Goal: Task Accomplishment & Management: Complete application form

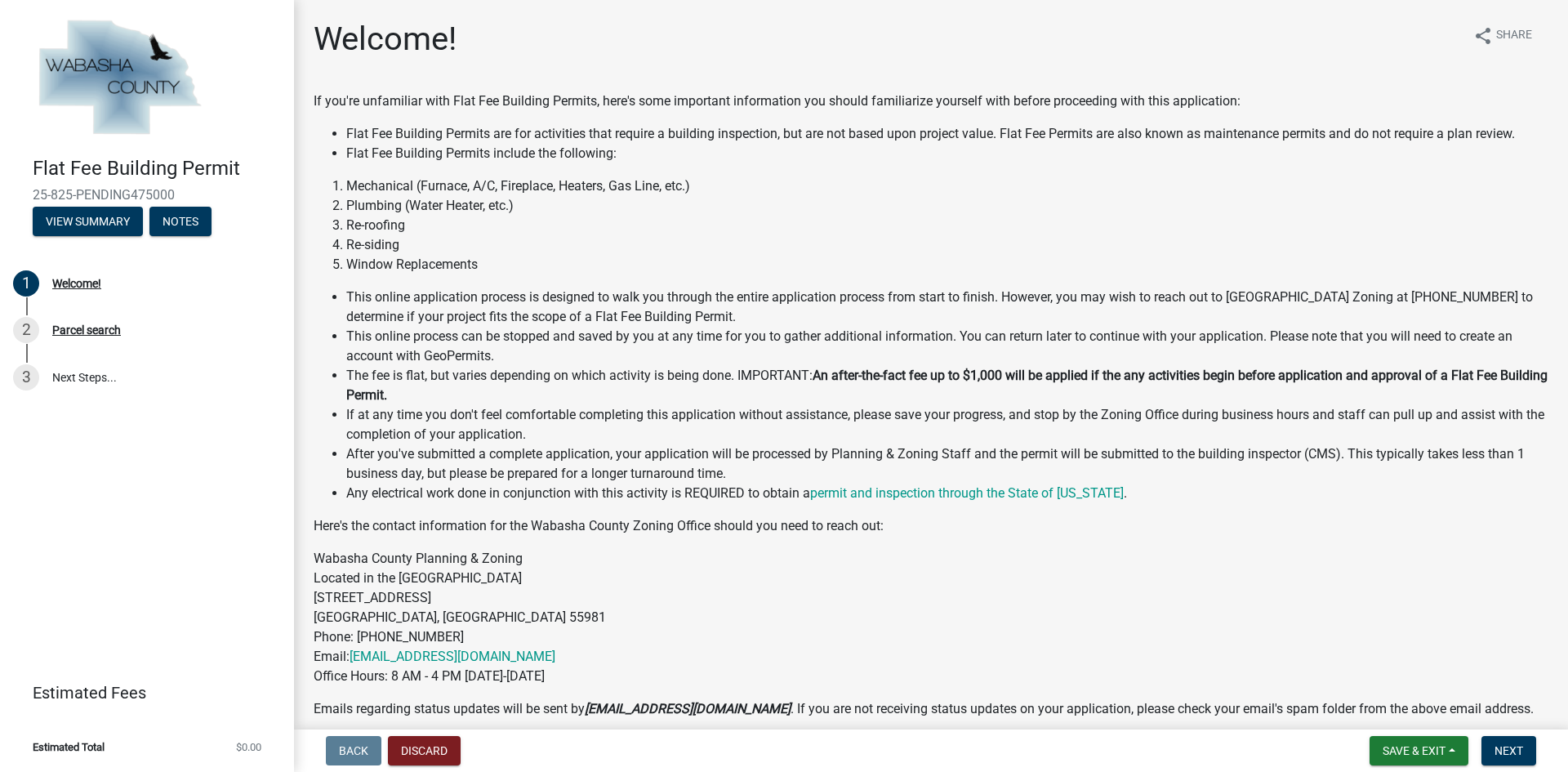
click at [390, 164] on div "If you're unfamiliar with Flat Fee Building Permits, here's some important info…" at bounding box center [931, 454] width 1235 height 725
click at [399, 193] on li "Mechanical (Furnace, A/C, Fireplace, Heaters, Gas Line, etc.)" at bounding box center [947, 186] width 1203 height 20
click at [399, 213] on li "Plumbing (Water Heater, etc.)" at bounding box center [947, 206] width 1203 height 20
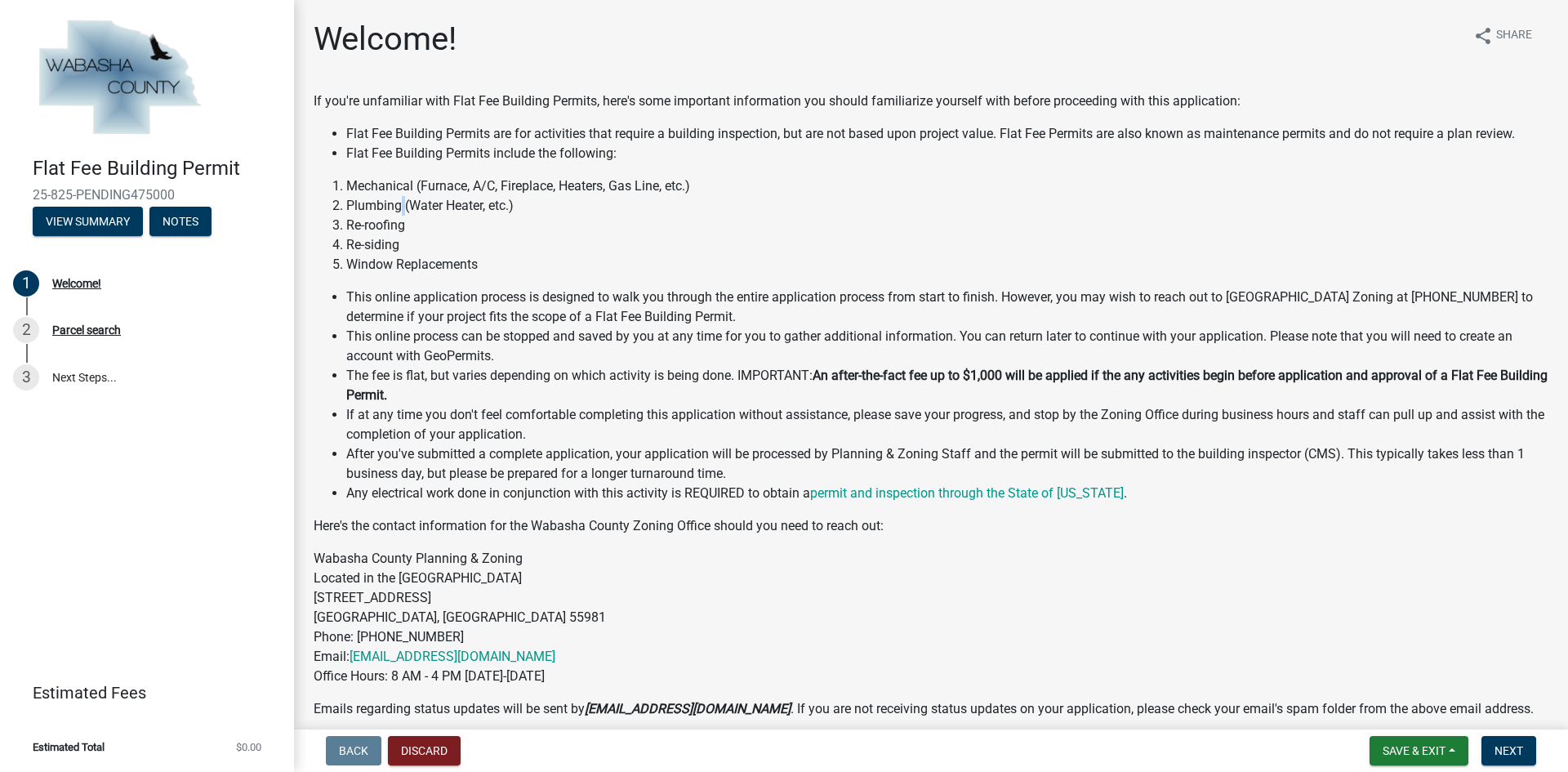
click at [399, 212] on li "Plumbing (Water Heater, etc.)" at bounding box center [947, 206] width 1203 height 20
click at [386, 237] on li "Re-siding" at bounding box center [947, 245] width 1203 height 20
click at [384, 235] on li "Re-siding" at bounding box center [947, 245] width 1203 height 20
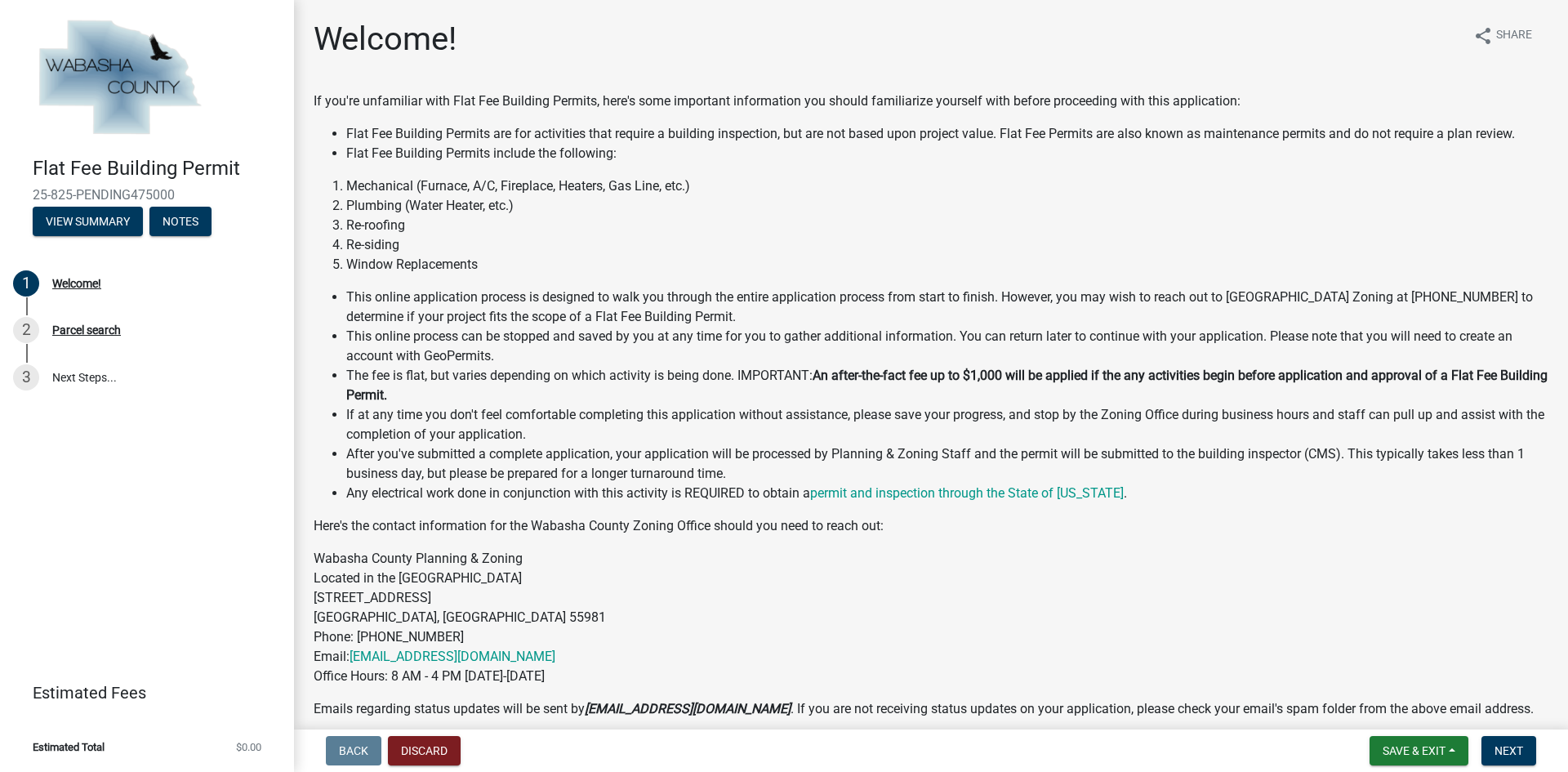
click at [378, 220] on li "Re-roofing" at bounding box center [947, 226] width 1203 height 20
click at [378, 221] on li "Re-roofing" at bounding box center [947, 226] width 1203 height 20
click at [388, 256] on li "Window Replacements" at bounding box center [947, 265] width 1203 height 20
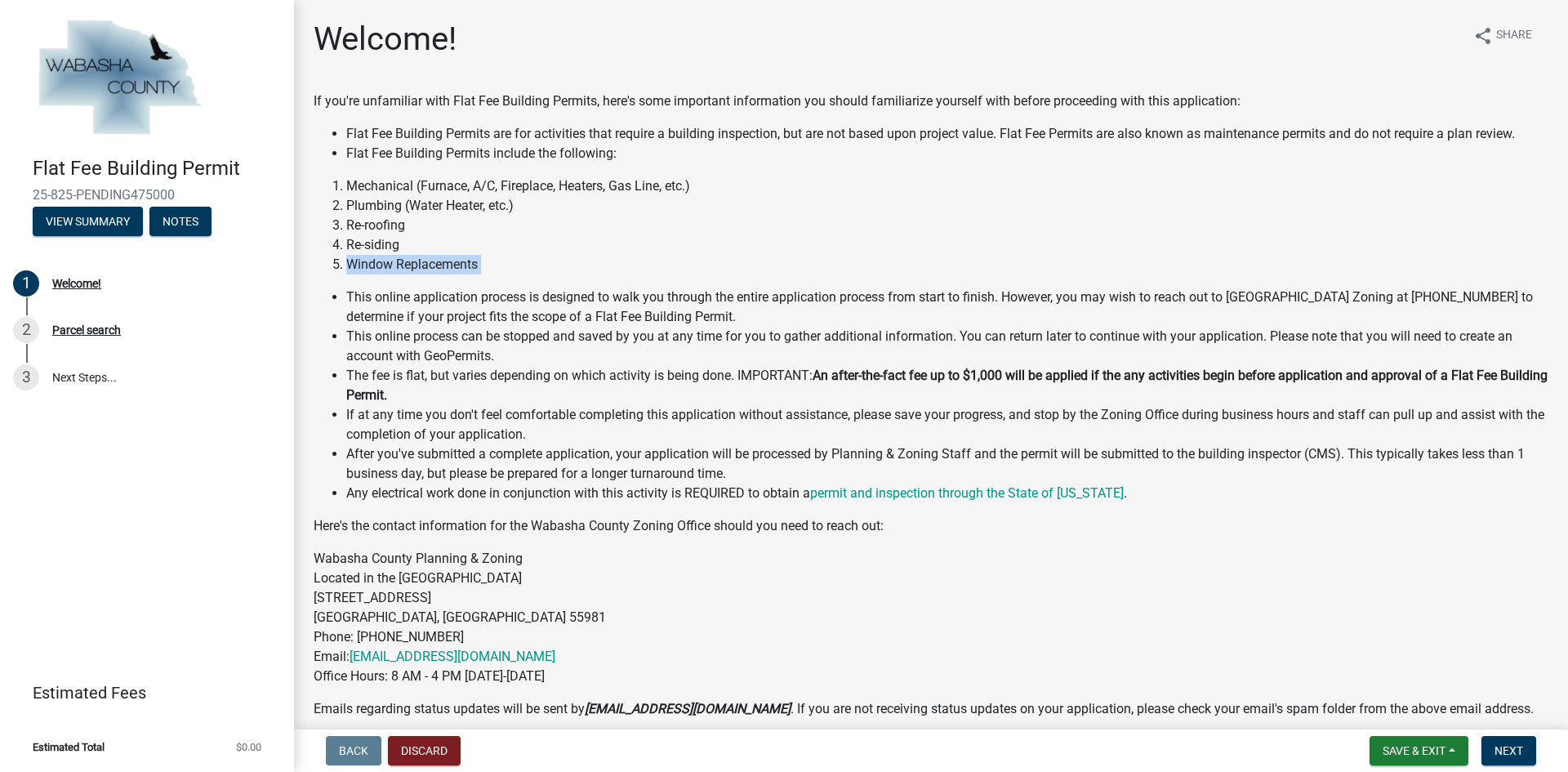
click at [388, 256] on li "Window Replacements" at bounding box center [947, 265] width 1203 height 20
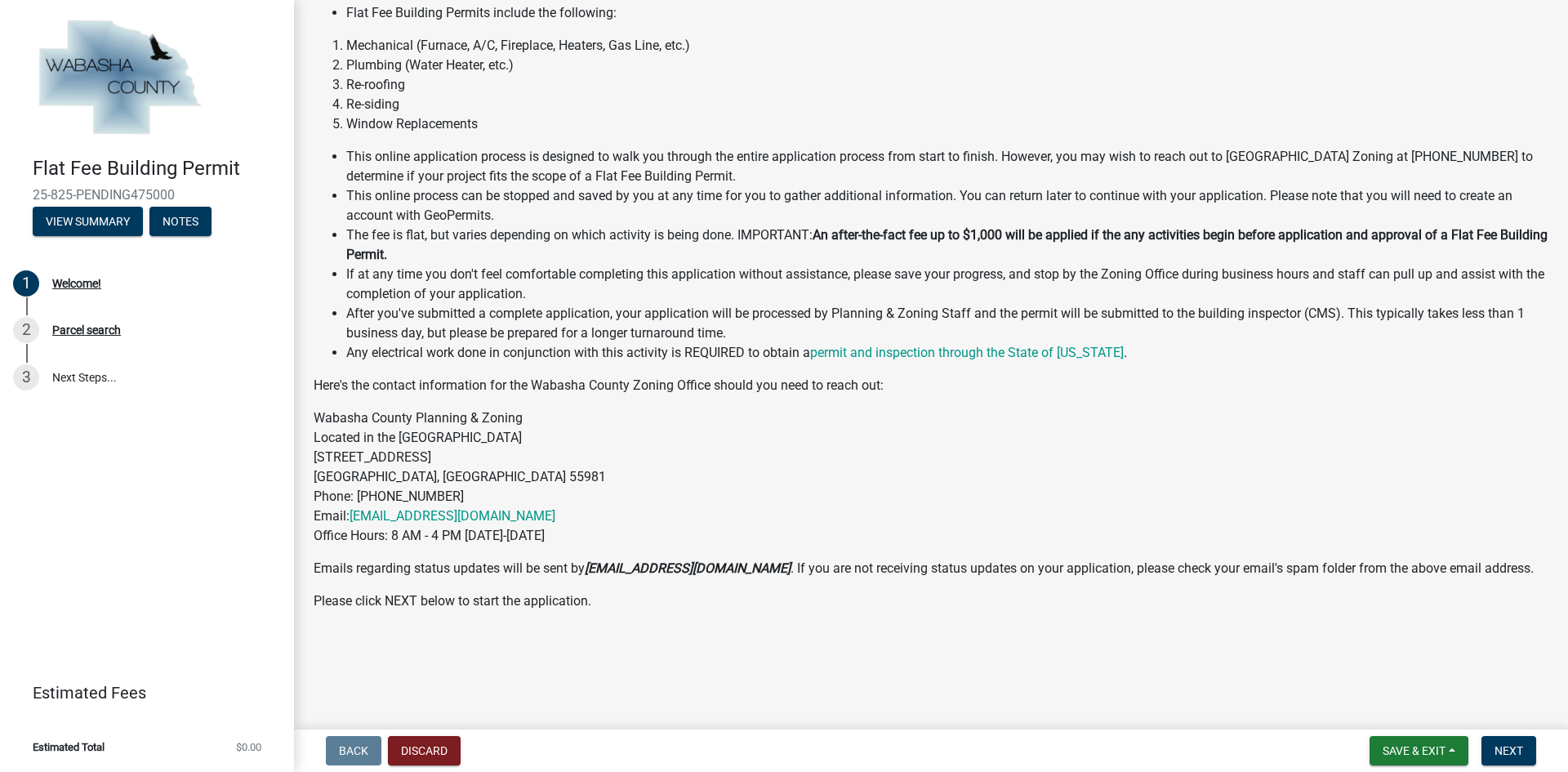
scroll to position [164, 0]
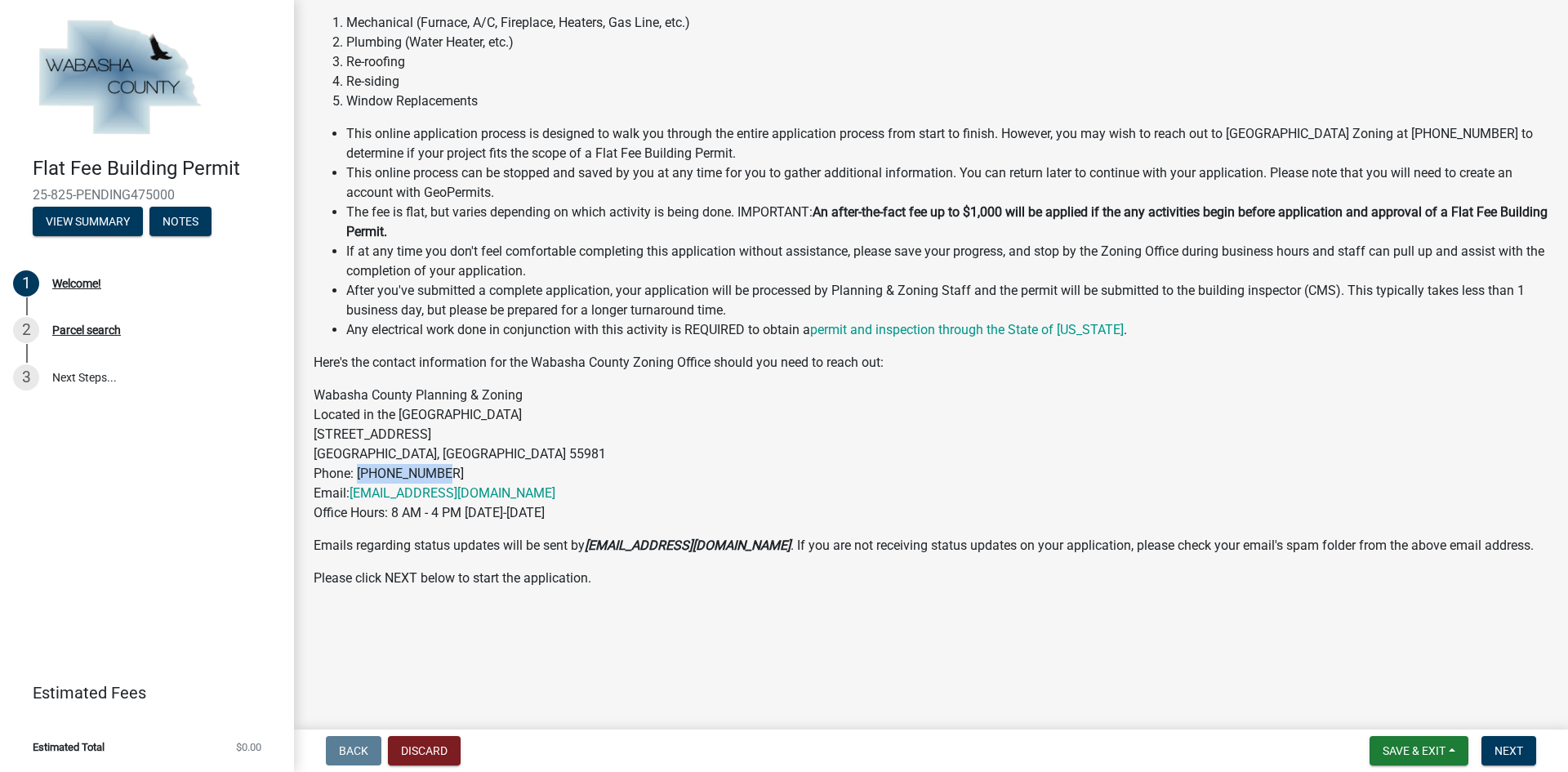
drag, startPoint x: 356, startPoint y: 473, endPoint x: 455, endPoint y: 476, distance: 99.0
click at [455, 476] on p "Wabasha County Planning & Zoning Located in the [GEOGRAPHIC_DATA] [STREET_ADDRE…" at bounding box center [931, 454] width 1235 height 138
click at [421, 404] on p "Wabasha County Planning & Zoning Located in the [GEOGRAPHIC_DATA] [STREET_ADDRE…" at bounding box center [931, 454] width 1235 height 138
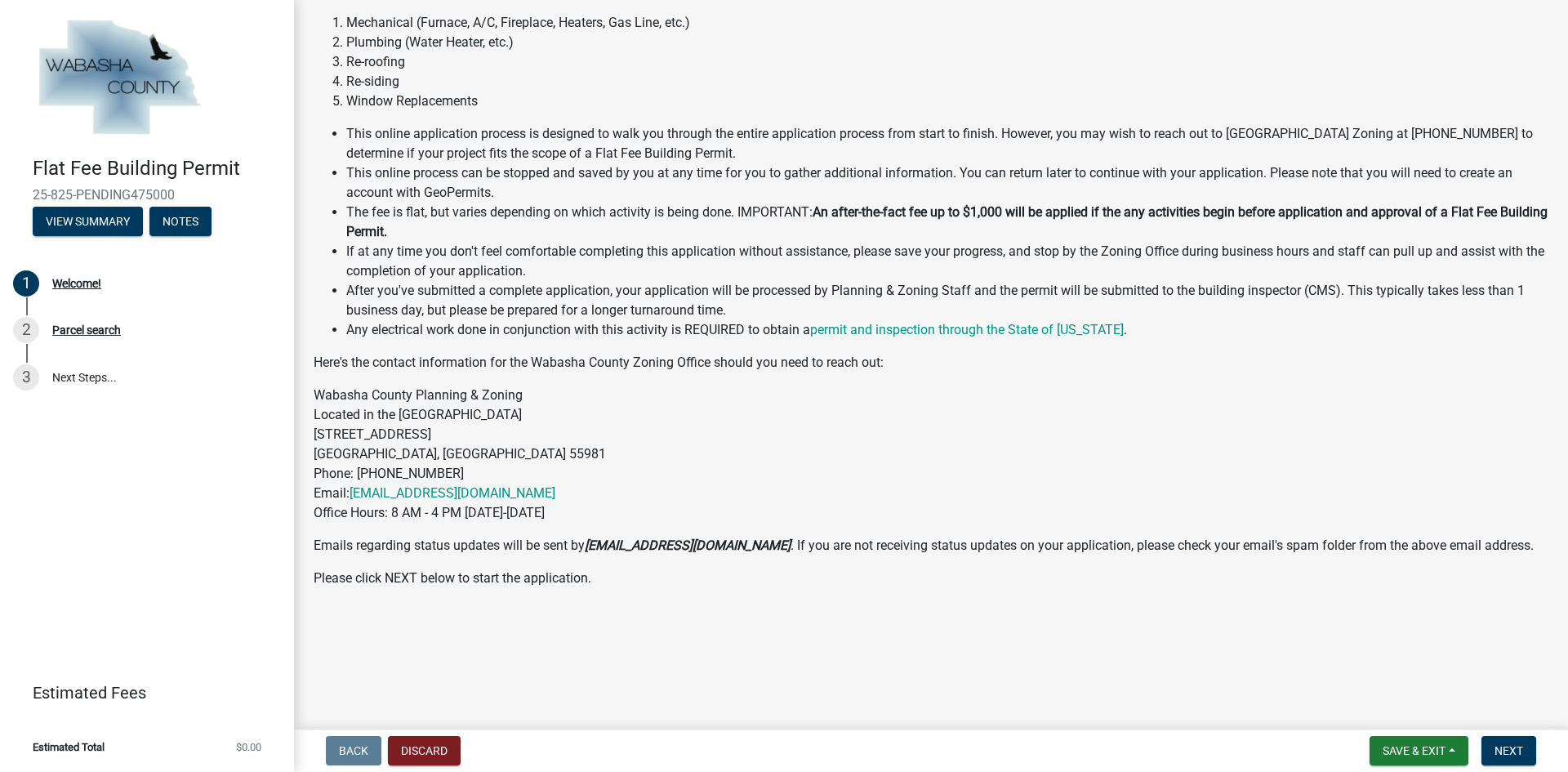
click at [422, 423] on p "Wabasha County Planning & Zoning Located in the [GEOGRAPHIC_DATA] [STREET_ADDRE…" at bounding box center [931, 454] width 1235 height 138
click at [427, 417] on p "Wabasha County Planning & Zoning Located in the [GEOGRAPHIC_DATA] [STREET_ADDRE…" at bounding box center [931, 454] width 1235 height 138
click at [415, 471] on p "Wabasha County Planning & Zoning Located in the [GEOGRAPHIC_DATA] [STREET_ADDRE…" at bounding box center [931, 454] width 1235 height 138
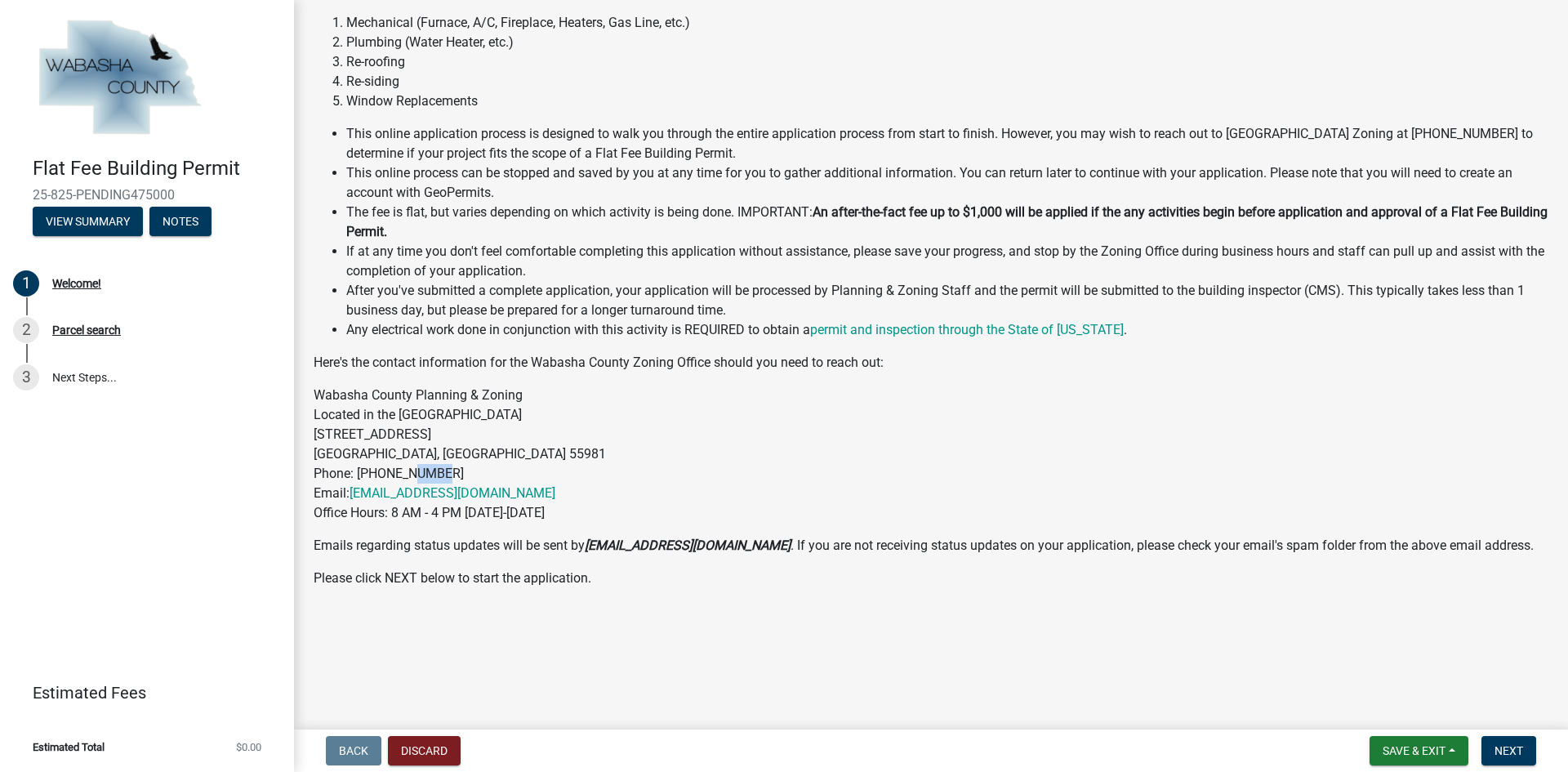
click at [415, 471] on p "Wabasha County Planning & Zoning Located in the [GEOGRAPHIC_DATA] [STREET_ADDRE…" at bounding box center [931, 454] width 1235 height 138
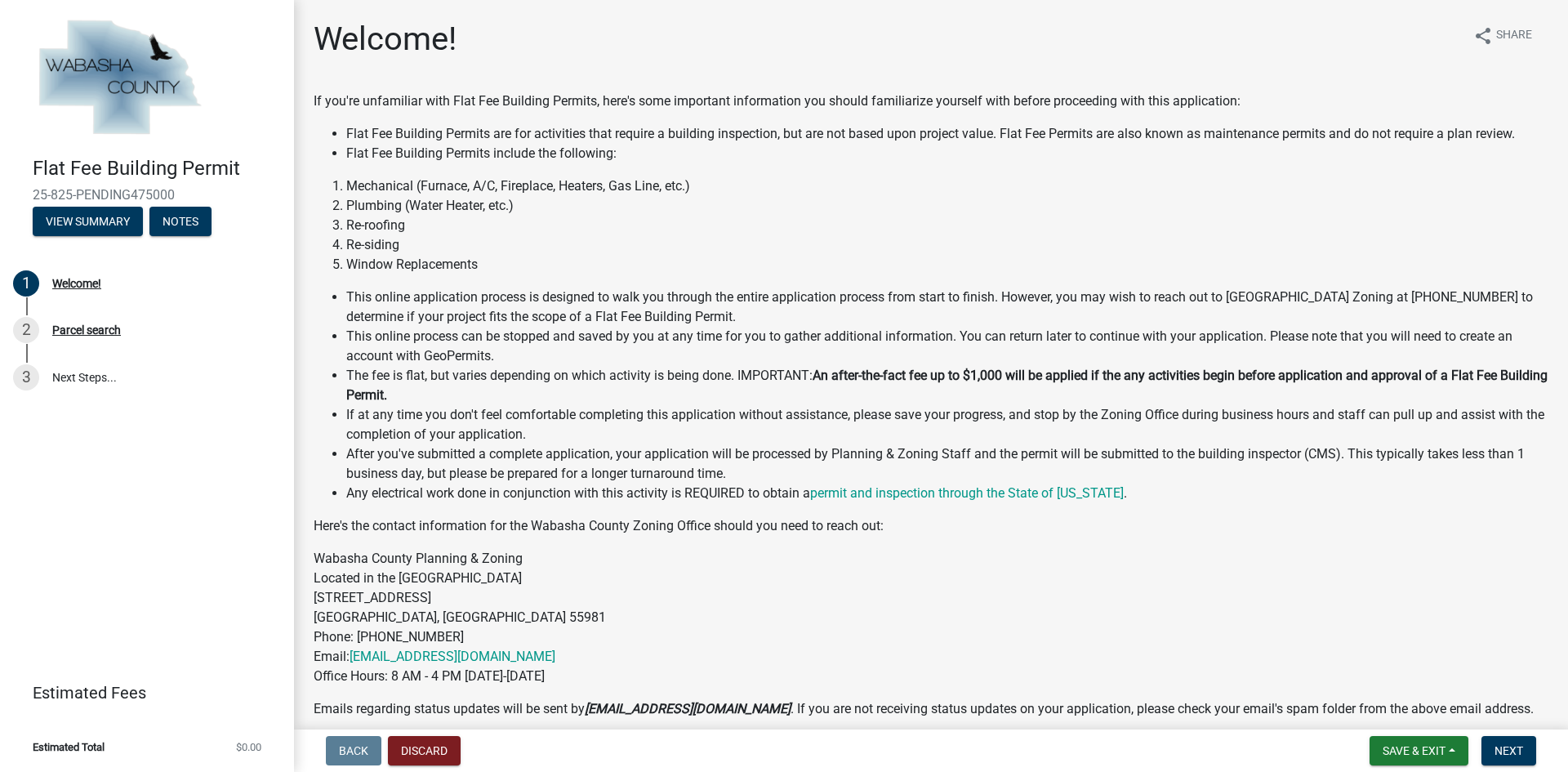
click at [411, 275] on div "If you're unfamiliar with Flat Fee Building Permits, here's some important info…" at bounding box center [931, 454] width 1235 height 725
click at [428, 248] on li "Re-siding" at bounding box center [947, 245] width 1203 height 20
click at [430, 265] on li "Window Replacements" at bounding box center [947, 265] width 1203 height 20
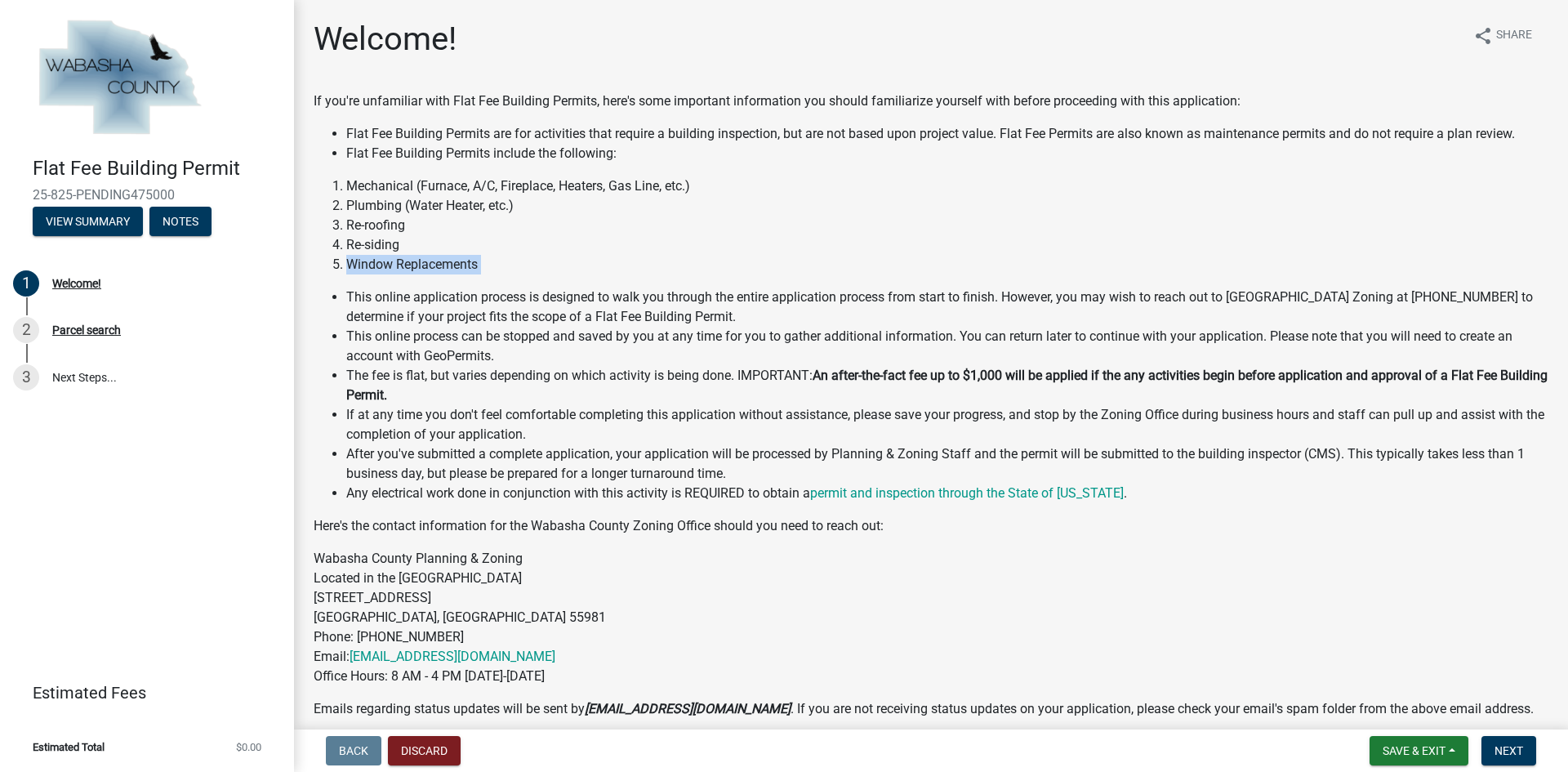
click at [519, 265] on li "Window Replacements" at bounding box center [947, 265] width 1203 height 20
click at [1505, 755] on span "Next" at bounding box center [1510, 750] width 29 height 13
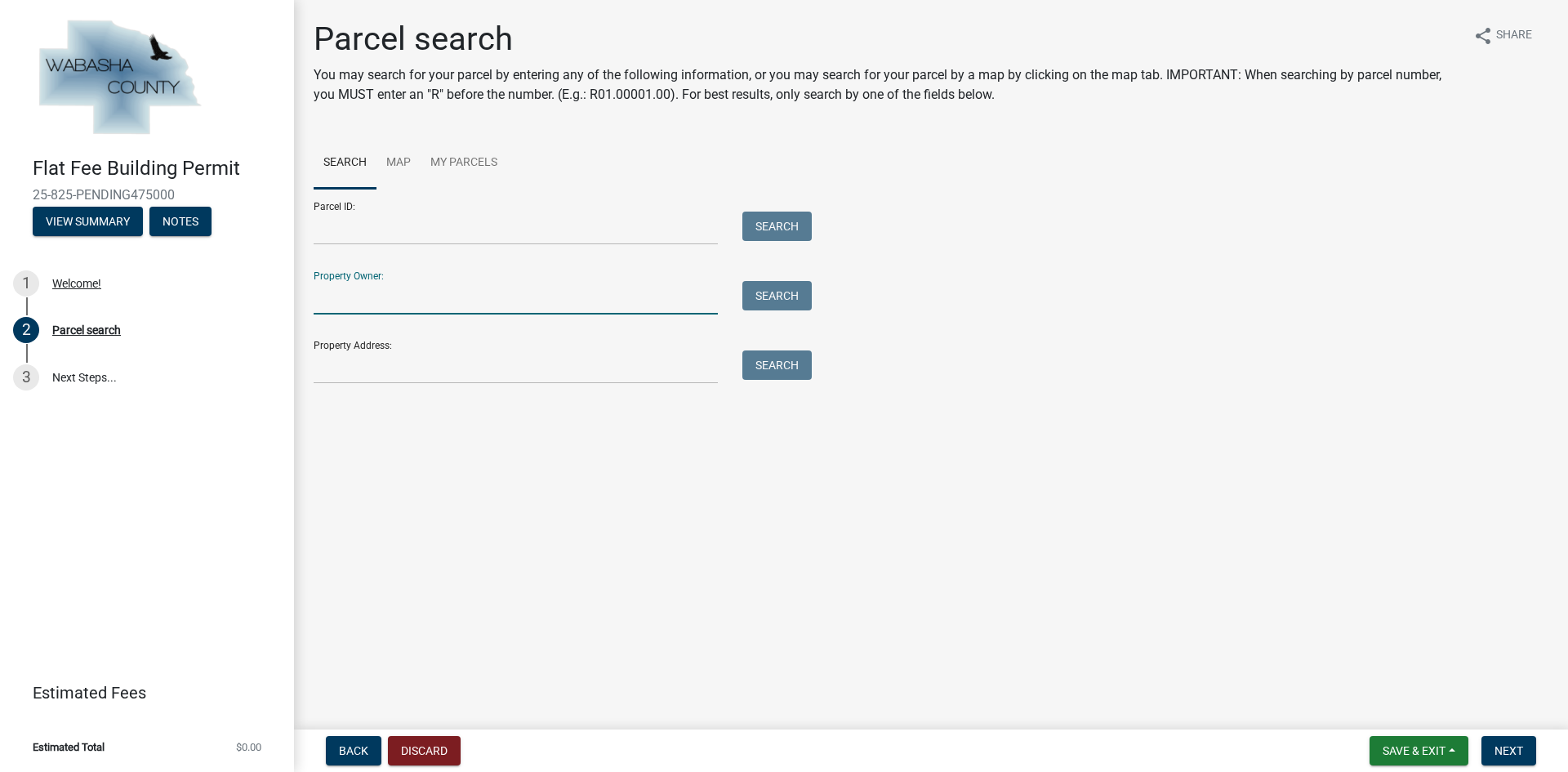
click at [368, 304] on input "Property Owner:" at bounding box center [515, 297] width 404 height 33
click at [361, 359] on input "Property Address:" at bounding box center [515, 367] width 404 height 33
click at [469, 373] on input "Property Address:" at bounding box center [515, 367] width 404 height 33
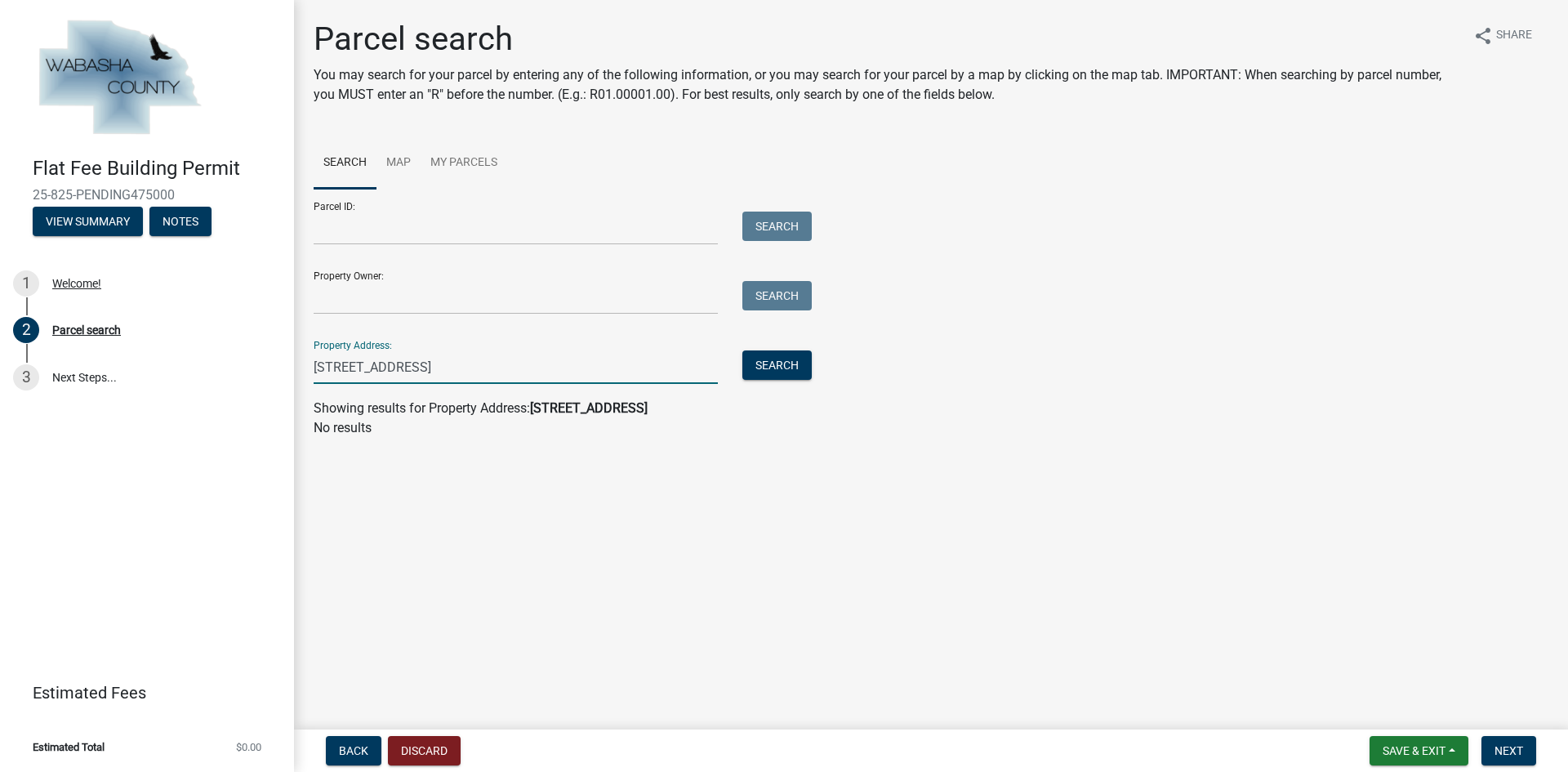
click at [457, 371] on input "[STREET_ADDRESS]" at bounding box center [515, 367] width 404 height 33
type input "[STREET_ADDRESS]"
click at [399, 301] on input "Property Owner:" at bounding box center [515, 297] width 404 height 33
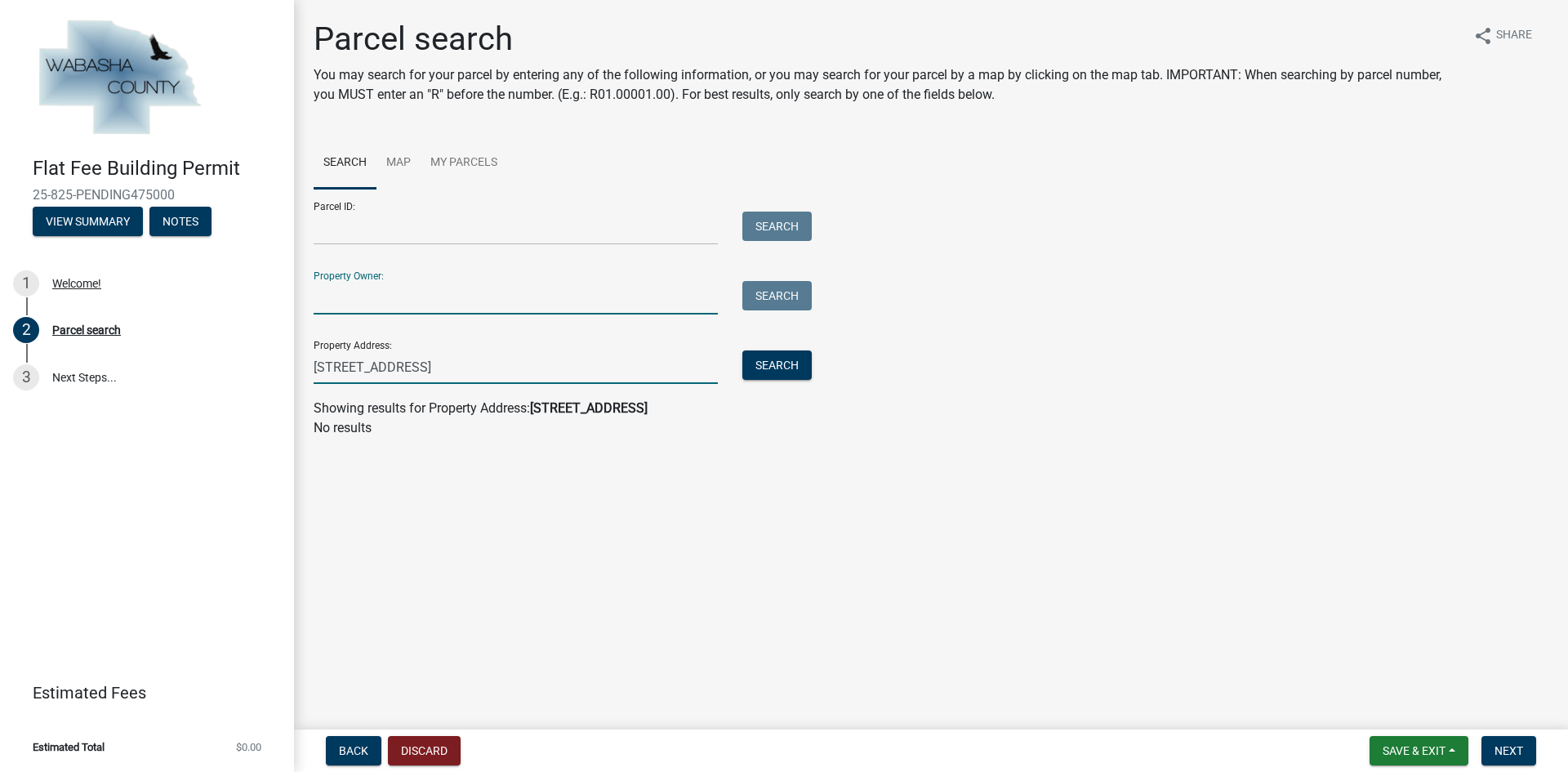
click at [390, 364] on input "[STREET_ADDRESS]" at bounding box center [515, 367] width 404 height 33
click at [394, 144] on link "Map" at bounding box center [399, 164] width 44 height 52
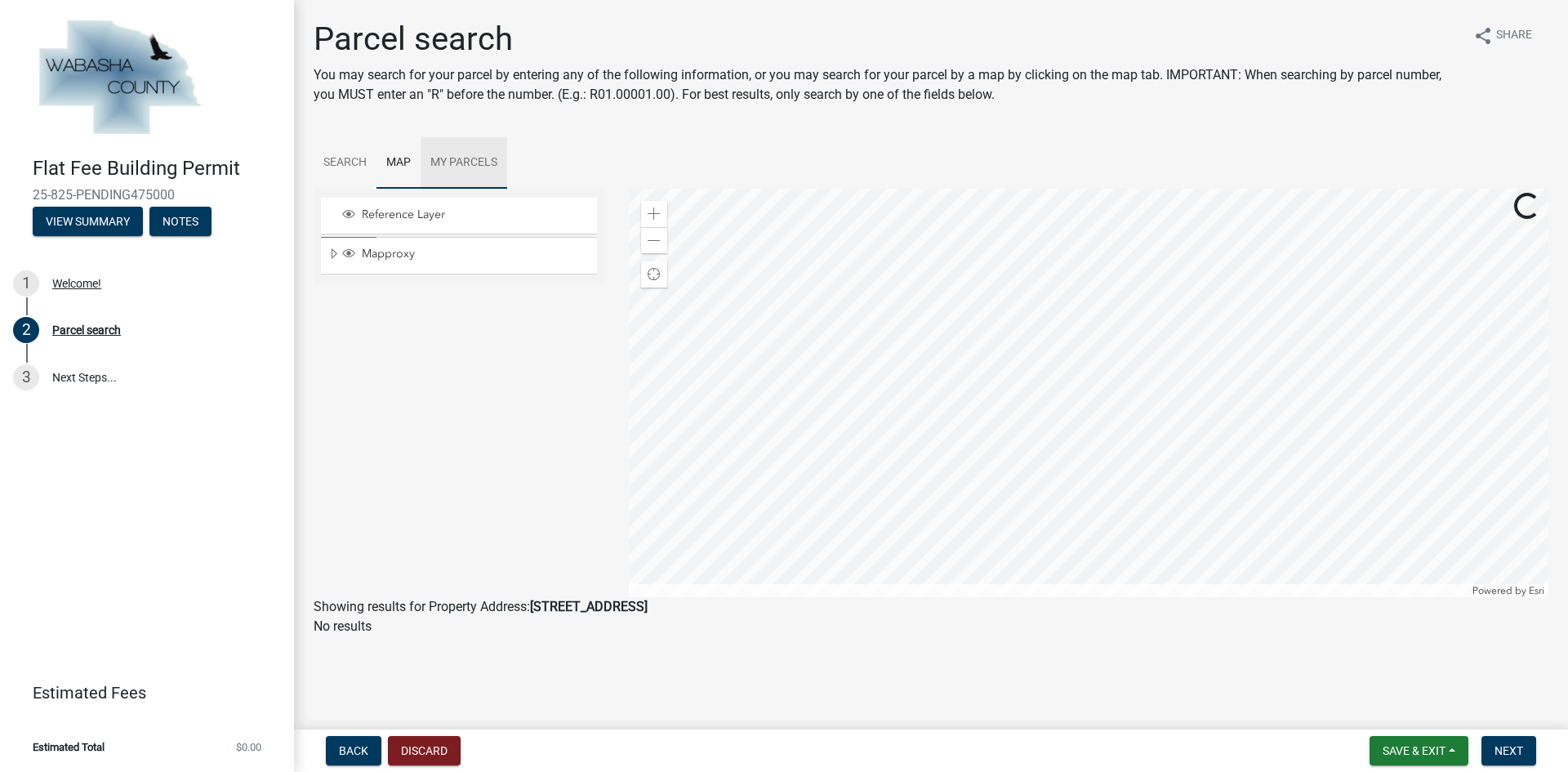
click at [482, 160] on link "My Parcels" at bounding box center [464, 164] width 86 height 52
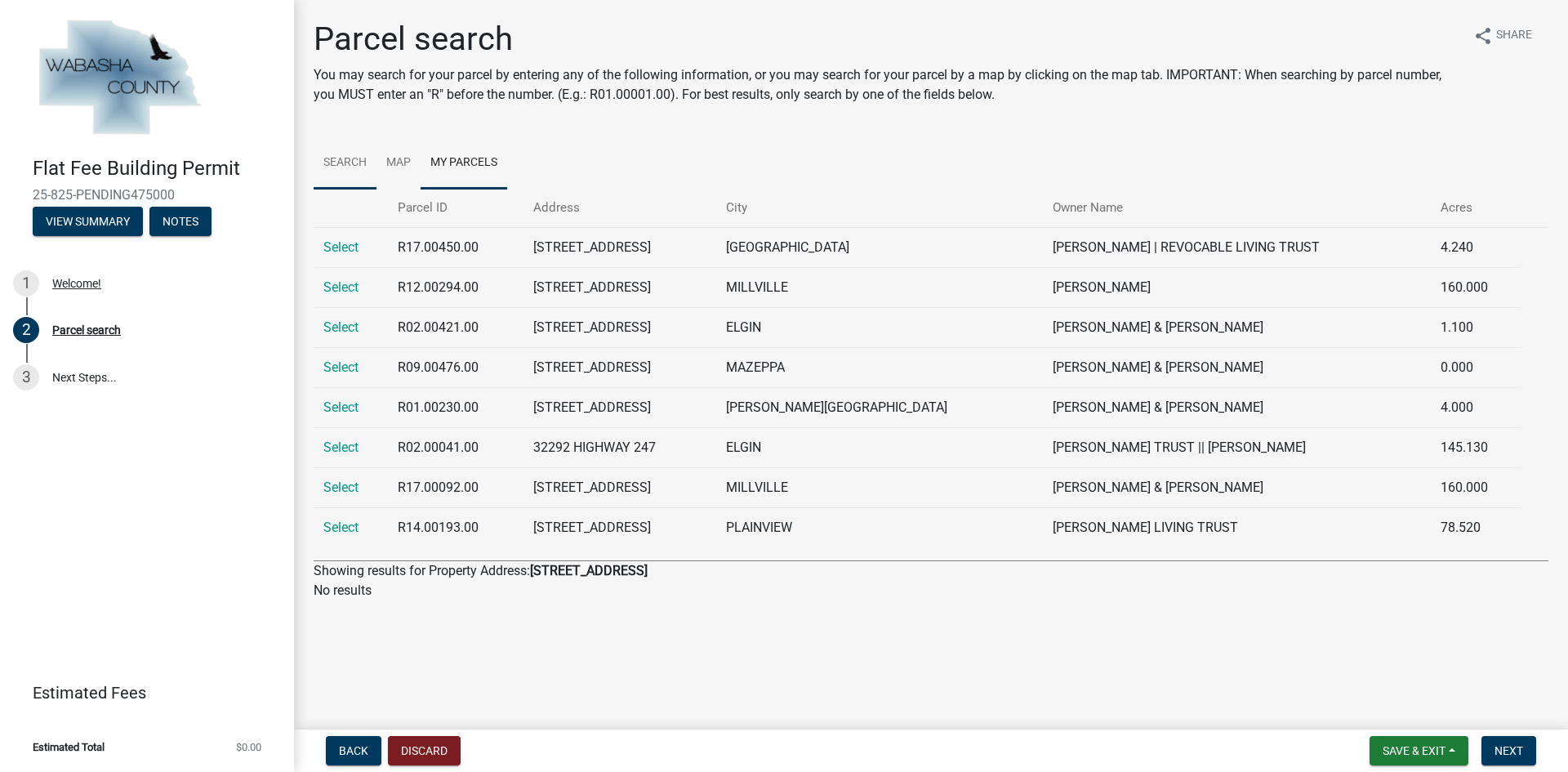
click at [334, 155] on link "Search" at bounding box center [345, 164] width 63 height 52
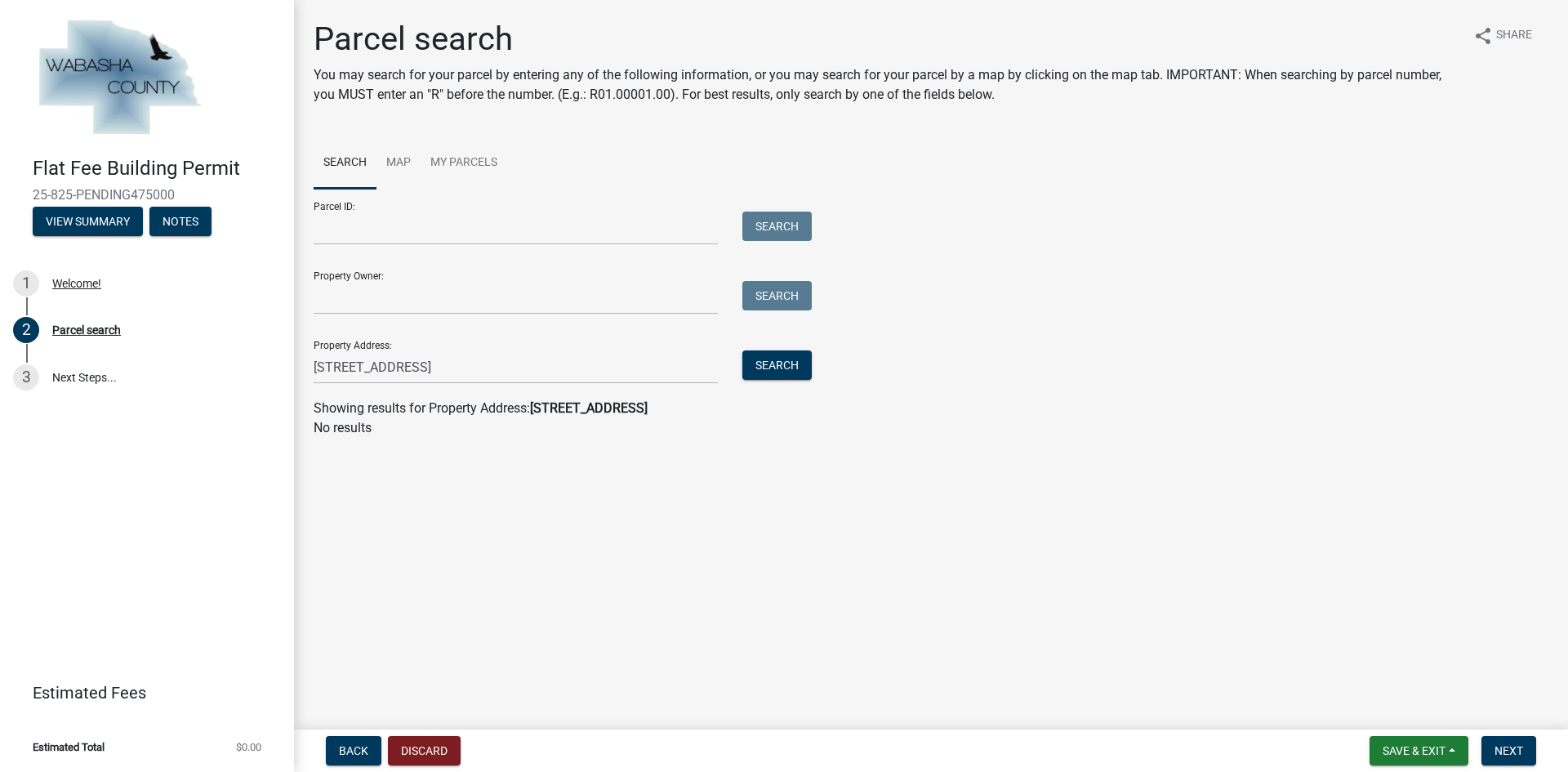
click at [367, 346] on div "Property Address: [STREET_ADDRESS] Search" at bounding box center [559, 355] width 490 height 57
click at [370, 363] on input "[STREET_ADDRESS]" at bounding box center [515, 367] width 404 height 33
type input "1625 whitewater"
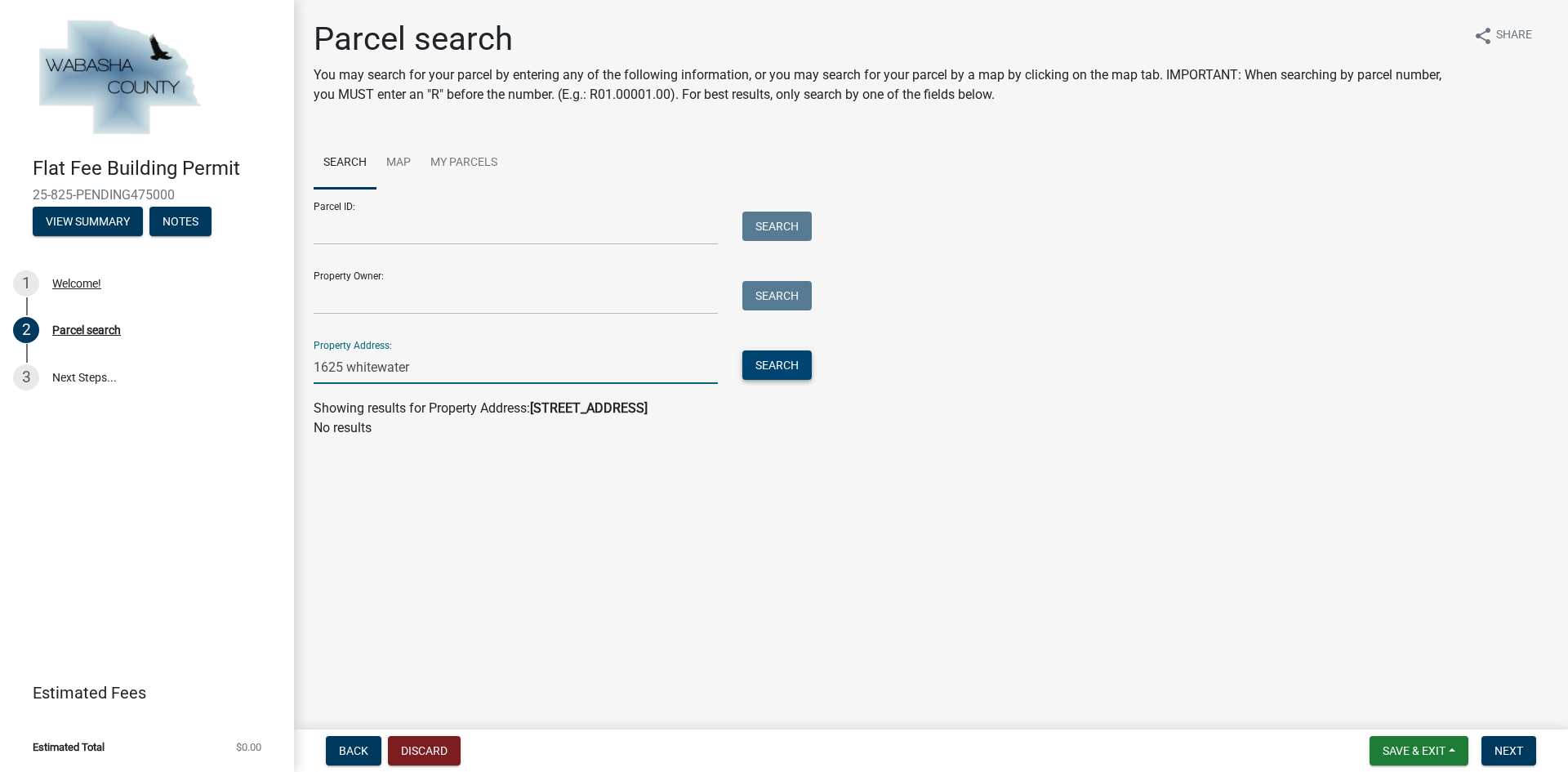
click at [805, 378] on button "Search" at bounding box center [776, 365] width 69 height 30
click at [779, 365] on button "Search" at bounding box center [776, 365] width 69 height 30
click at [420, 372] on input "1625 whitewater" at bounding box center [515, 367] width 404 height 33
click at [419, 372] on input "1625 whitewater" at bounding box center [515, 367] width 404 height 33
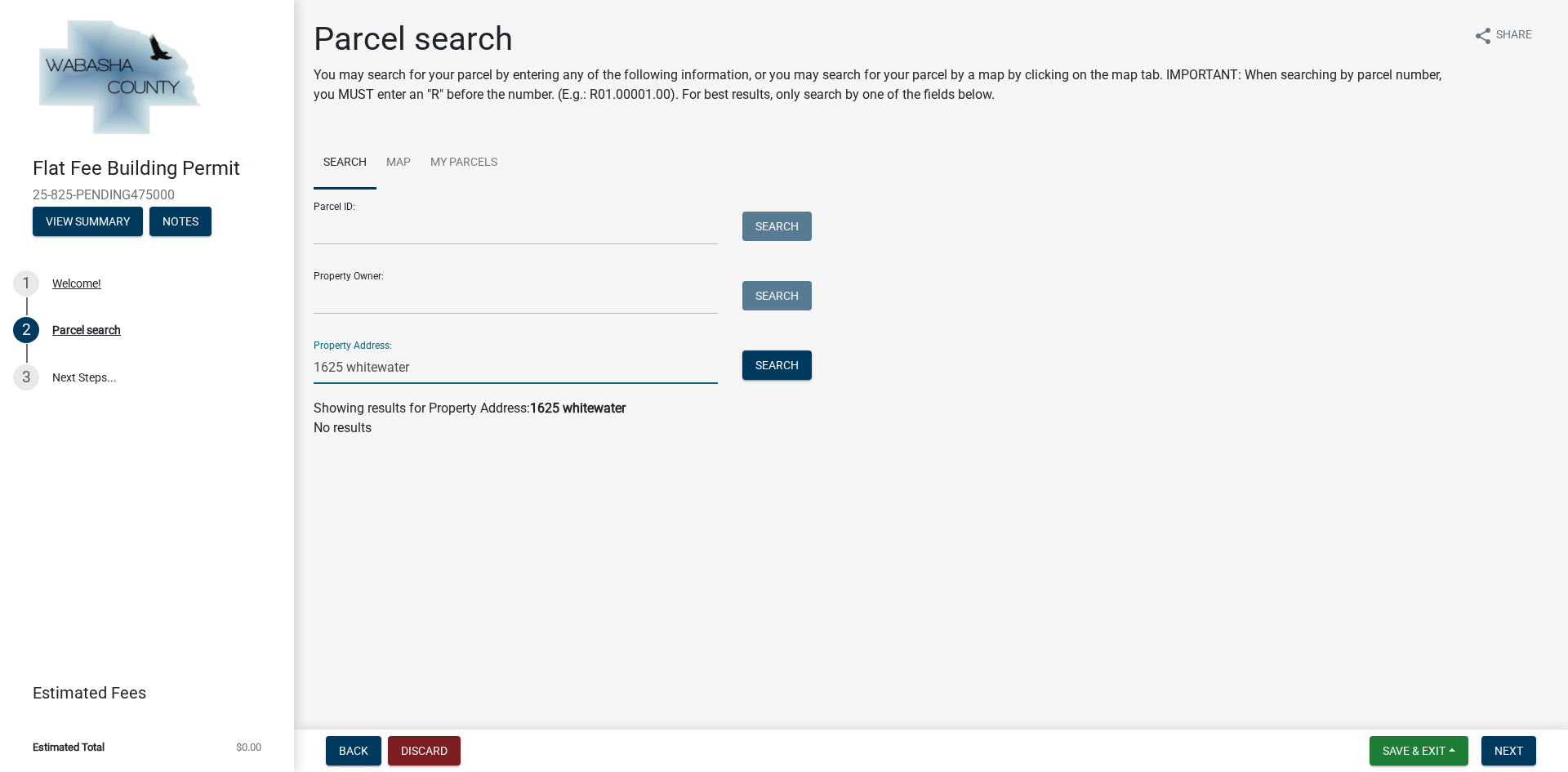
click at [419, 372] on input "1625 whitewater" at bounding box center [515, 367] width 404 height 33
click at [354, 295] on input "Property Owner:" at bounding box center [515, 297] width 404 height 33
click at [364, 361] on input "Property Address:" at bounding box center [515, 367] width 404 height 33
click at [405, 366] on input "Property Address:" at bounding box center [515, 367] width 404 height 33
click at [803, 371] on button "Search" at bounding box center [776, 365] width 69 height 30
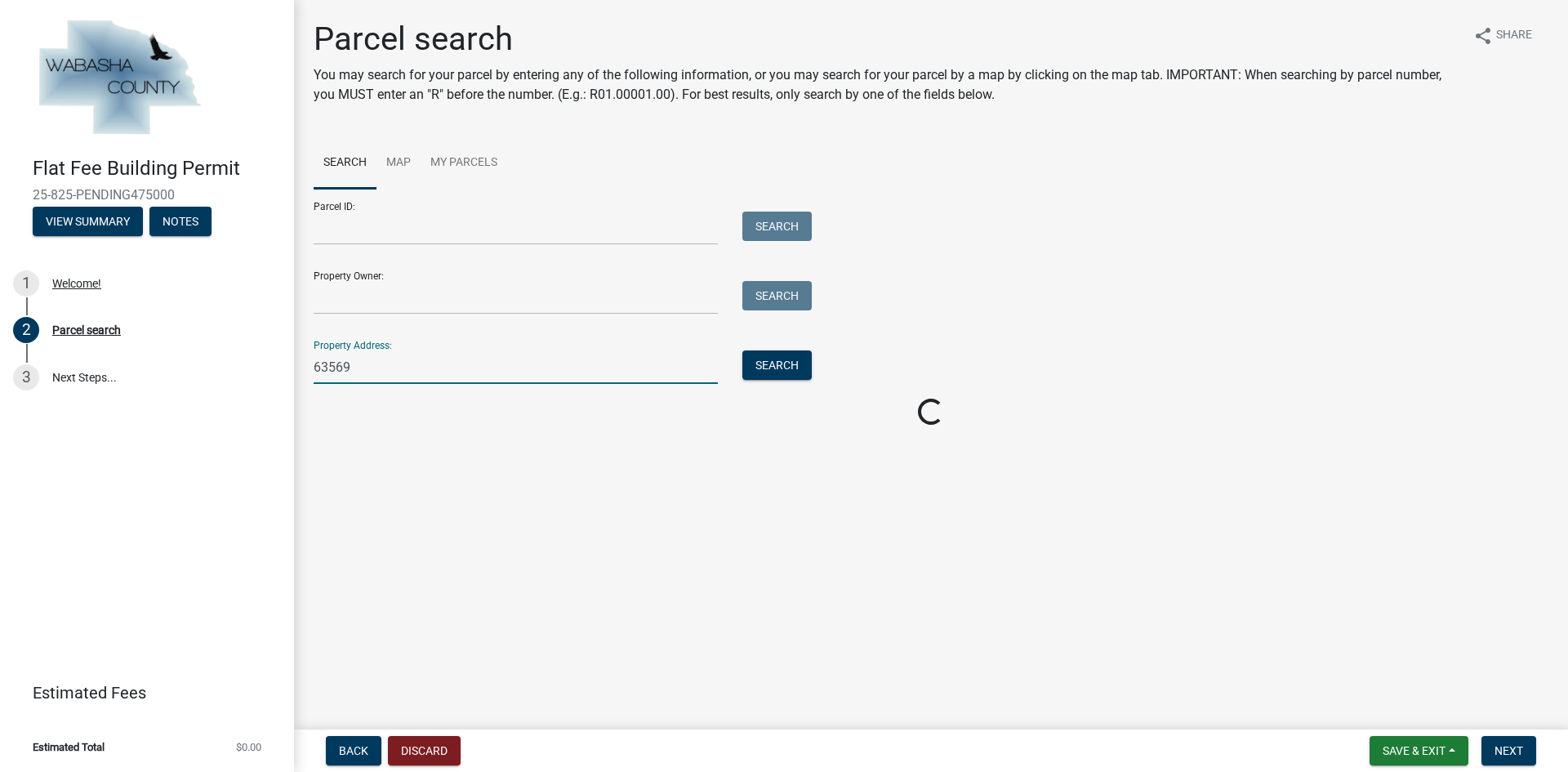
click at [397, 360] on input "63569" at bounding box center [515, 367] width 404 height 33
type input "63569 CR-68"
click at [795, 358] on button "Search" at bounding box center [776, 365] width 69 height 30
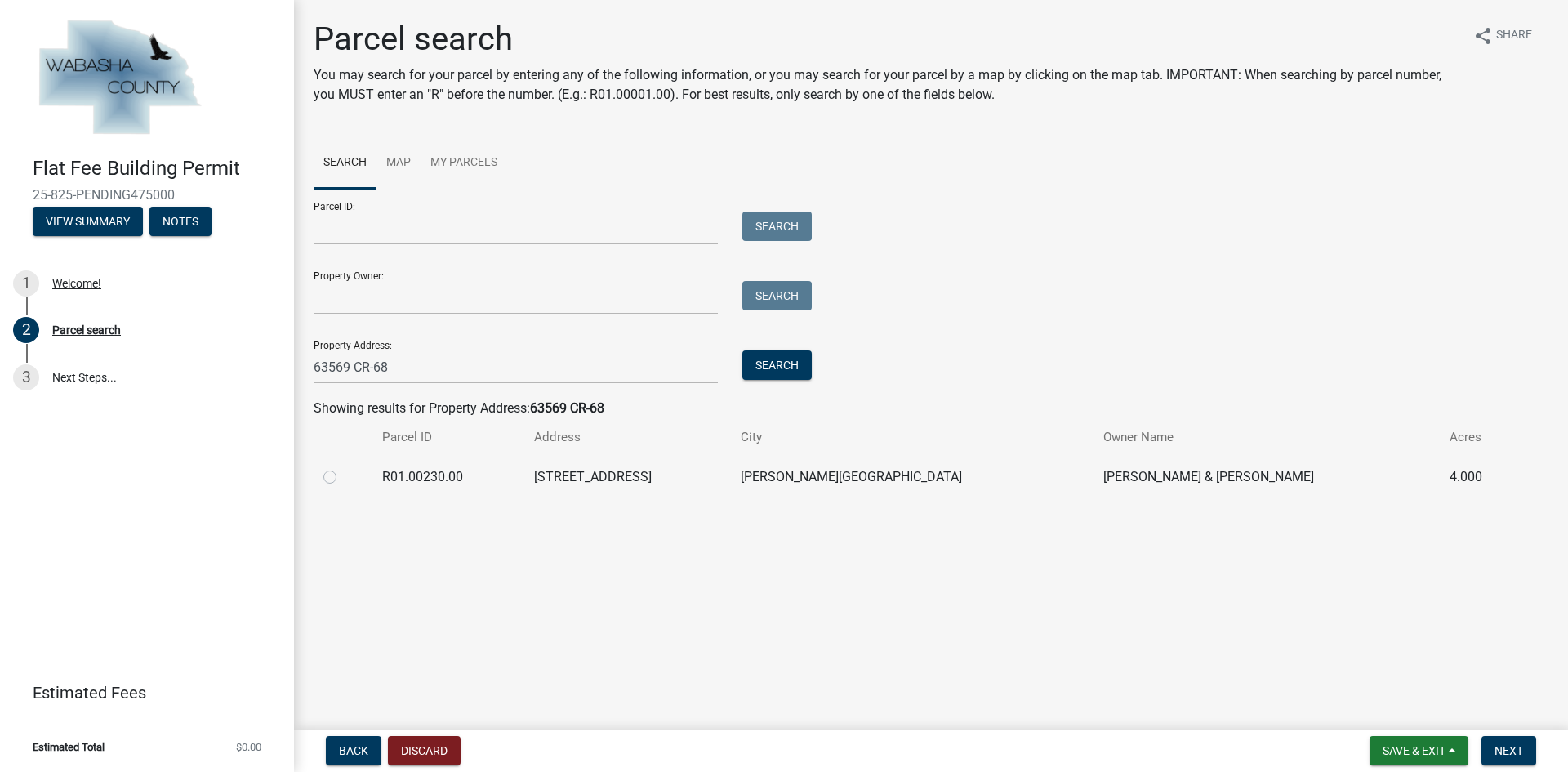
click at [467, 484] on td "R01.00230.00" at bounding box center [448, 477] width 151 height 40
click at [438, 480] on td "R01.00230.00" at bounding box center [448, 477] width 151 height 40
click at [343, 467] on label at bounding box center [343, 467] width 0 height 0
click at [343, 478] on input "radio" at bounding box center [348, 472] width 11 height 11
radio input "true"
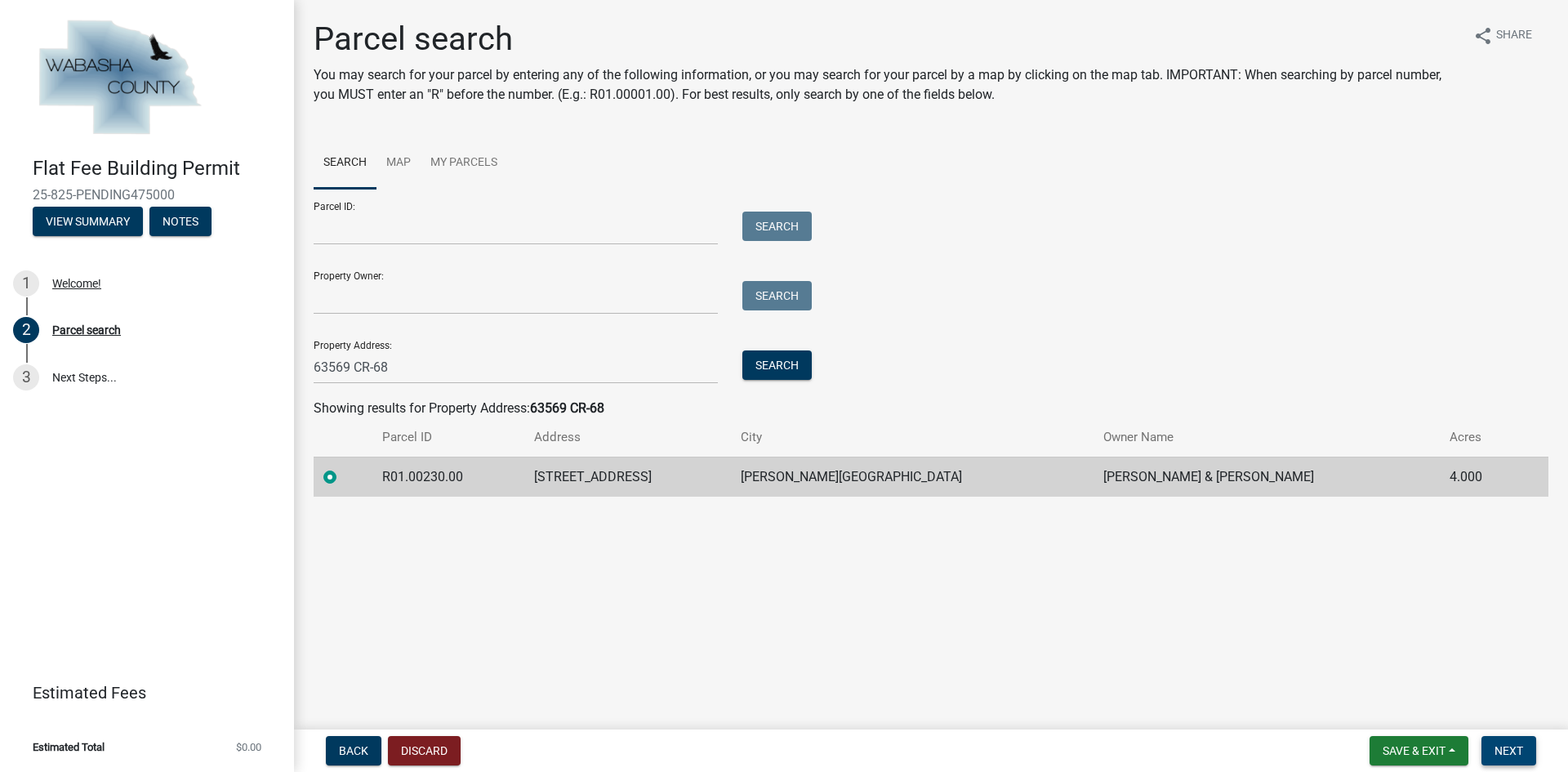
click at [1499, 747] on span "Next" at bounding box center [1510, 750] width 29 height 13
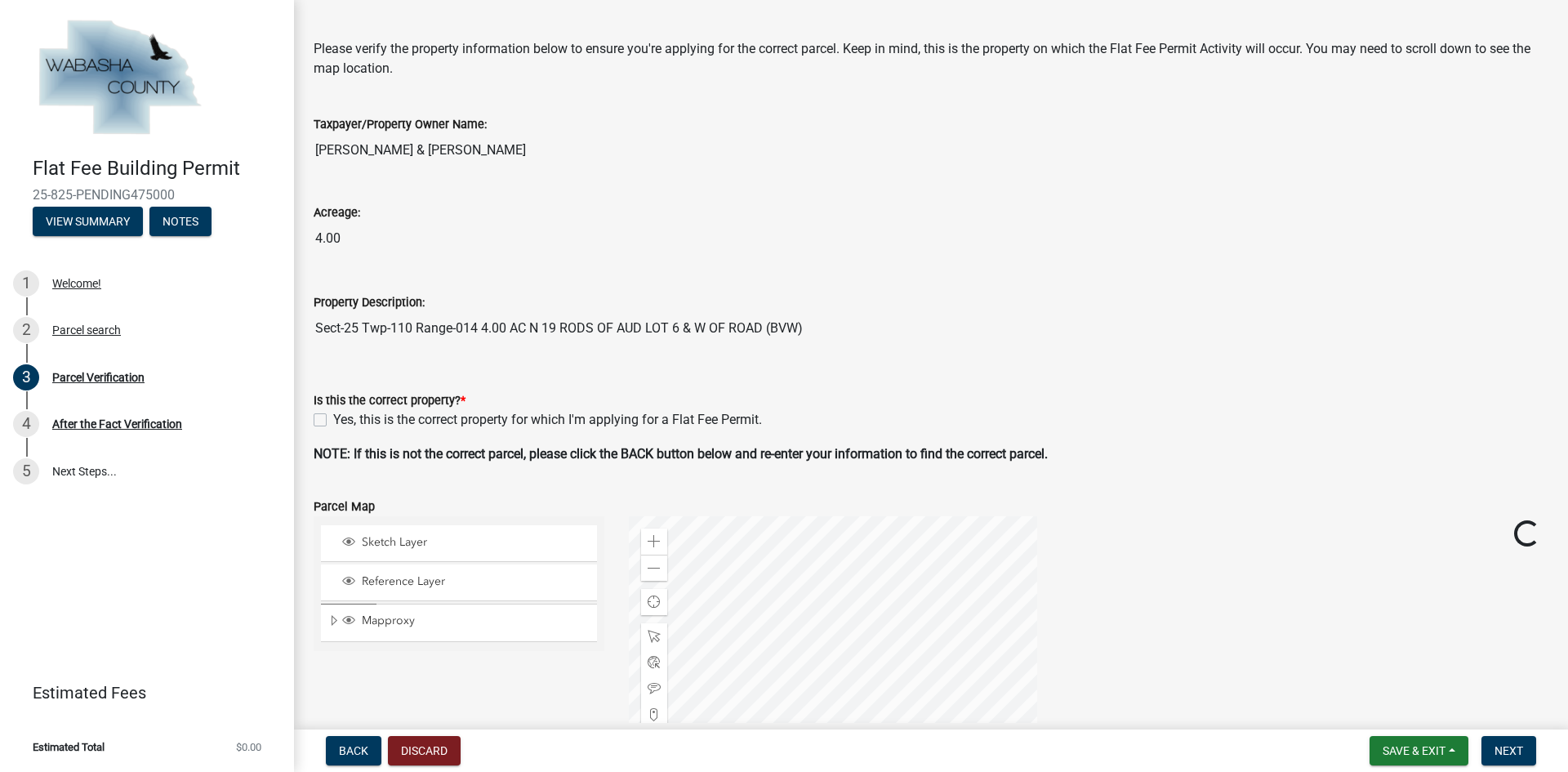
scroll to position [82, 0]
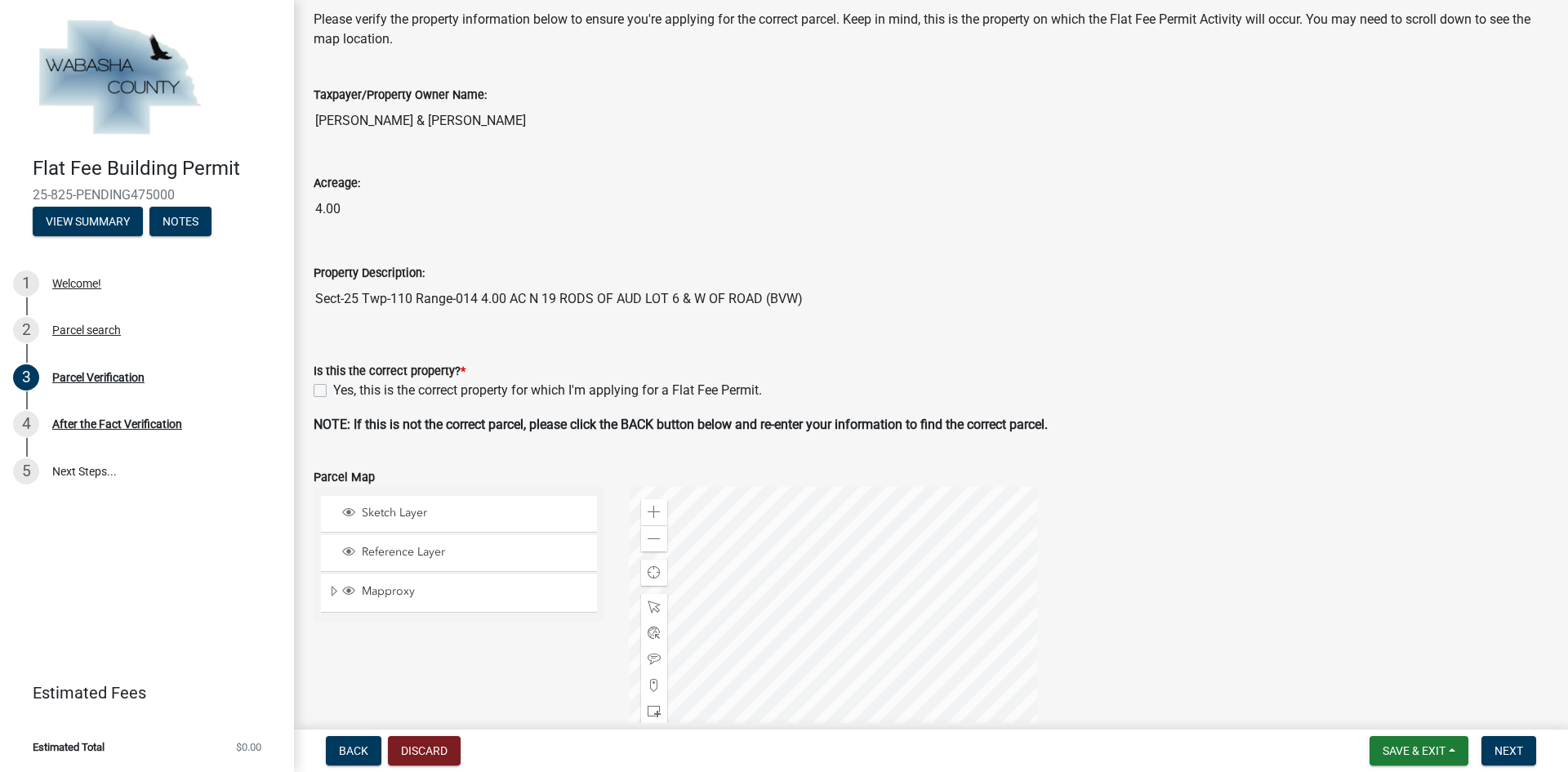
click at [387, 394] on label "Yes, this is the correct property for which I'm applying for a Flat Fee Permit." at bounding box center [547, 390] width 429 height 20
click at [344, 391] on input "Yes, this is the correct property for which I'm applying for a Flat Fee Permit." at bounding box center [338, 386] width 11 height 11
checkbox input "true"
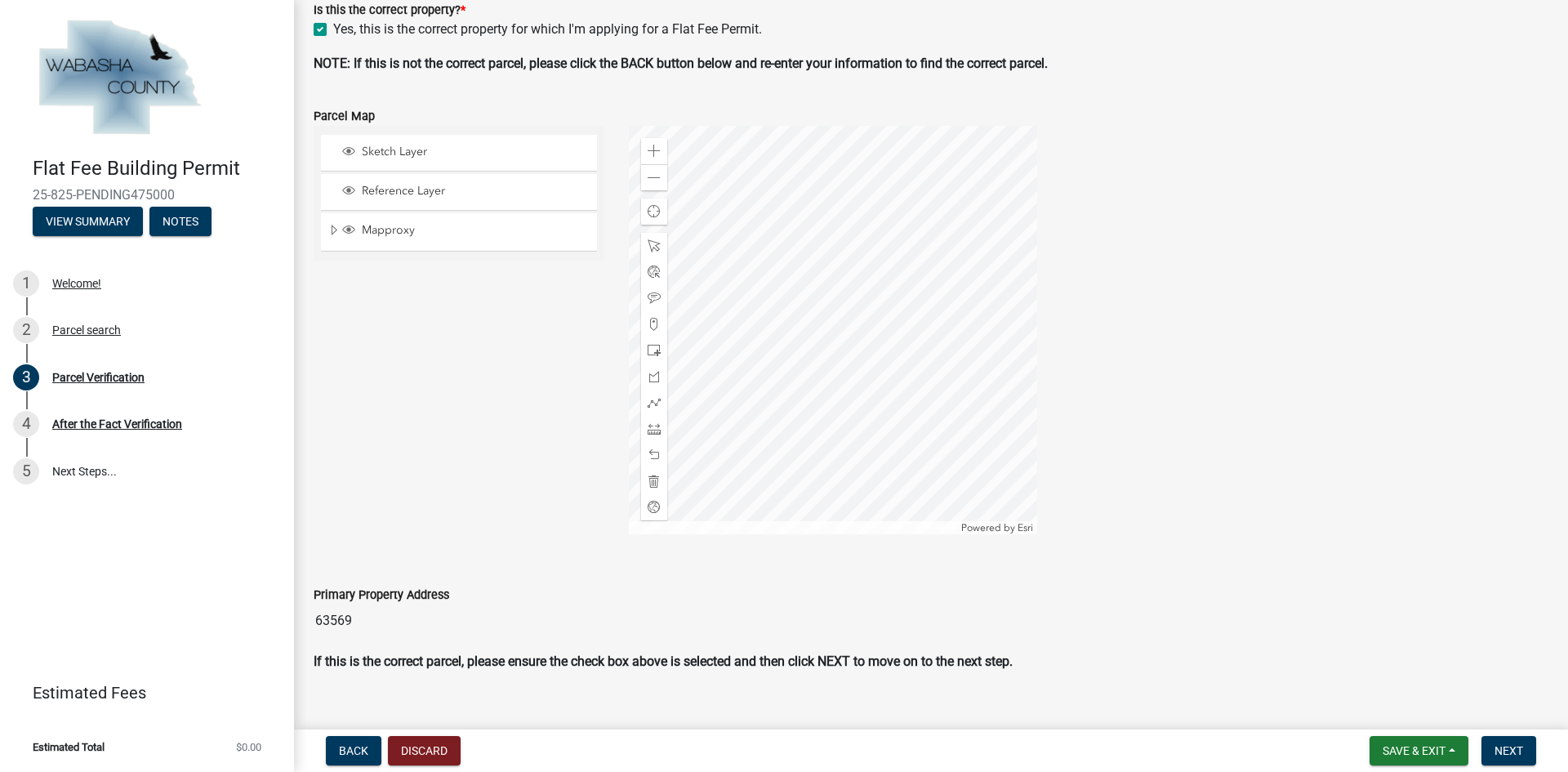
scroll to position [468, 0]
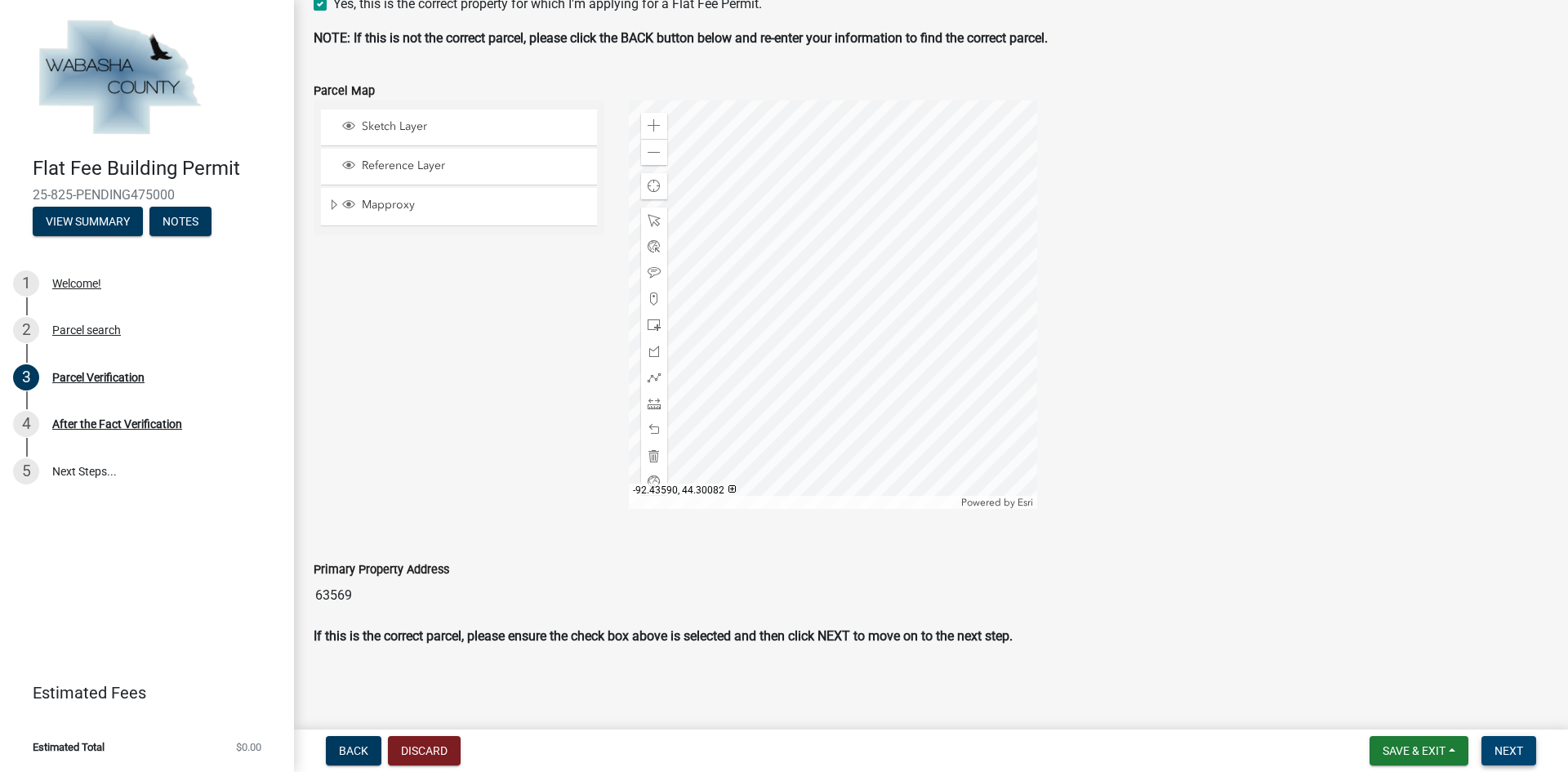
click at [1518, 750] on span "Next" at bounding box center [1510, 750] width 29 height 13
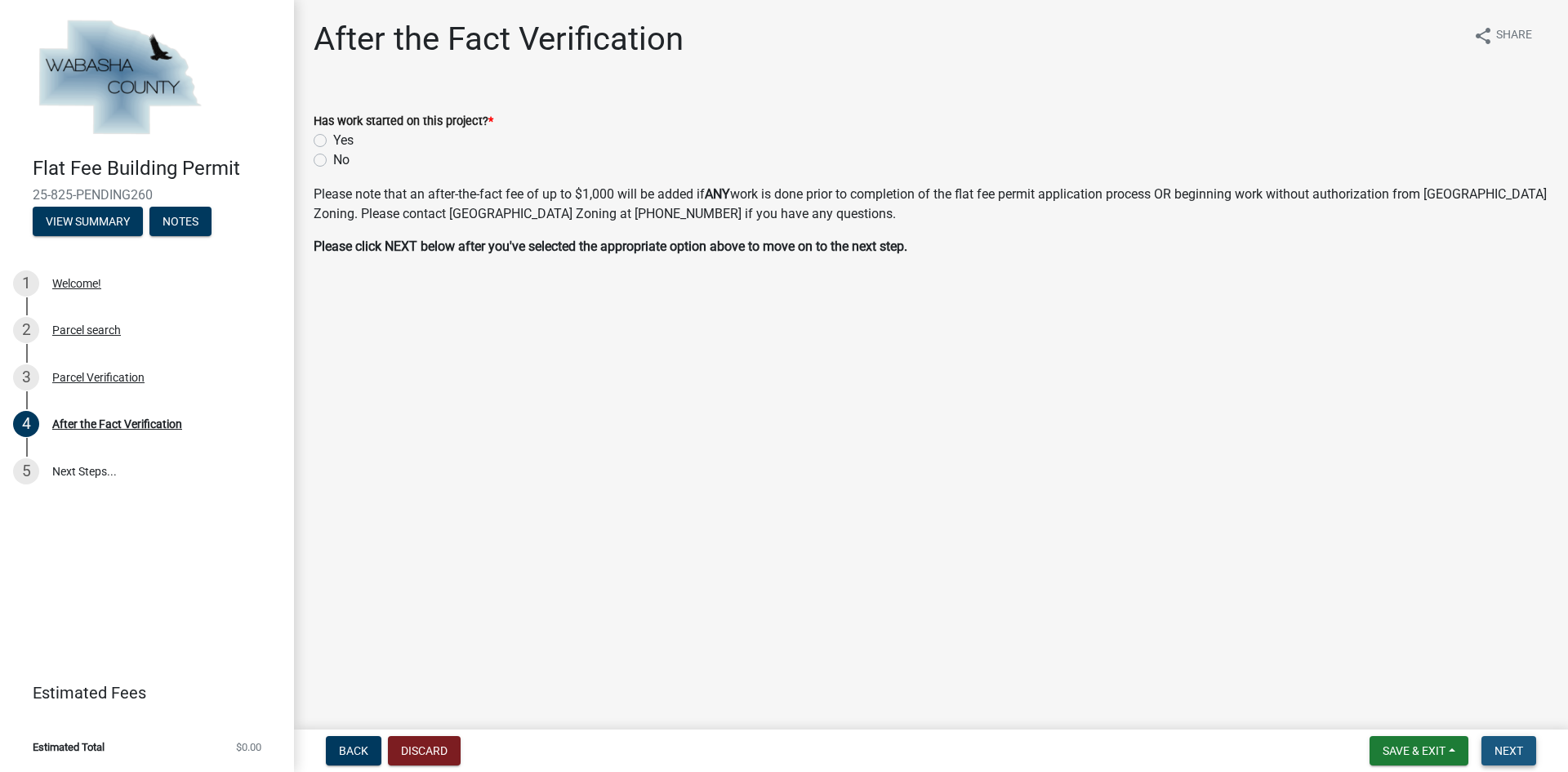
click at [1511, 760] on button "Next" at bounding box center [1509, 750] width 55 height 30
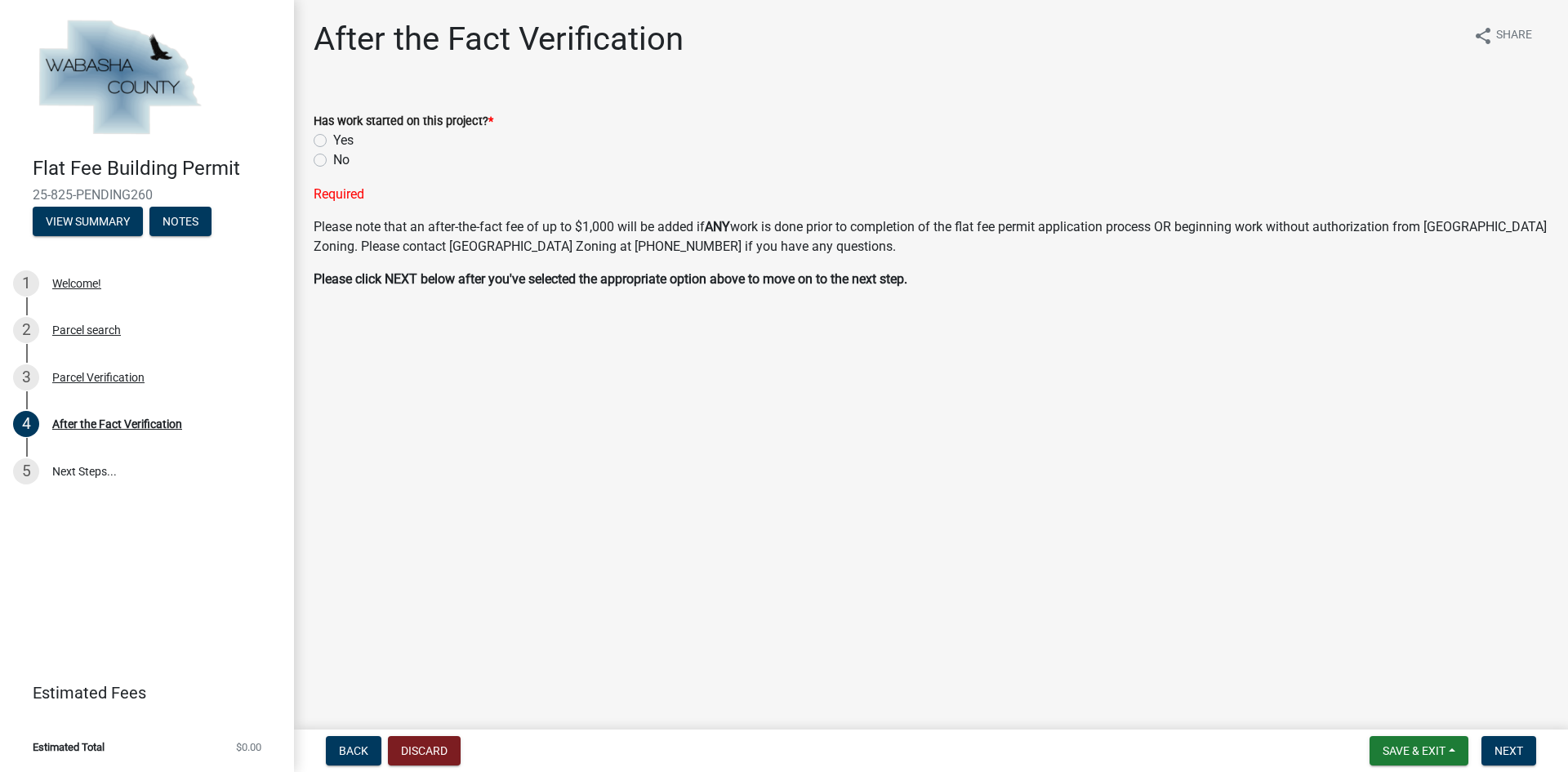
click at [340, 161] on label "No" at bounding box center [341, 160] width 16 height 20
click at [340, 161] on input "No" at bounding box center [338, 156] width 11 height 11
radio input "true"
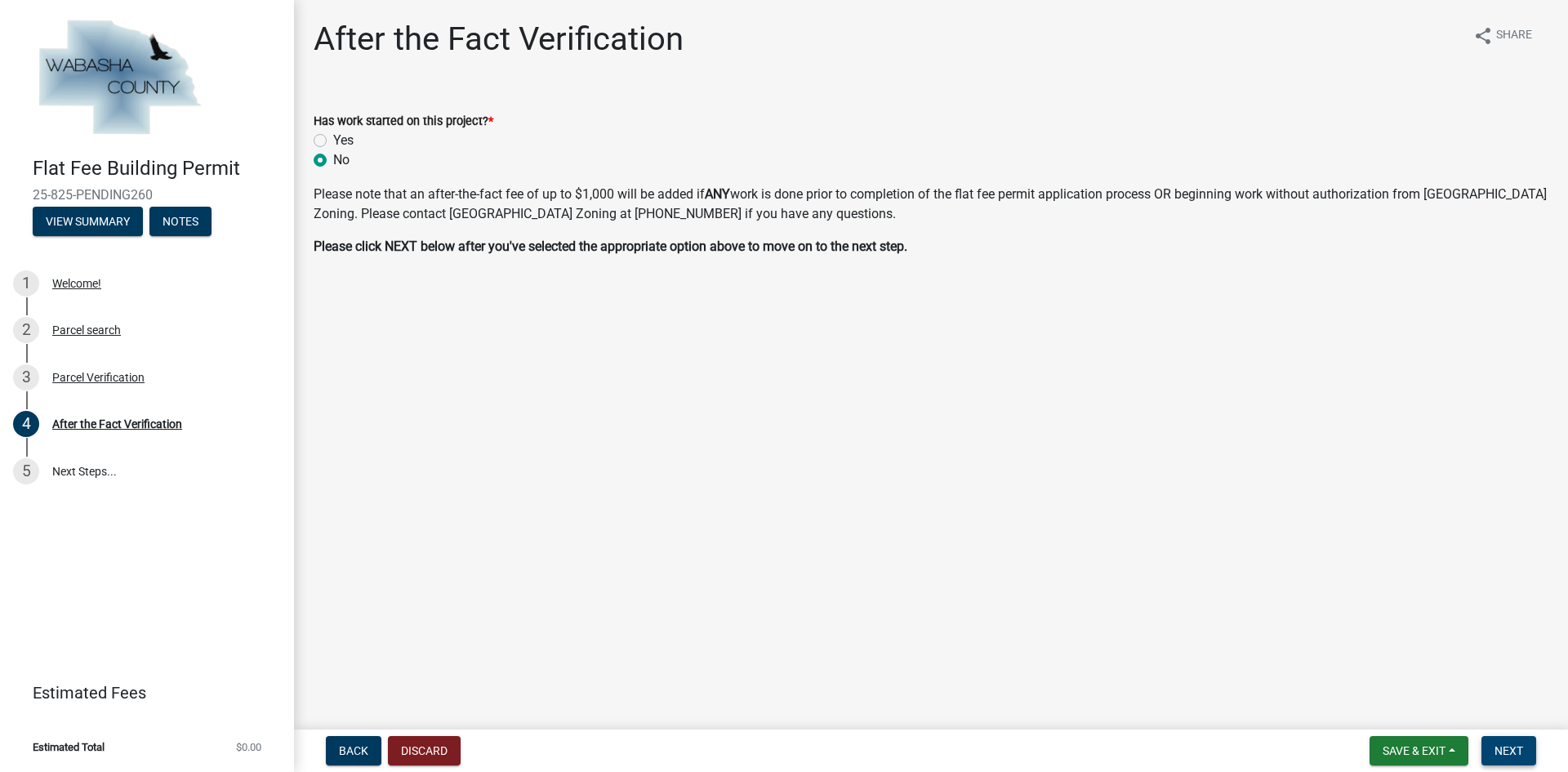
click at [1495, 752] on span "Next" at bounding box center [1510, 750] width 29 height 13
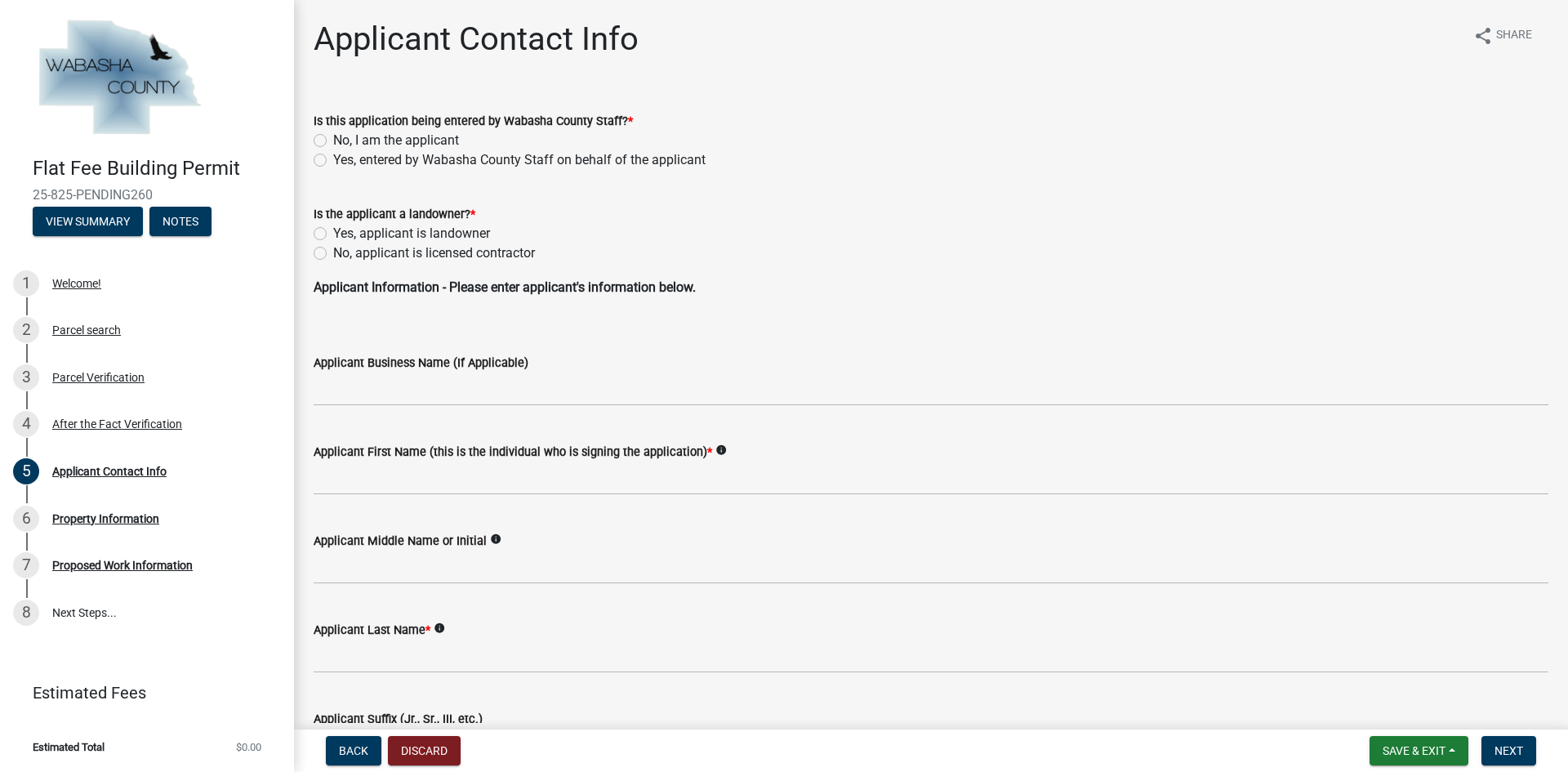
click at [395, 142] on label "No, I am the applicant" at bounding box center [396, 140] width 126 height 20
click at [344, 141] on input "No, I am the applicant" at bounding box center [338, 136] width 11 height 11
radio input "true"
click at [383, 253] on label "No, applicant is licensed contractor" at bounding box center [434, 254] width 202 height 20
click at [344, 253] on input "No, applicant is licensed contractor" at bounding box center [338, 249] width 11 height 11
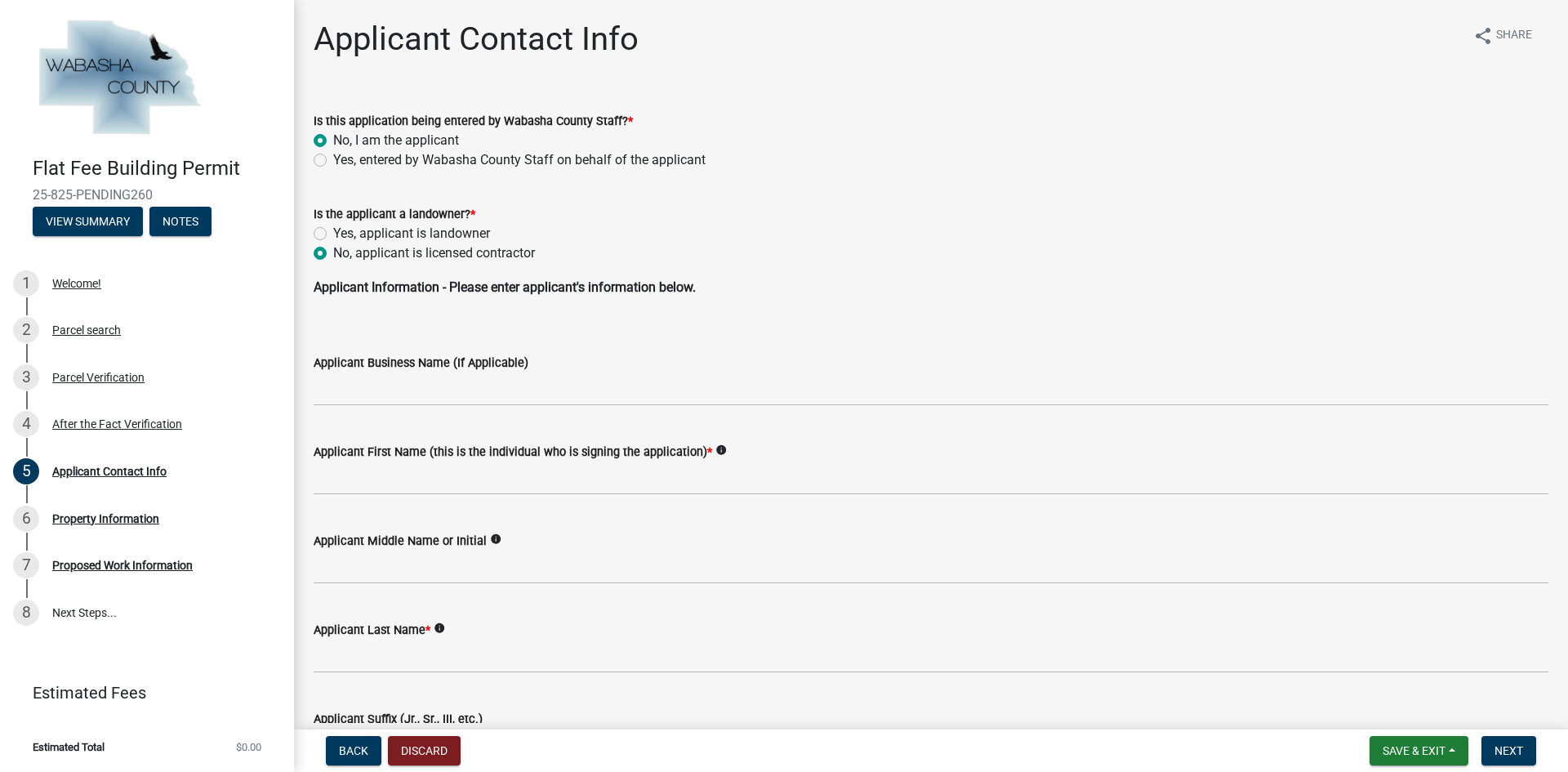
radio input "true"
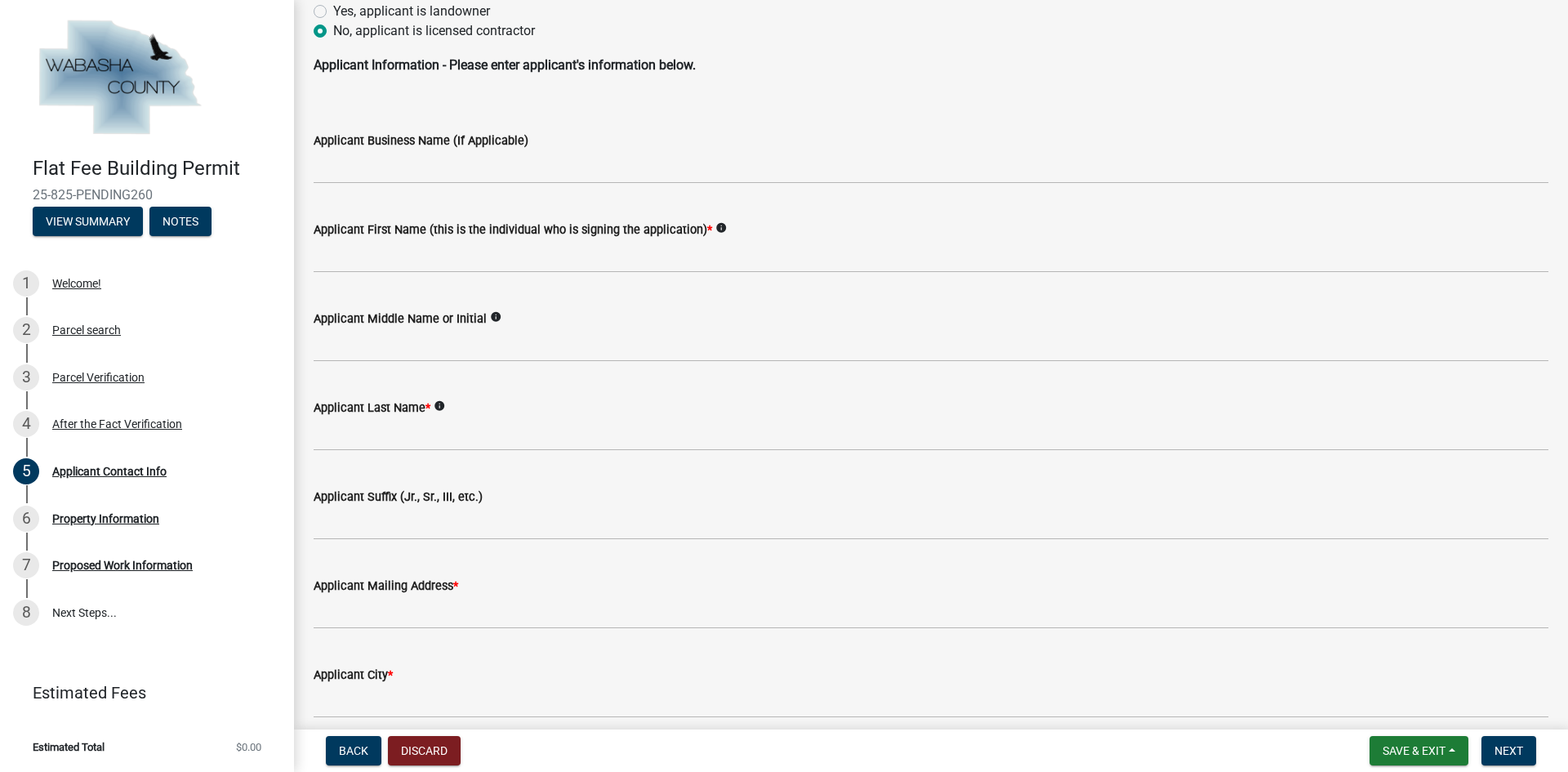
scroll to position [245, 0]
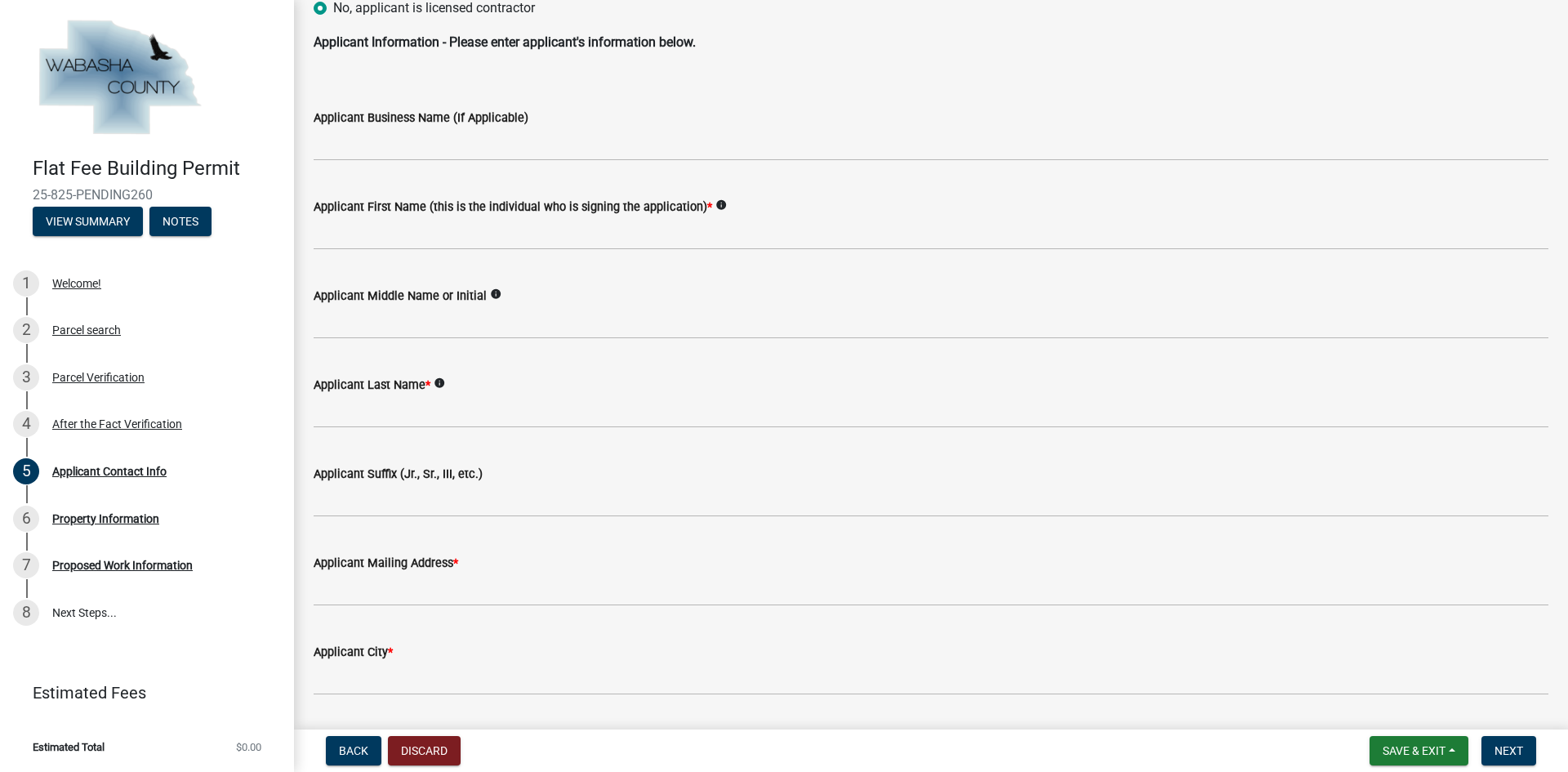
click at [410, 165] on wm-data-entity-input "Applicant Business Name (If Applicable)" at bounding box center [931, 129] width 1235 height 89
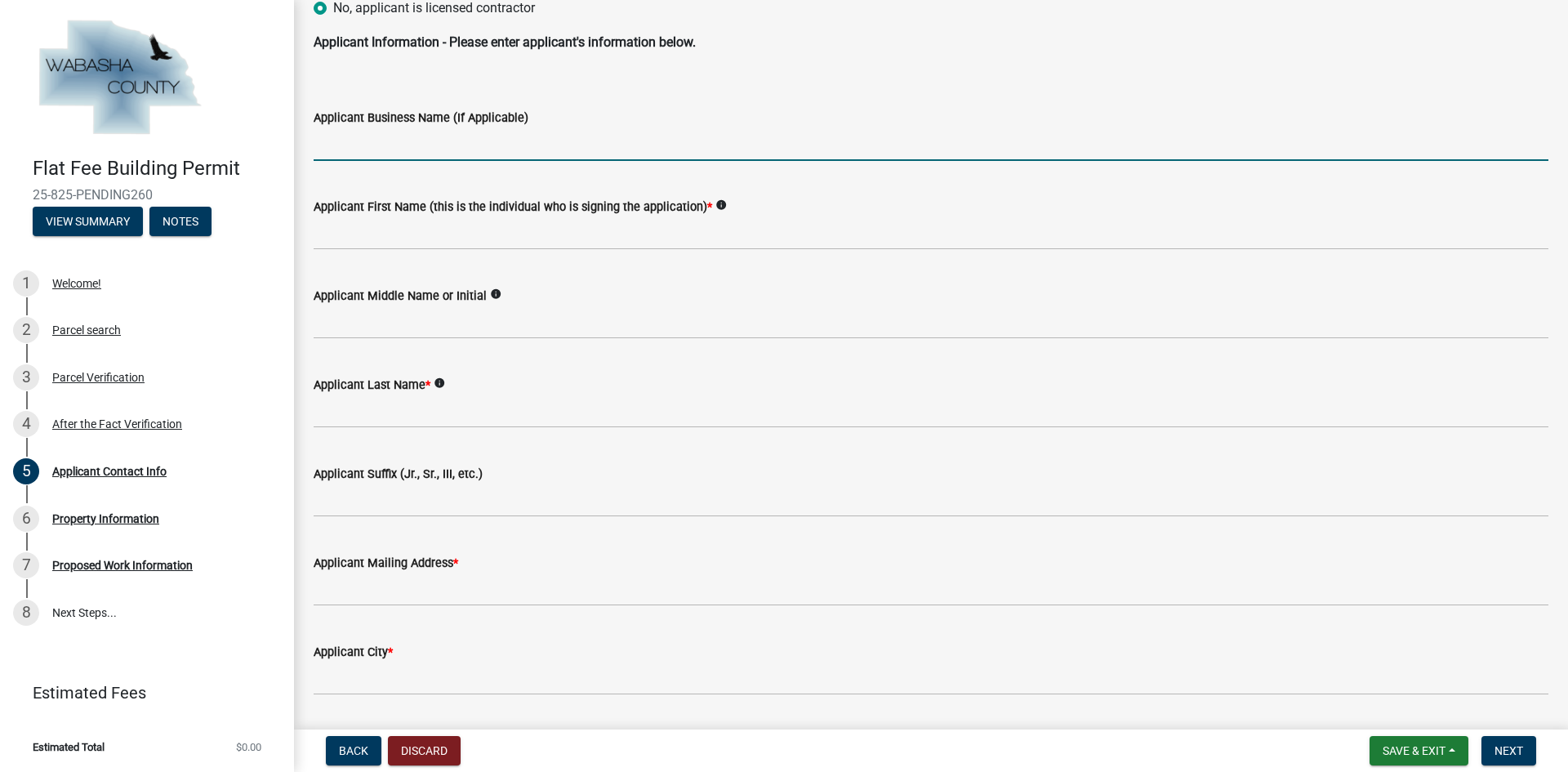
click at [414, 152] on input "Applicant Business Name (If Applicable)" at bounding box center [931, 144] width 1235 height 33
type input "H & H Construction LLC"
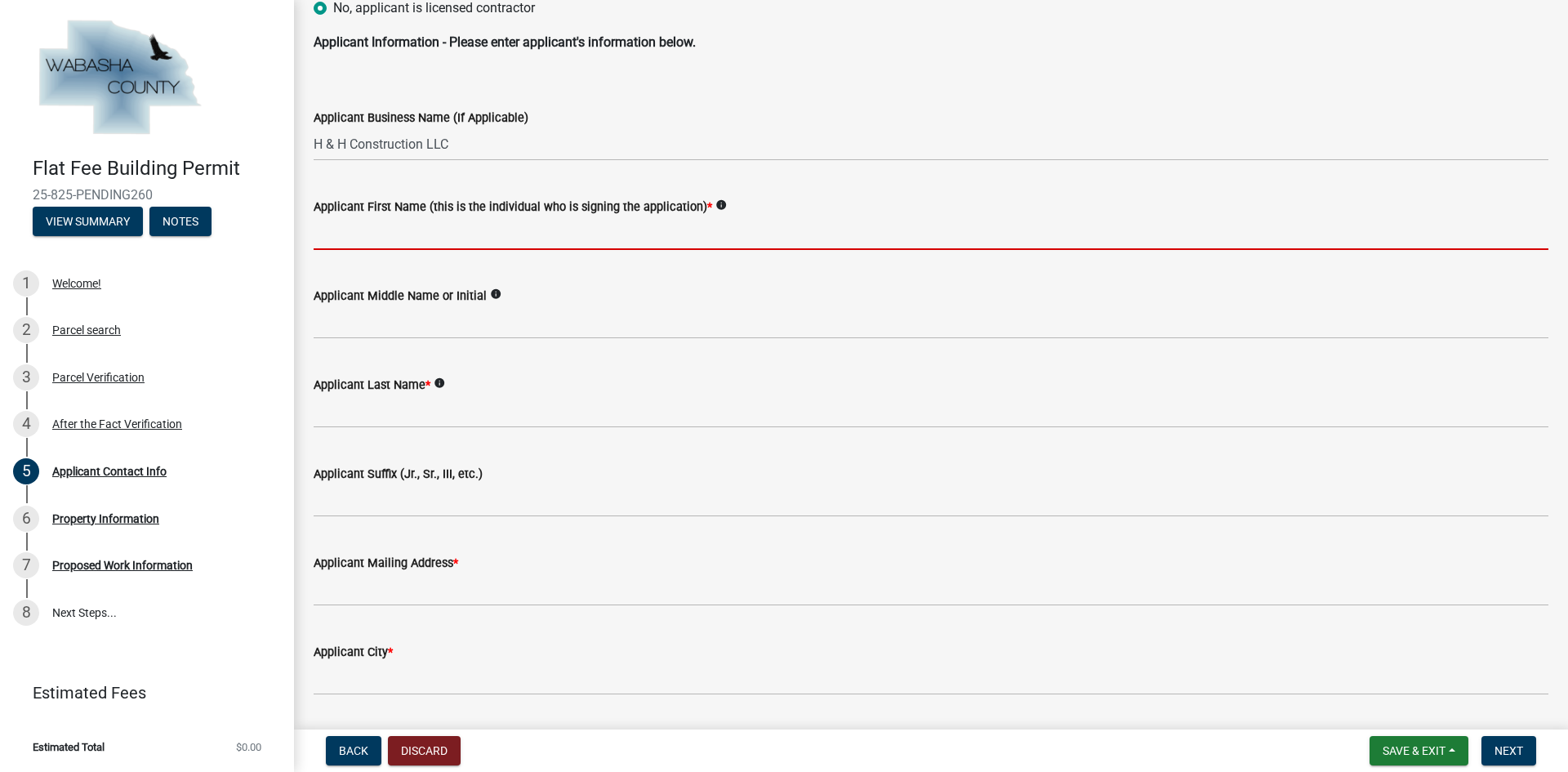
click at [422, 226] on input "Applicant First Name (this is the individual who is signing the application) *" at bounding box center [931, 233] width 1235 height 33
type input "Sammi"
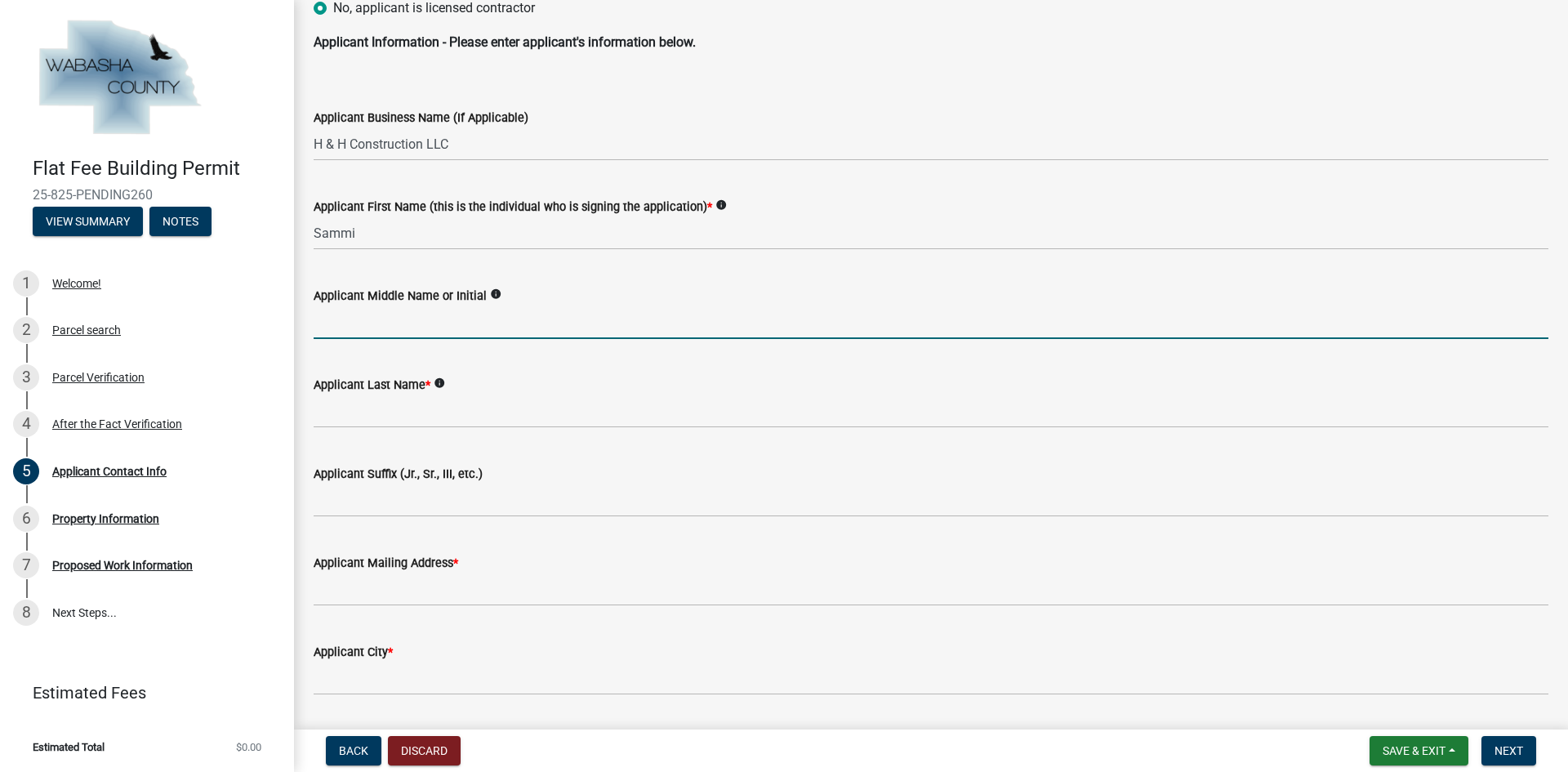
click at [412, 323] on input "Applicant Middle Name or Initial" at bounding box center [931, 322] width 1235 height 33
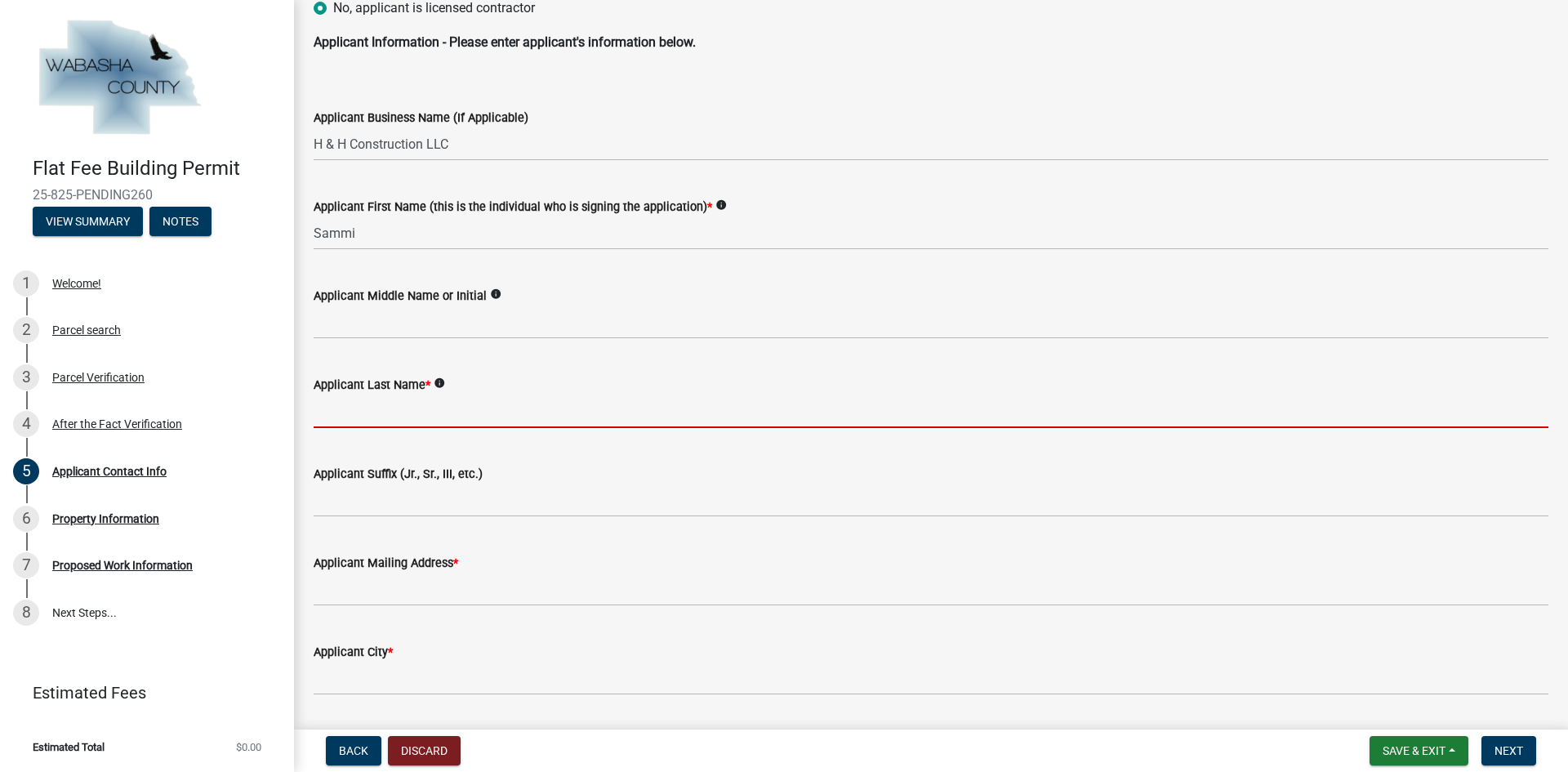
drag, startPoint x: 390, startPoint y: 419, endPoint x: 390, endPoint y: 430, distance: 11.0
click at [390, 420] on input "Applicant Last Name *" at bounding box center [931, 411] width 1235 height 33
type input "Cairns"
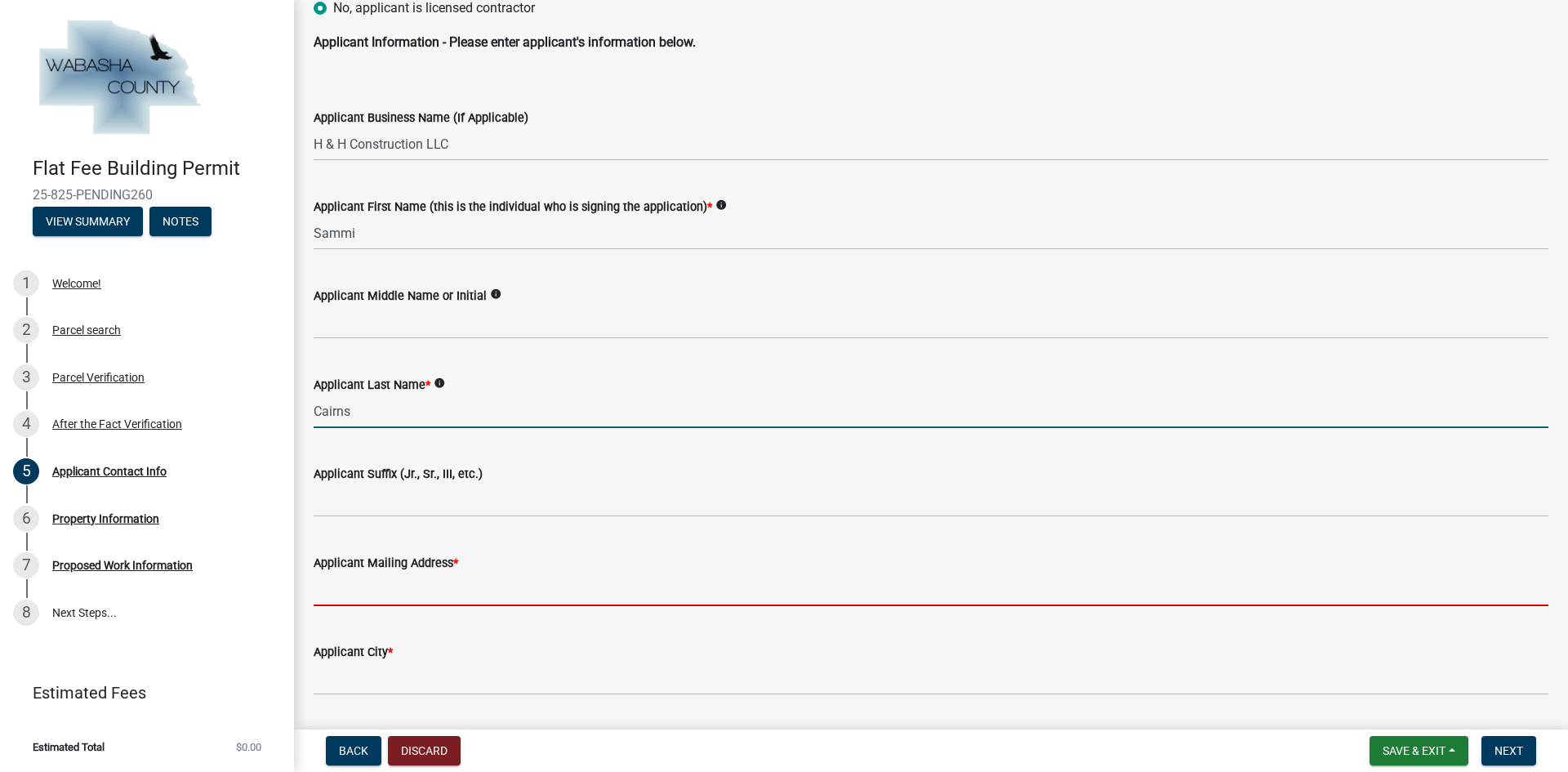
click at [364, 579] on input "Applicant Mailing Address *" at bounding box center [931, 588] width 1235 height 33
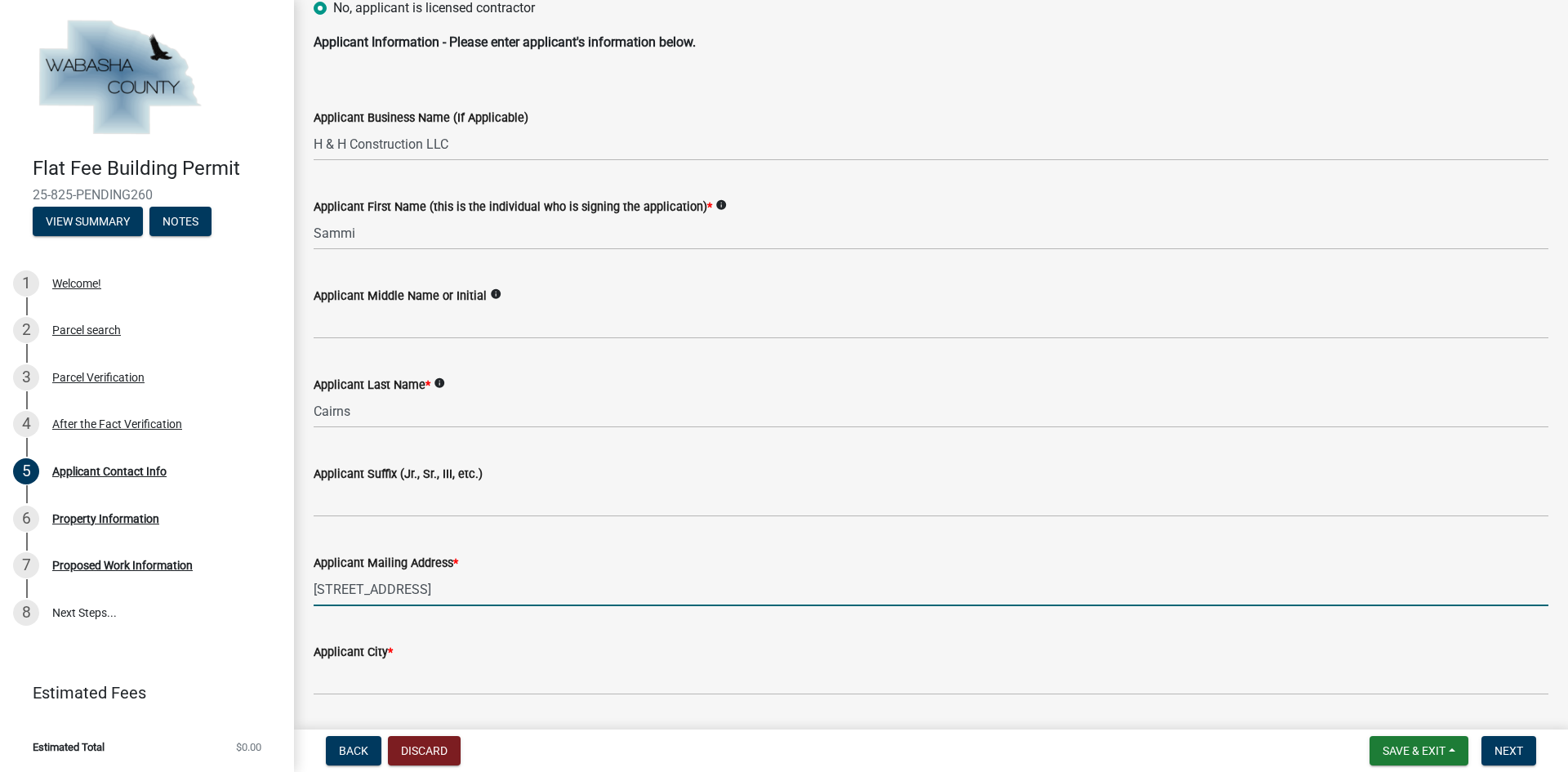
type input "[STREET_ADDRESS]"
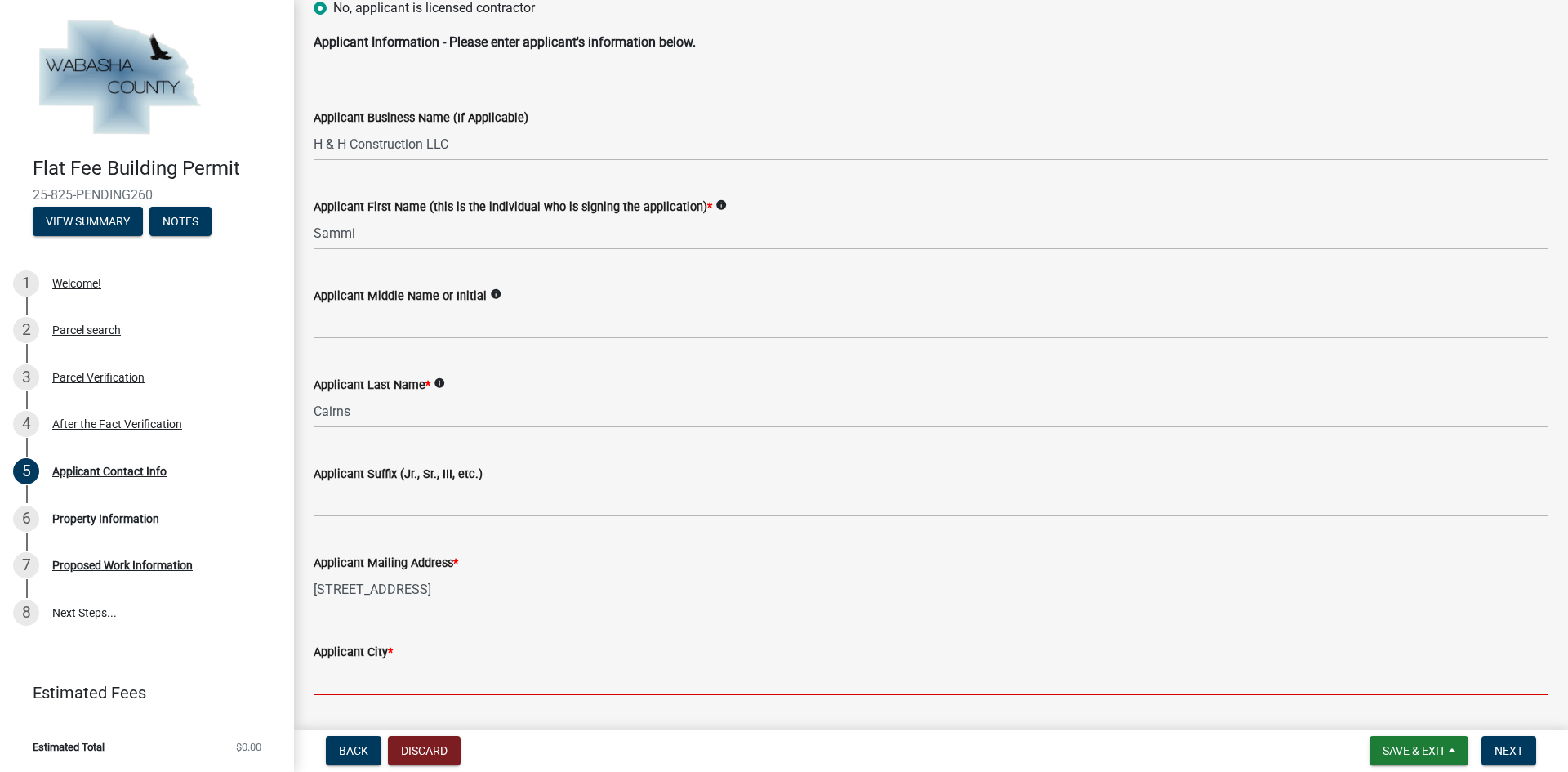
click at [435, 687] on input "Applicant City *" at bounding box center [931, 678] width 1235 height 33
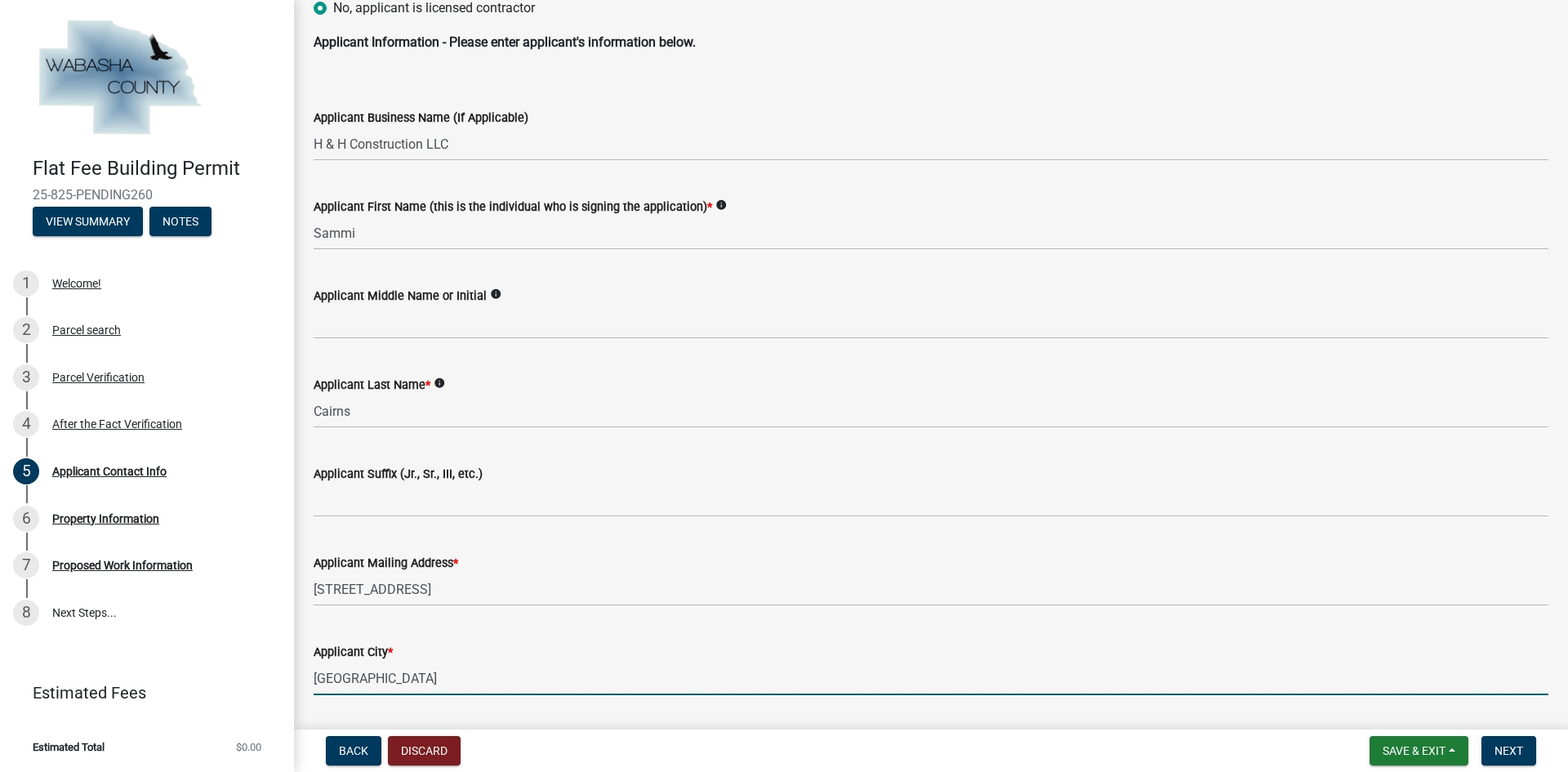
type input "[GEOGRAPHIC_DATA]"
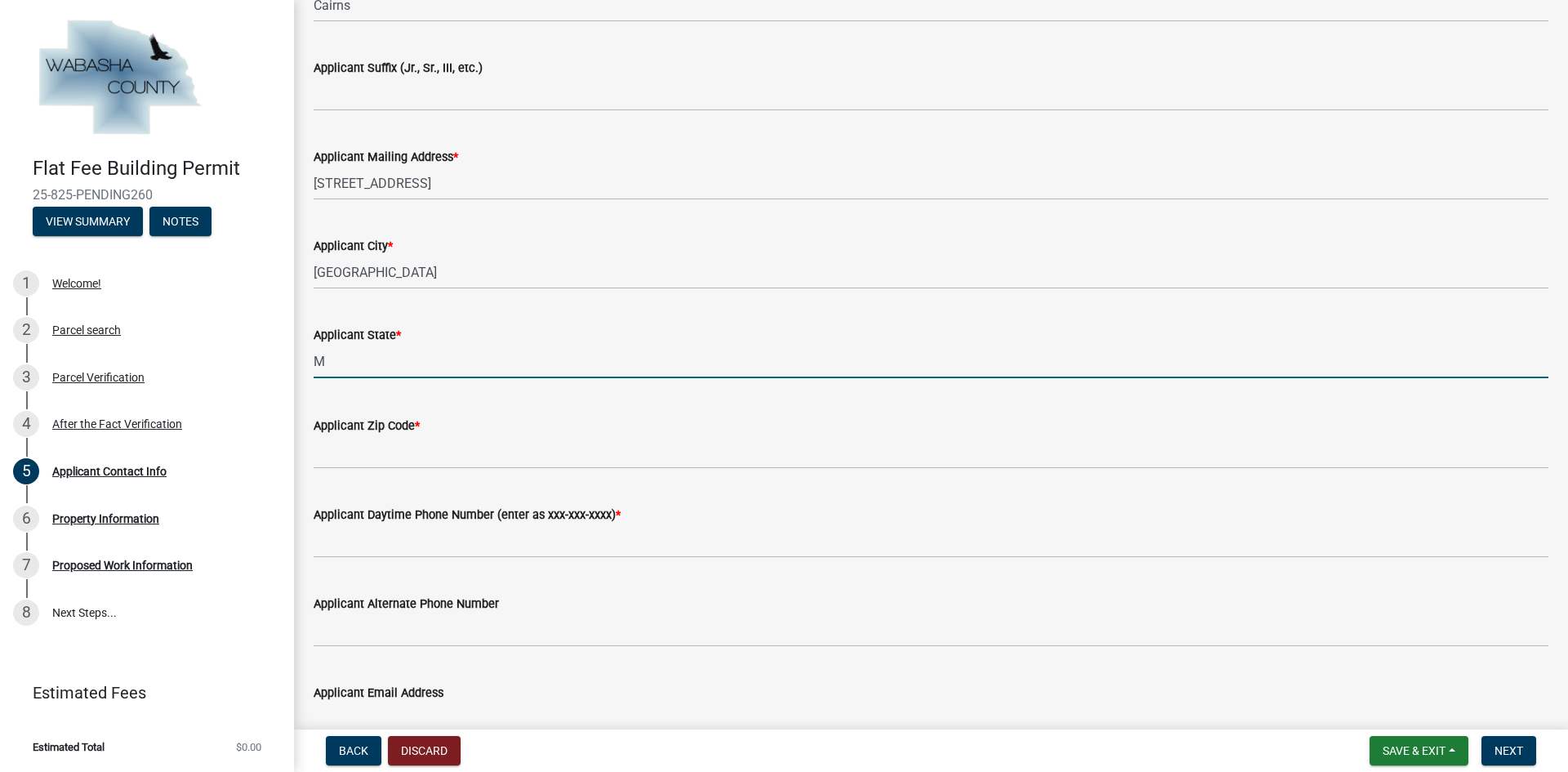
type input "MN"
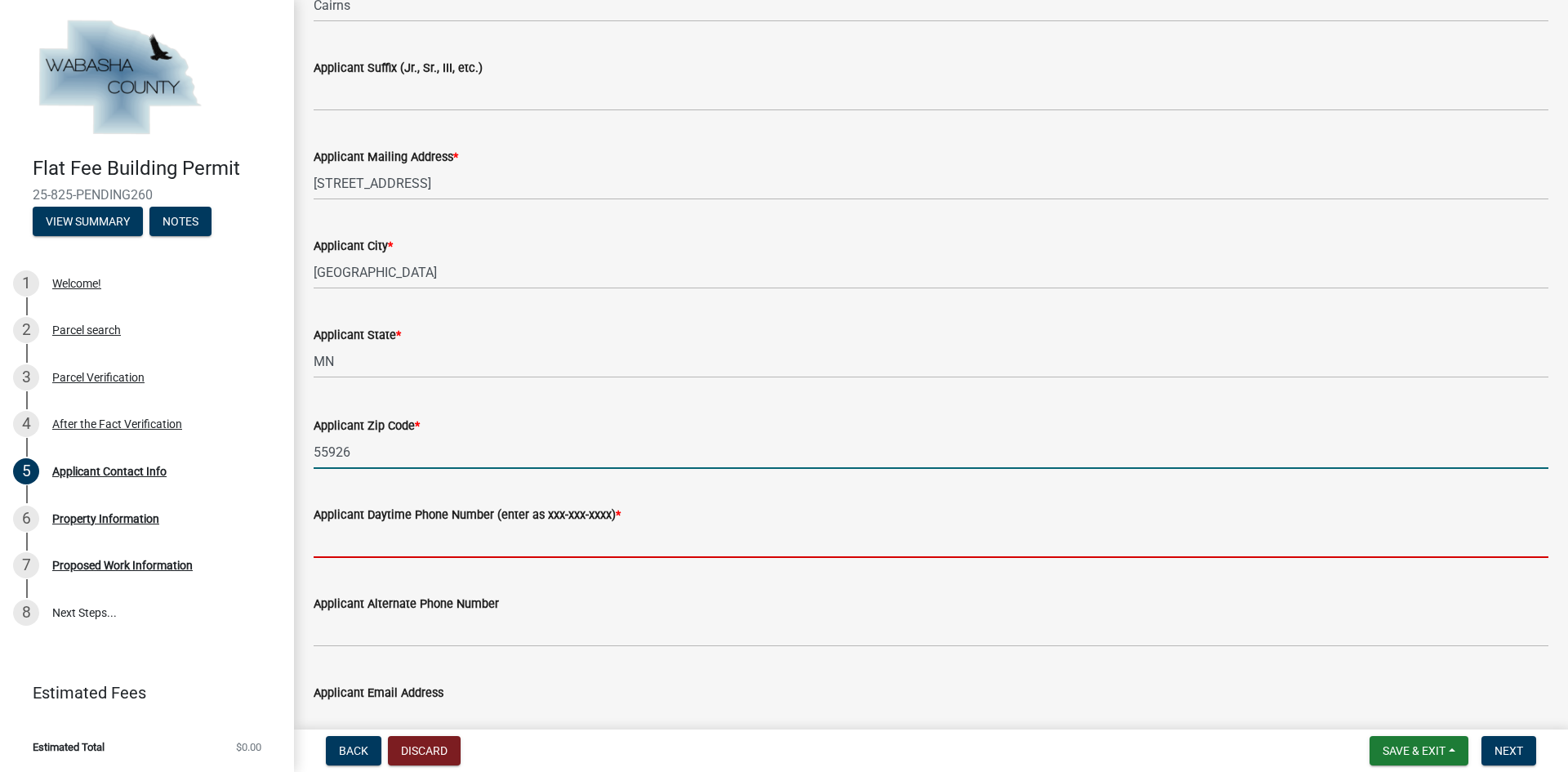
click at [378, 464] on input "55926" at bounding box center [931, 452] width 1235 height 33
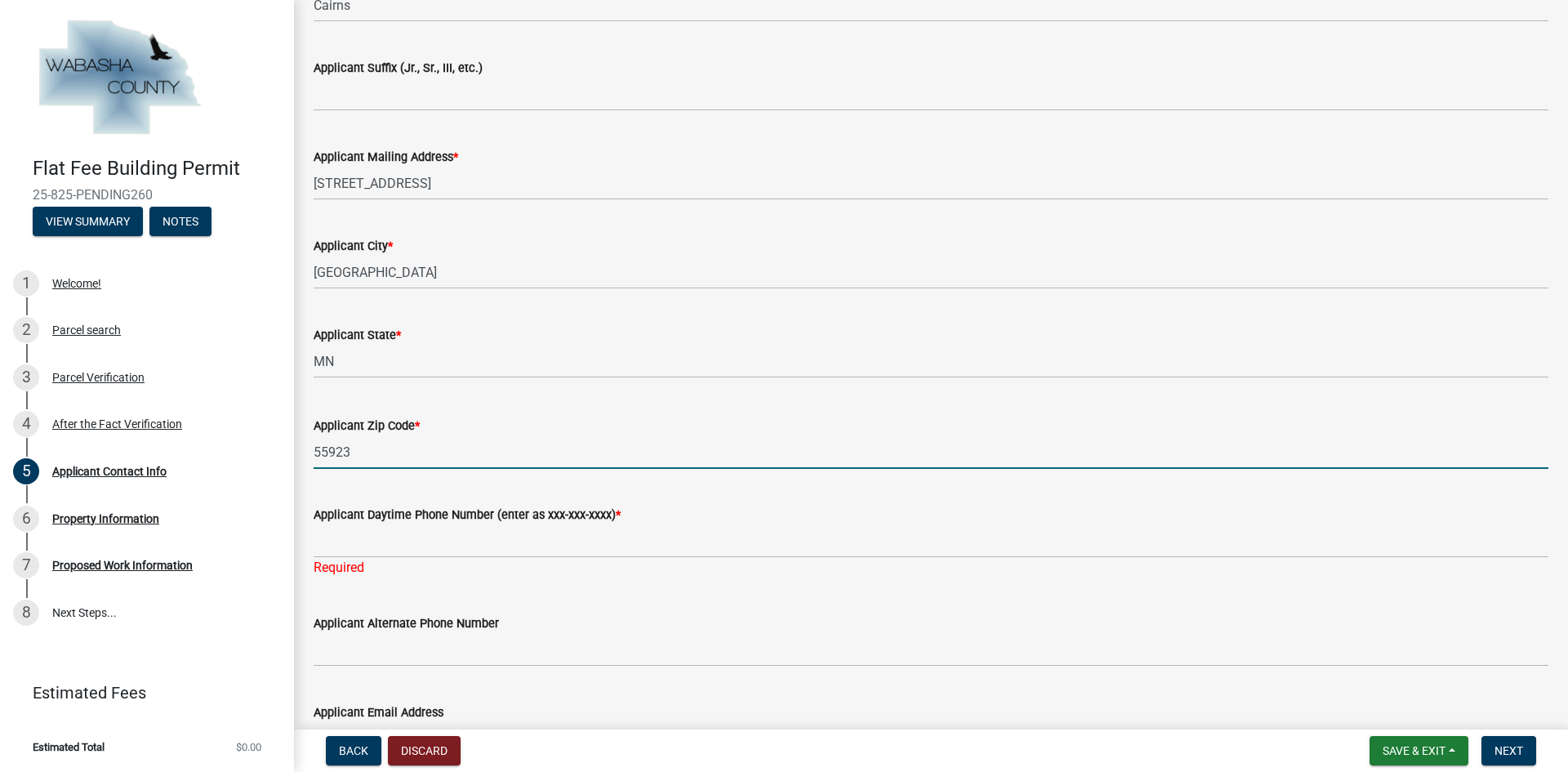
type input "55923"
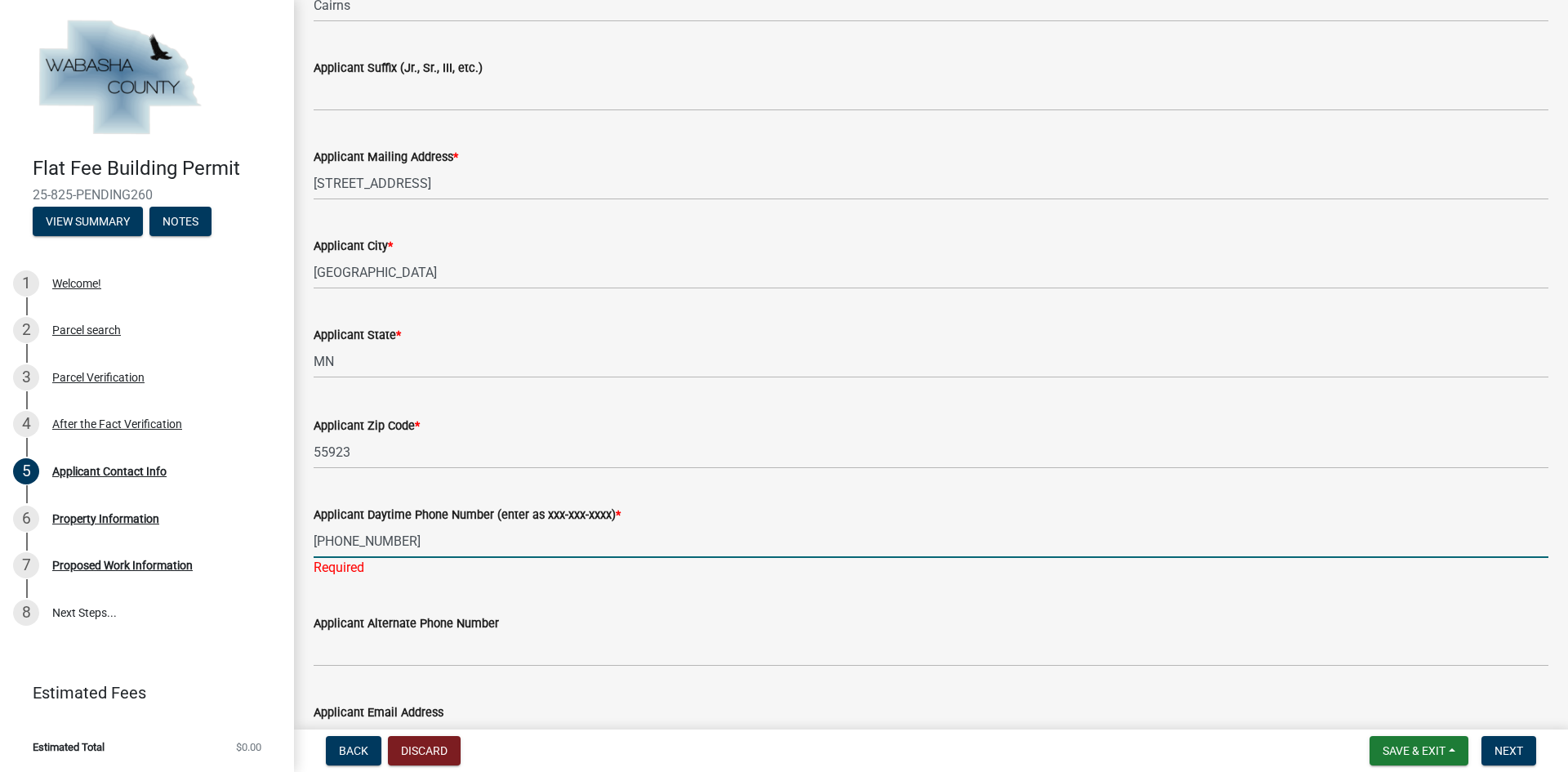
type input "[PHONE_NUMBER]"
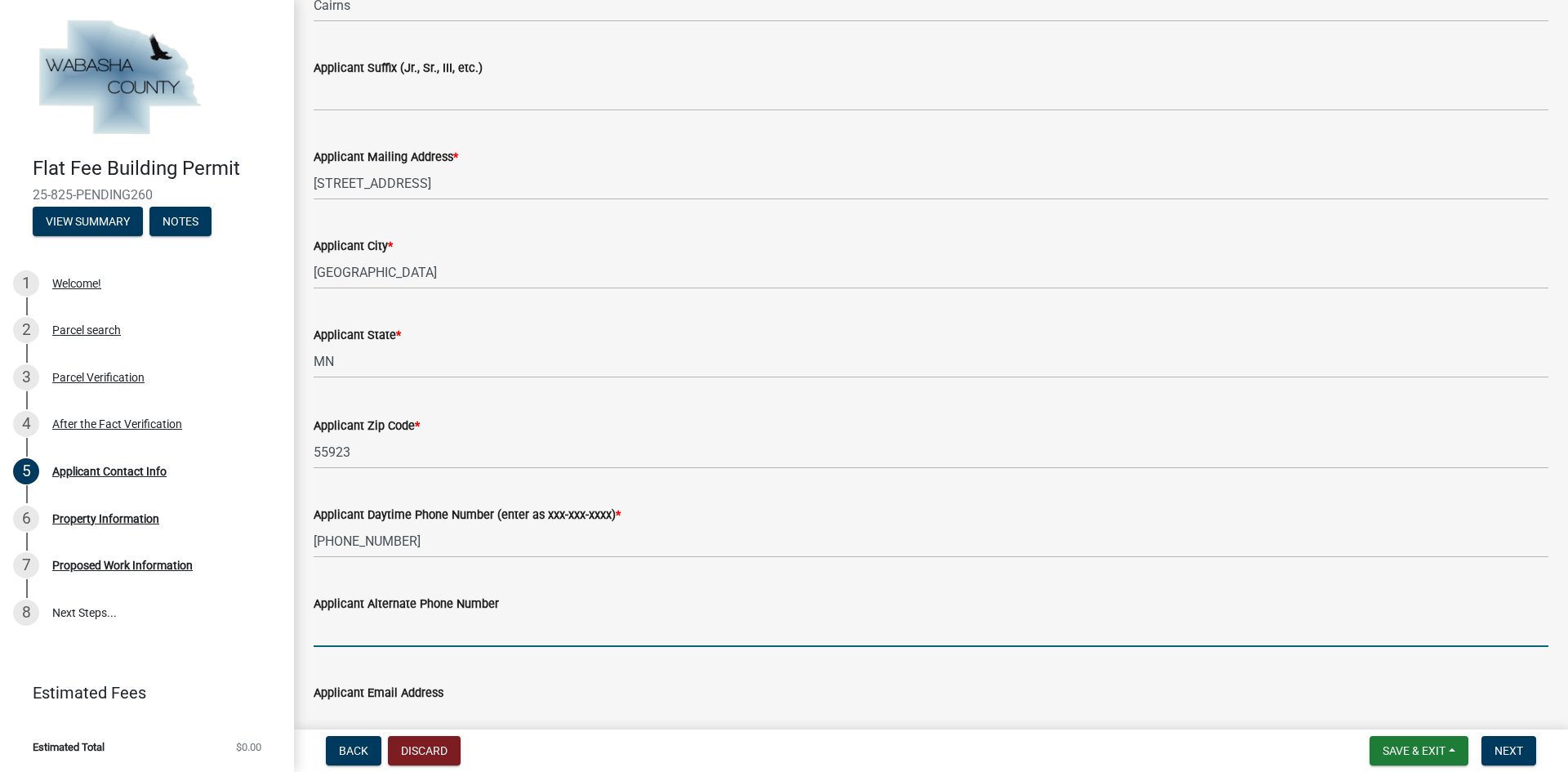
click at [413, 651] on wm-data-entity-input "Applicant Alternate Phone Number" at bounding box center [931, 615] width 1235 height 89
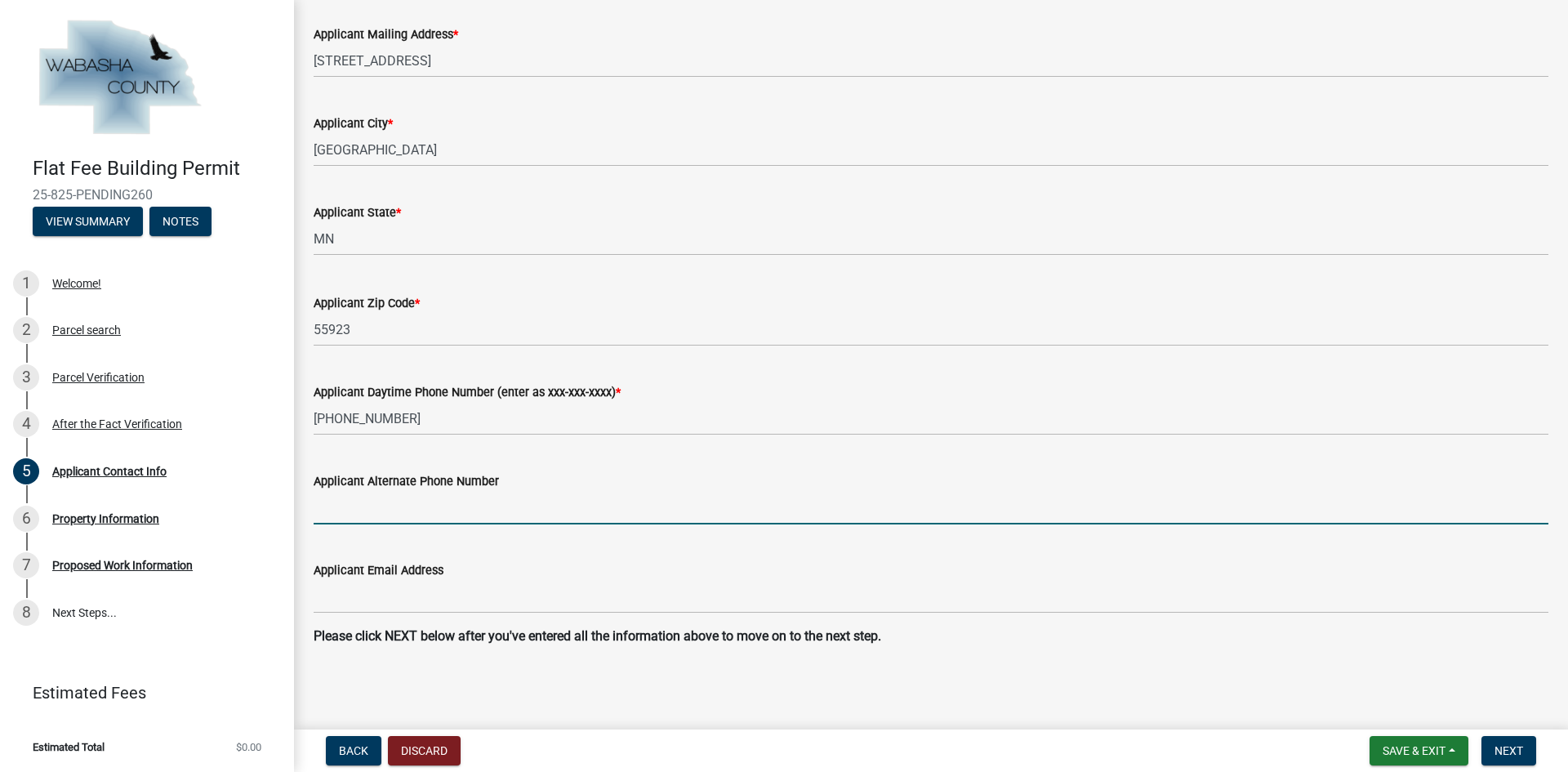
type input "[PHONE_NUMBER]"
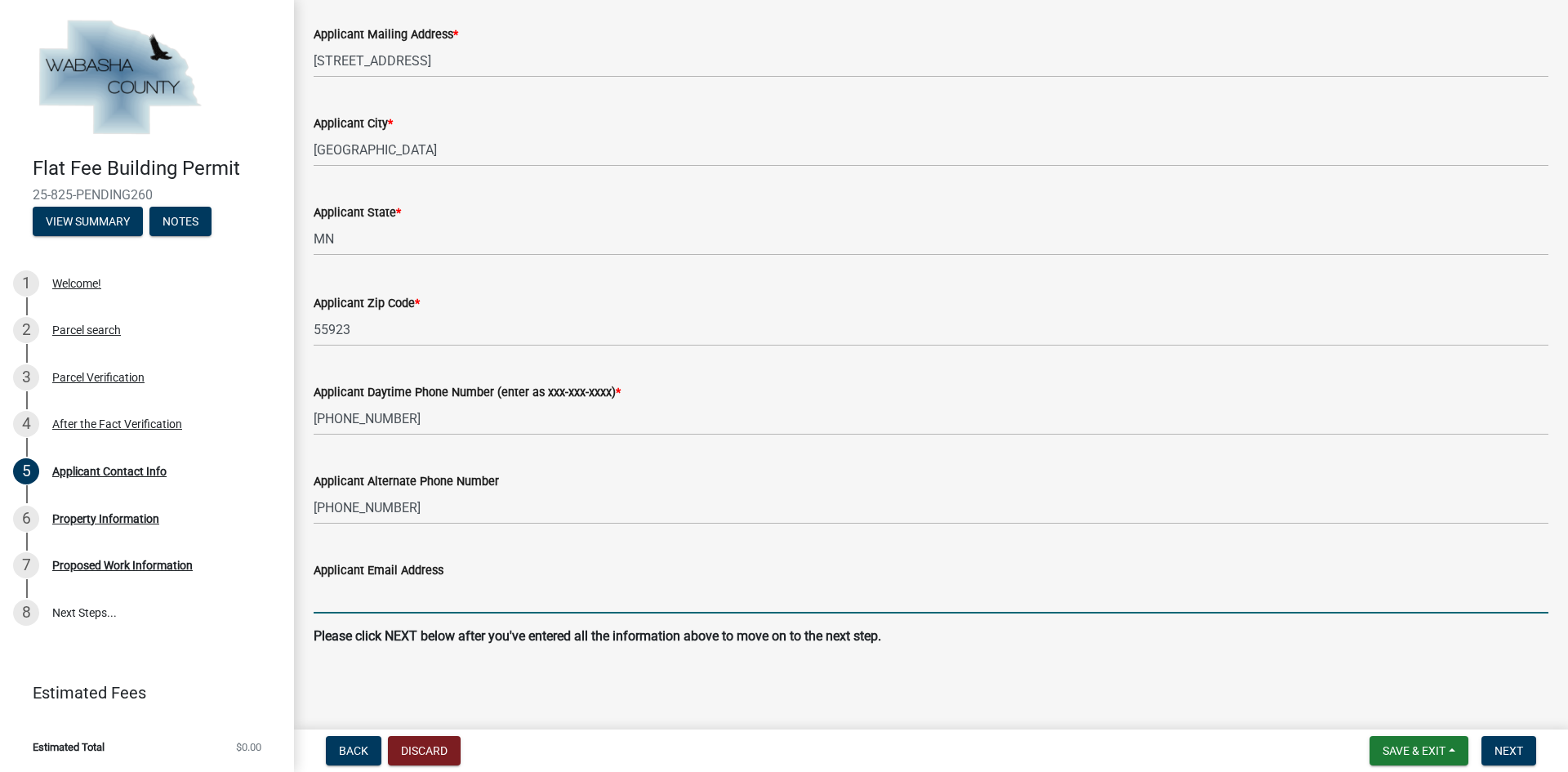
click at [364, 606] on input "Applicant Email Address" at bounding box center [931, 597] width 1235 height 33
type input "[EMAIL_ADDRESS][DOMAIN_NAME]"
click at [1510, 751] on span "Next" at bounding box center [1510, 750] width 29 height 13
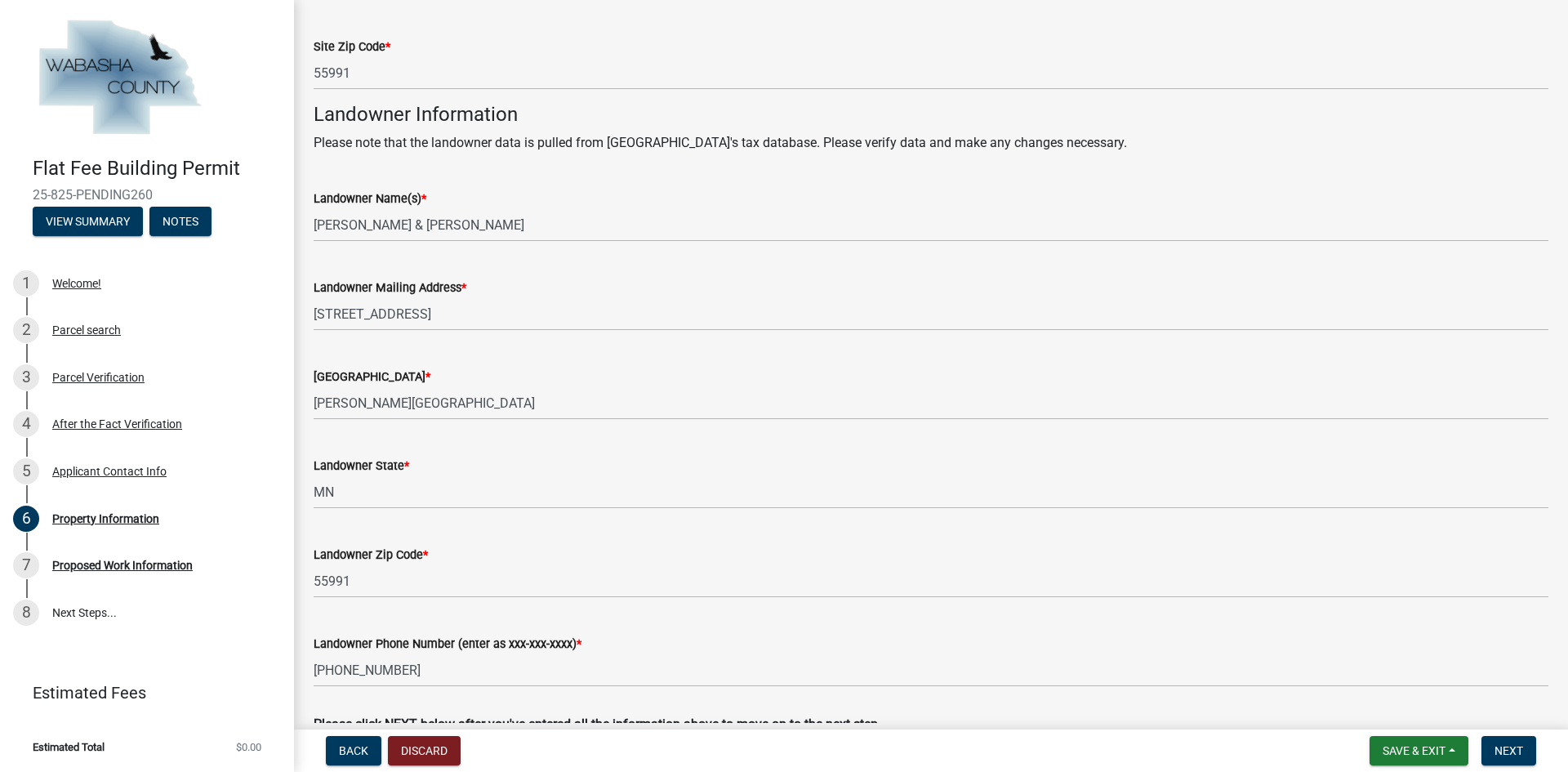
scroll to position [537, 0]
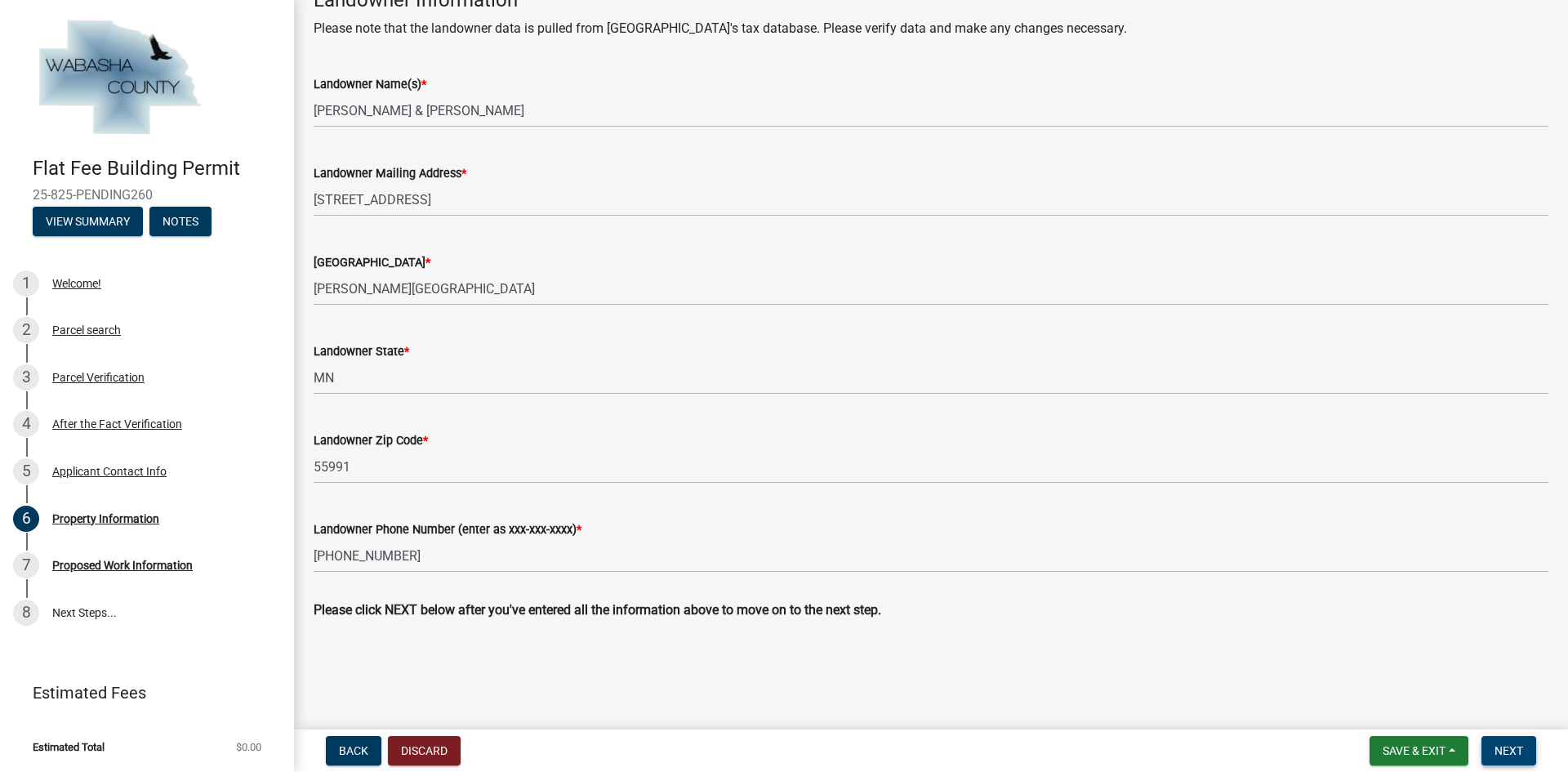
click at [1522, 750] on span "Next" at bounding box center [1510, 750] width 29 height 13
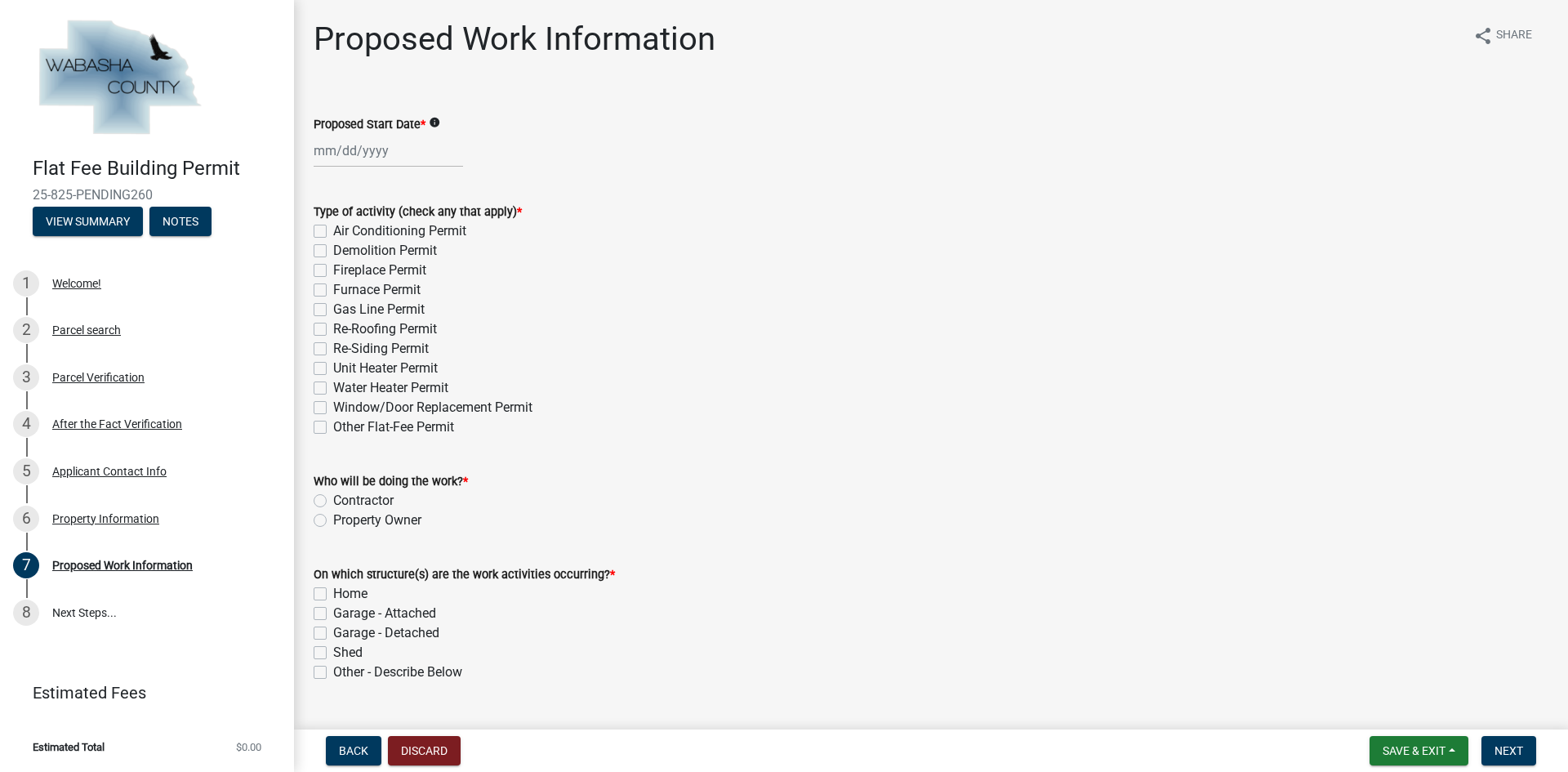
select select "9"
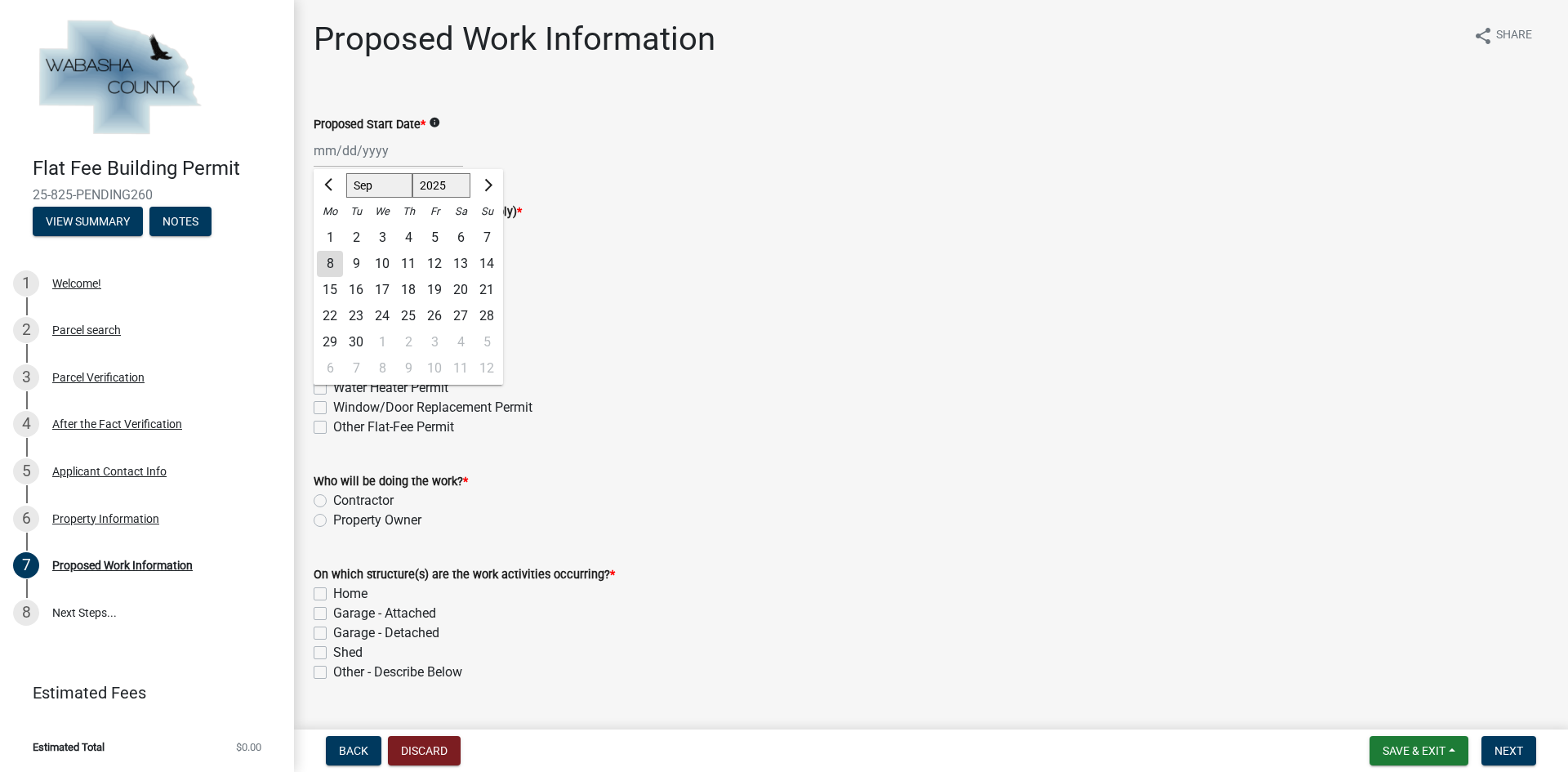
click at [375, 151] on div "Mar Apr May Jun [DATE] Aug Sep Oct Nov [DATE] 2026 Mo Tu We Th Fr Sa Su 1 2 3 4…" at bounding box center [389, 150] width 149 height 33
click at [461, 265] on div "13" at bounding box center [461, 264] width 26 height 26
type input "[DATE]"
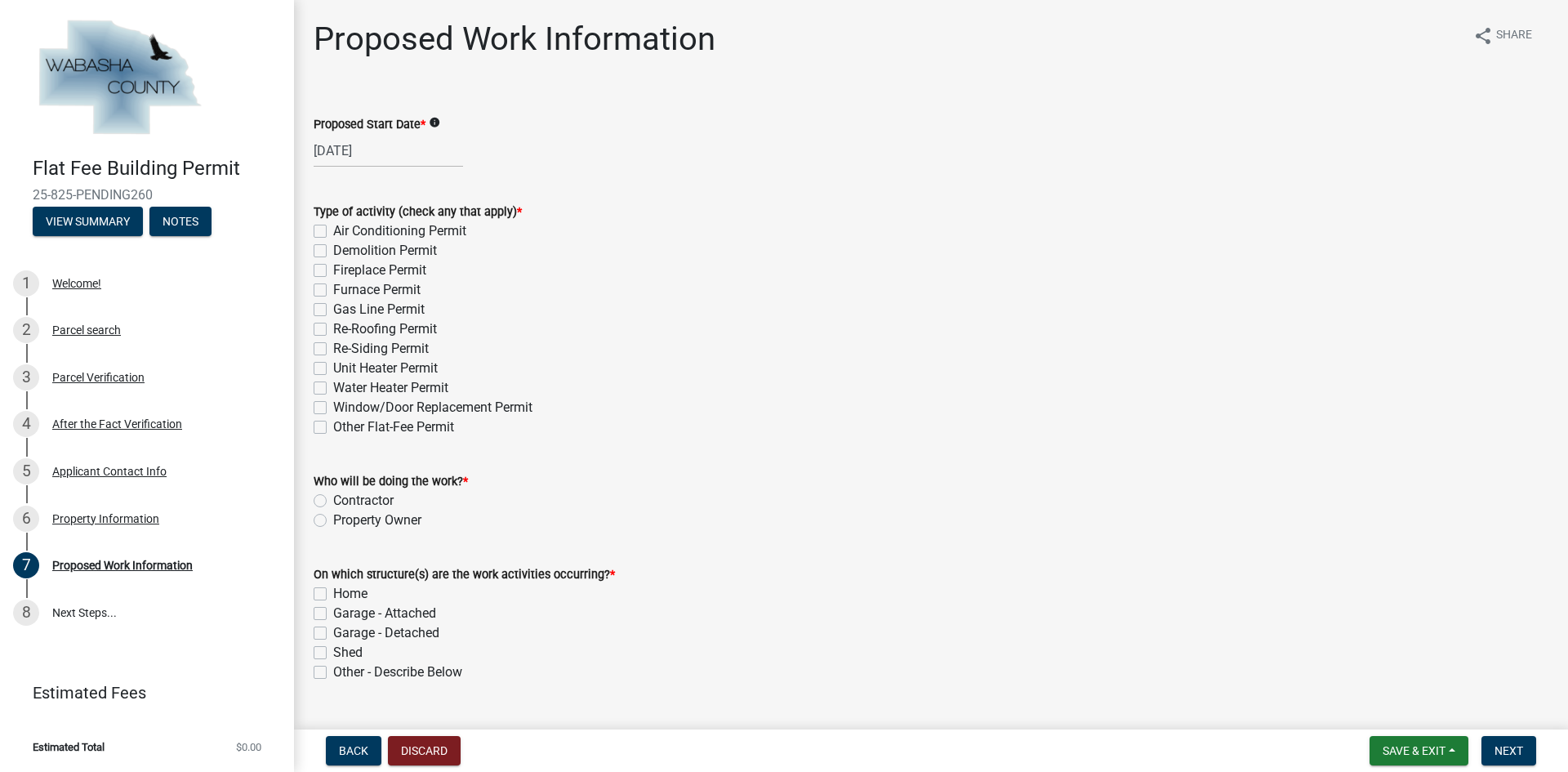
click at [367, 406] on label "Window/Door Replacement Permit" at bounding box center [433, 408] width 200 height 20
click at [344, 406] on input "Window/Door Replacement Permit" at bounding box center [338, 403] width 11 height 11
checkbox input "true"
checkbox input "false"
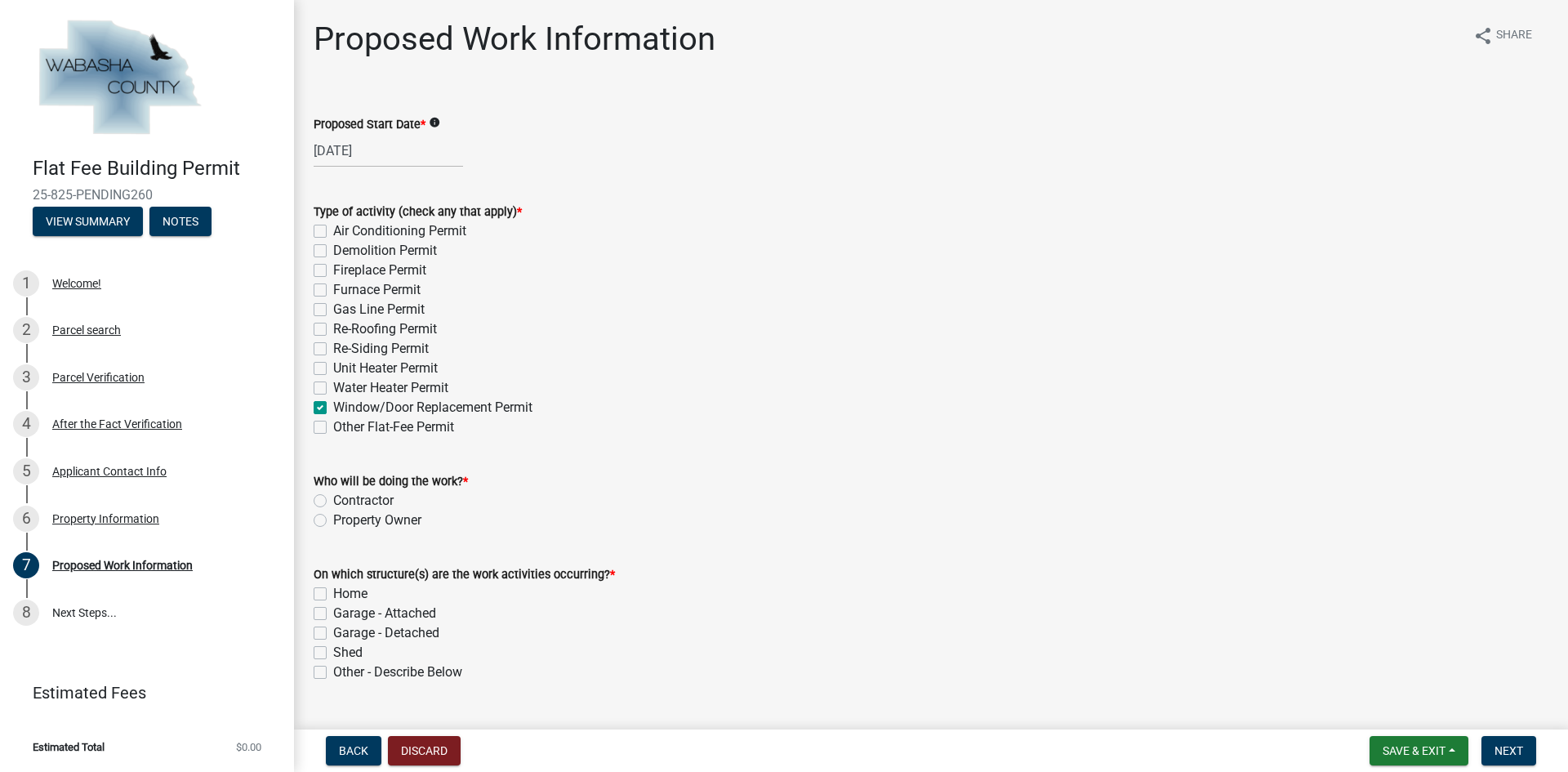
checkbox input "false"
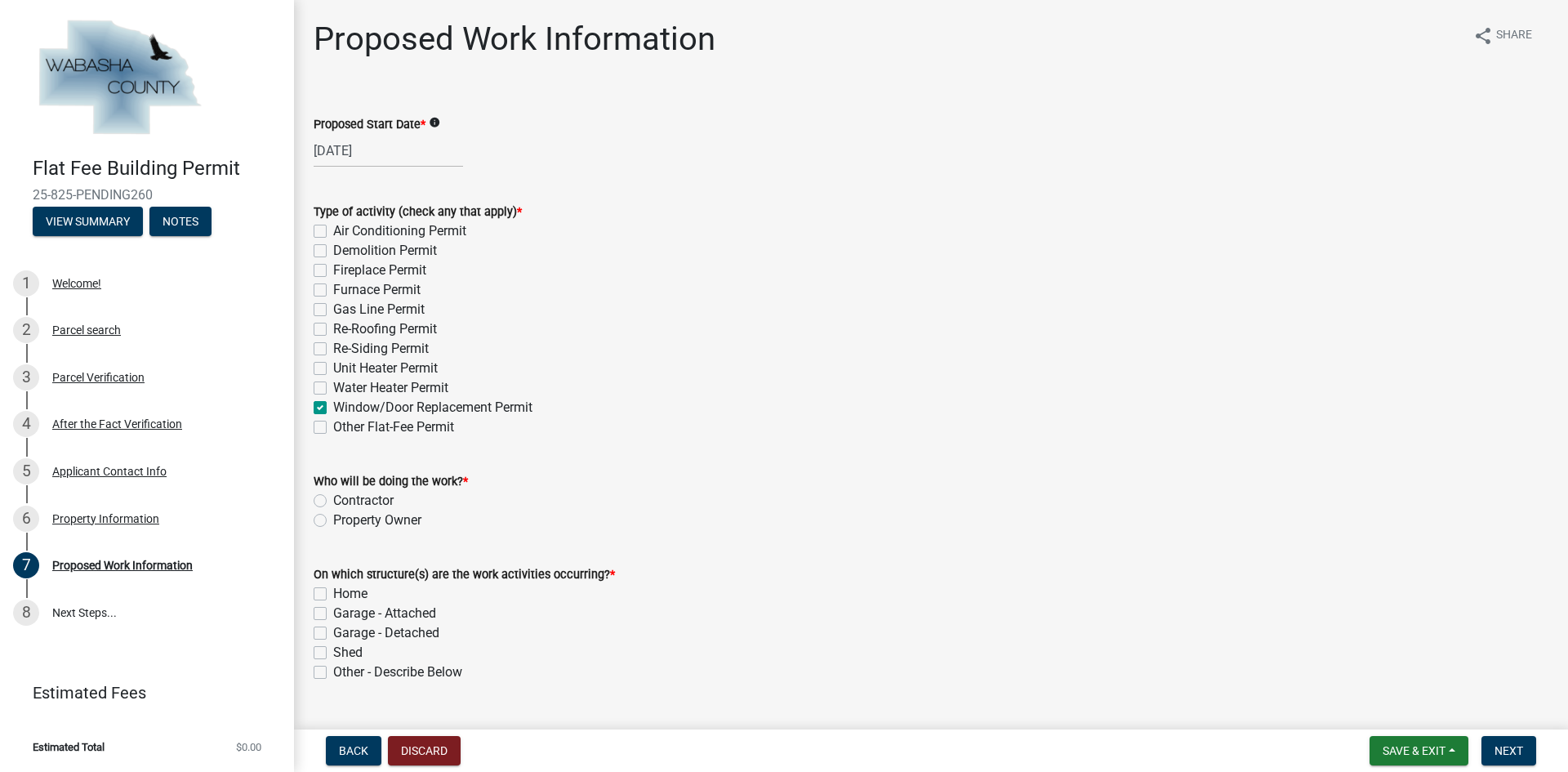
checkbox input "false"
checkbox input "true"
checkbox input "false"
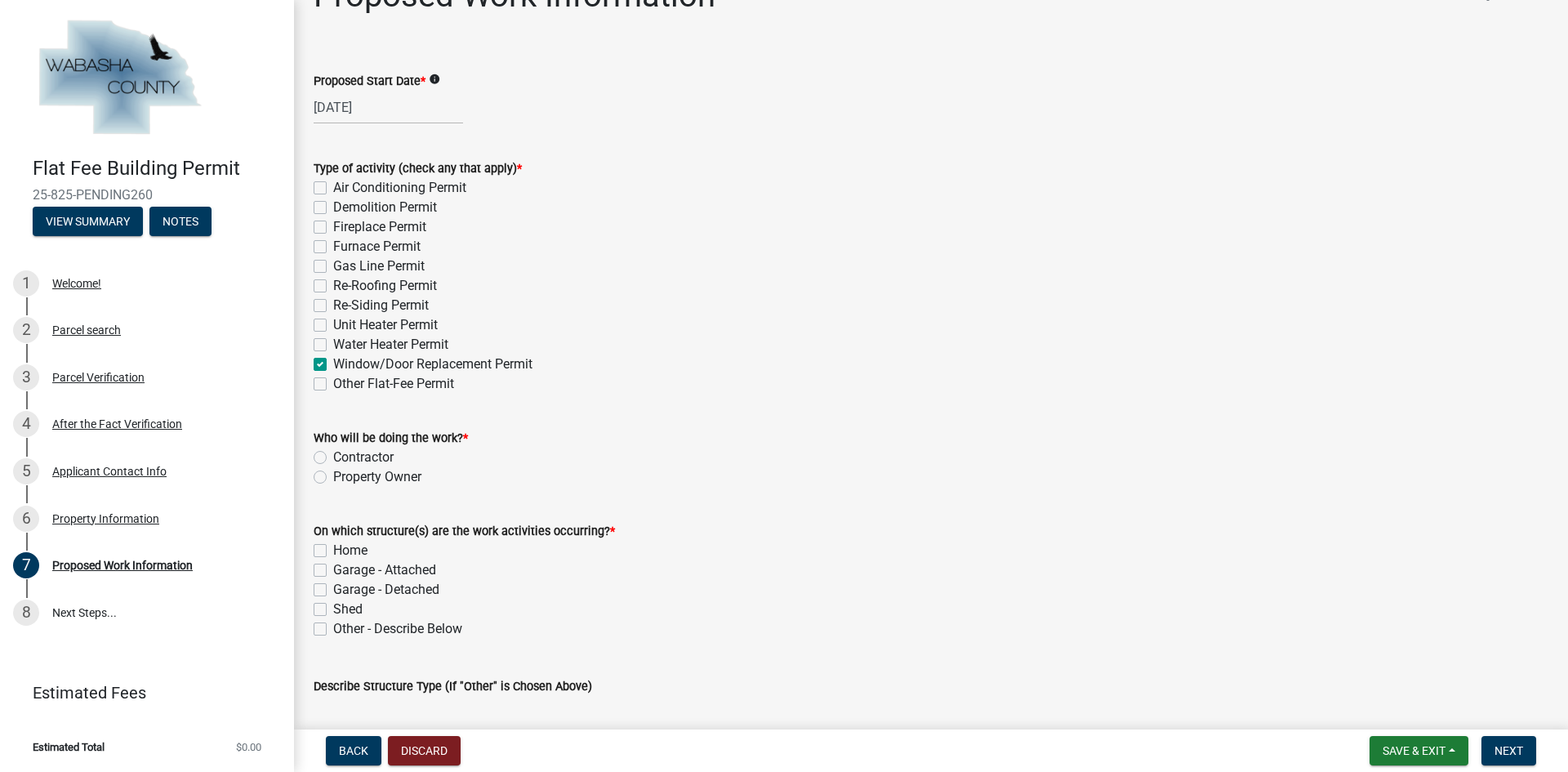
scroll to position [164, 0]
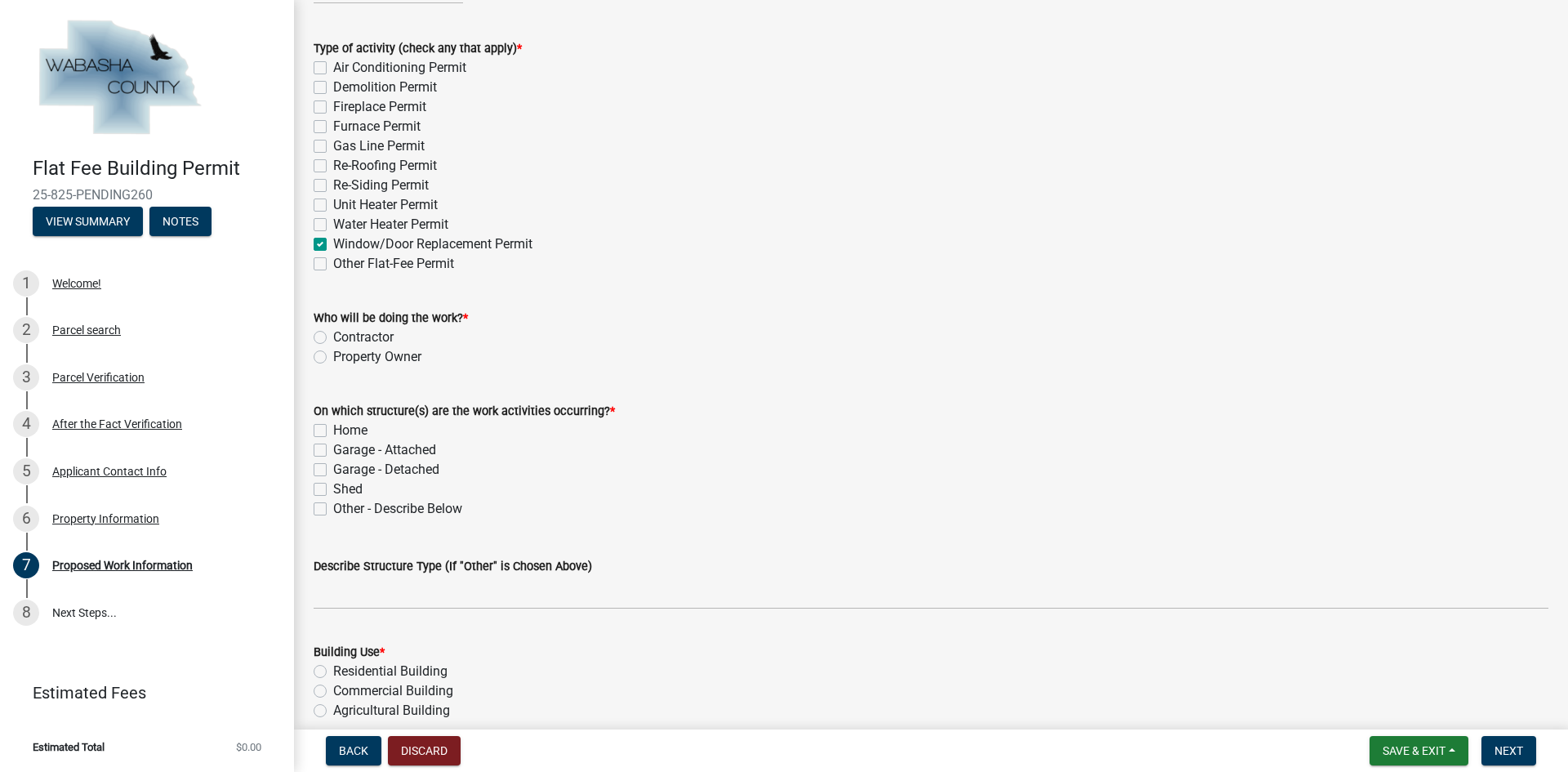
click at [371, 329] on label "Contractor" at bounding box center [363, 337] width 60 height 20
click at [344, 329] on input "Contractor" at bounding box center [338, 333] width 11 height 11
radio input "true"
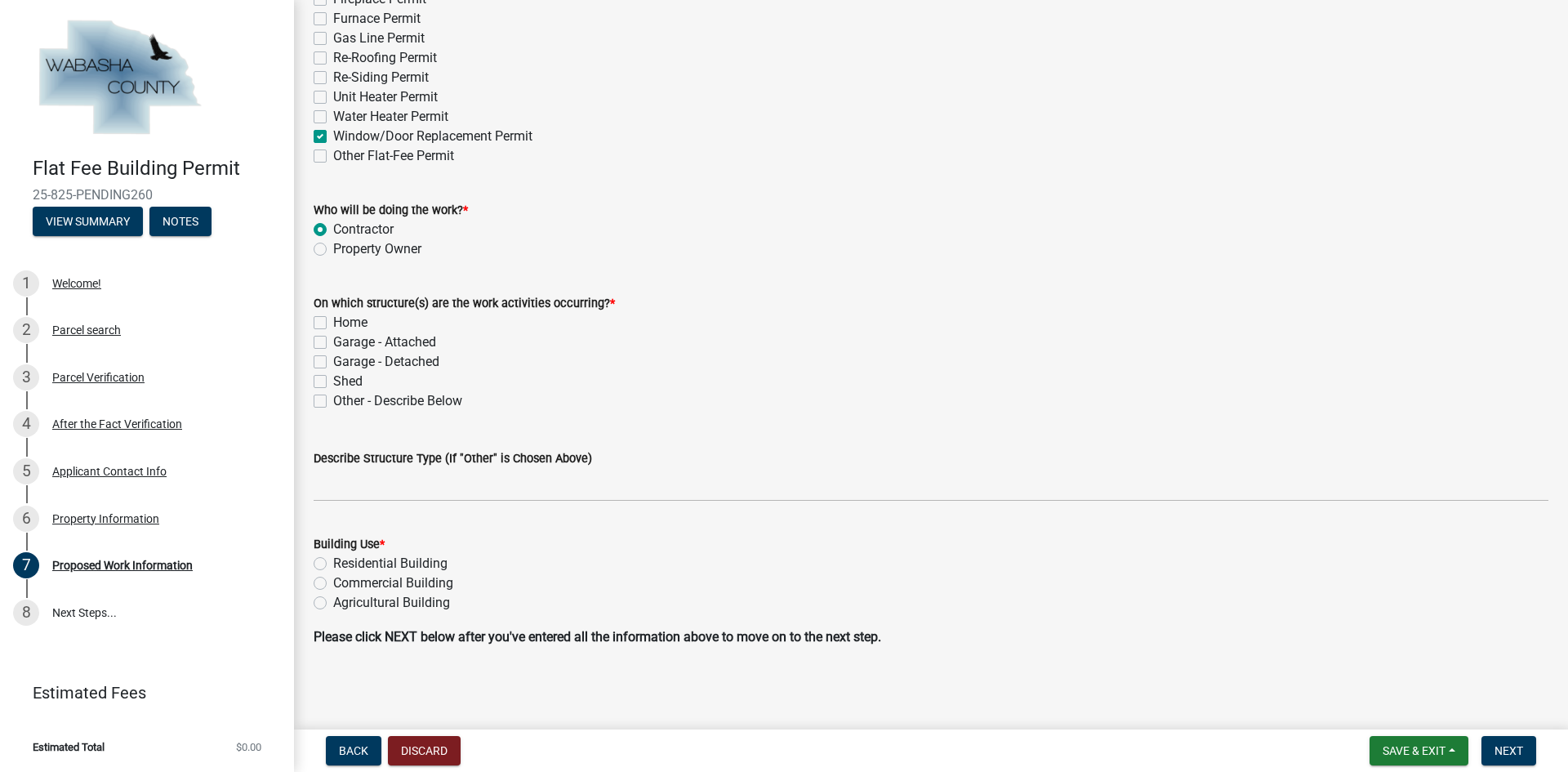
scroll to position [272, 0]
click at [363, 360] on label "Garage - Detached" at bounding box center [386, 361] width 106 height 20
click at [344, 360] on input "Garage - Detached" at bounding box center [338, 356] width 11 height 11
checkbox input "true"
checkbox input "false"
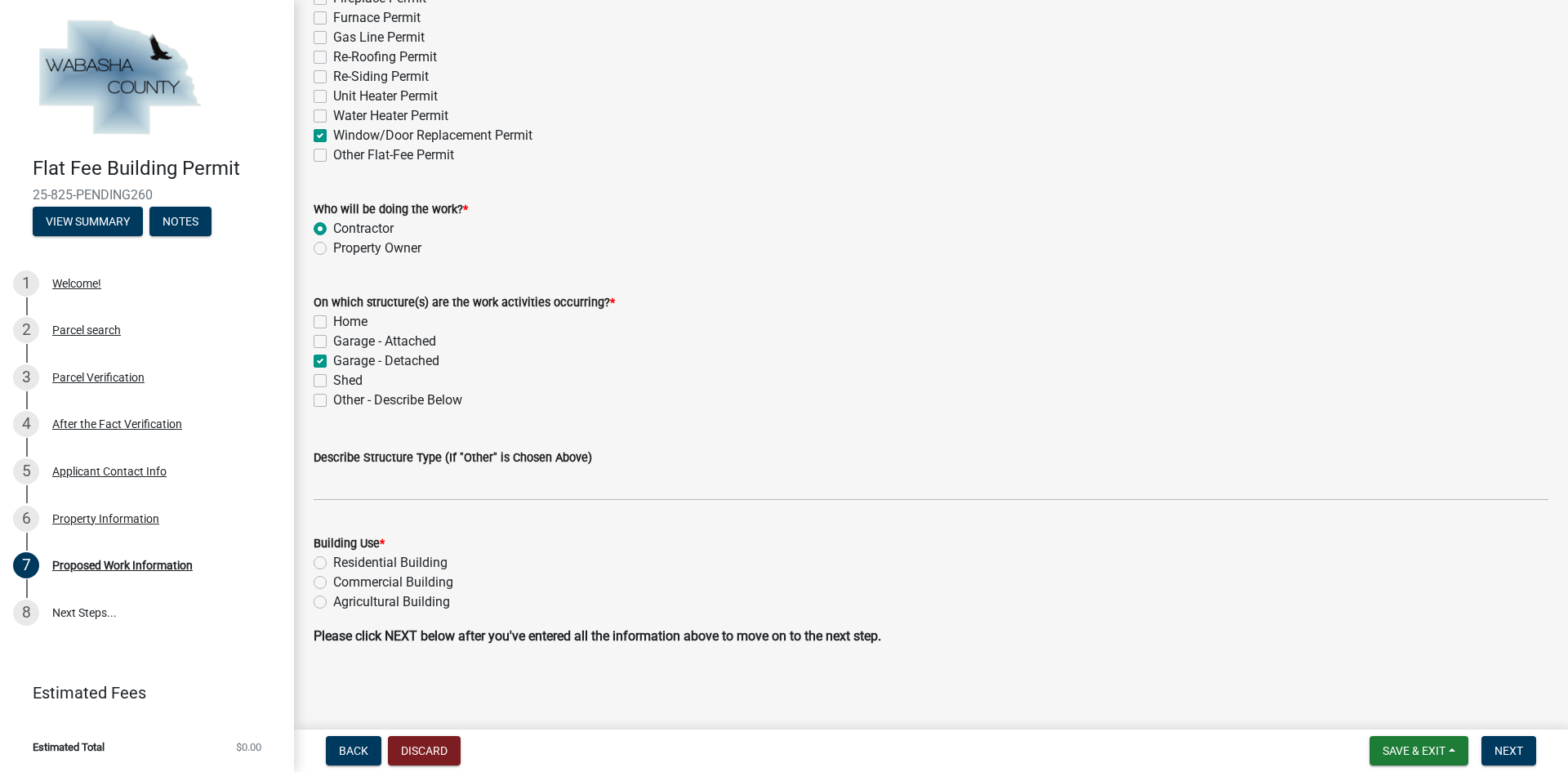
checkbox input "false"
checkbox input "true"
checkbox input "false"
click at [351, 325] on label "Home" at bounding box center [350, 322] width 34 height 20
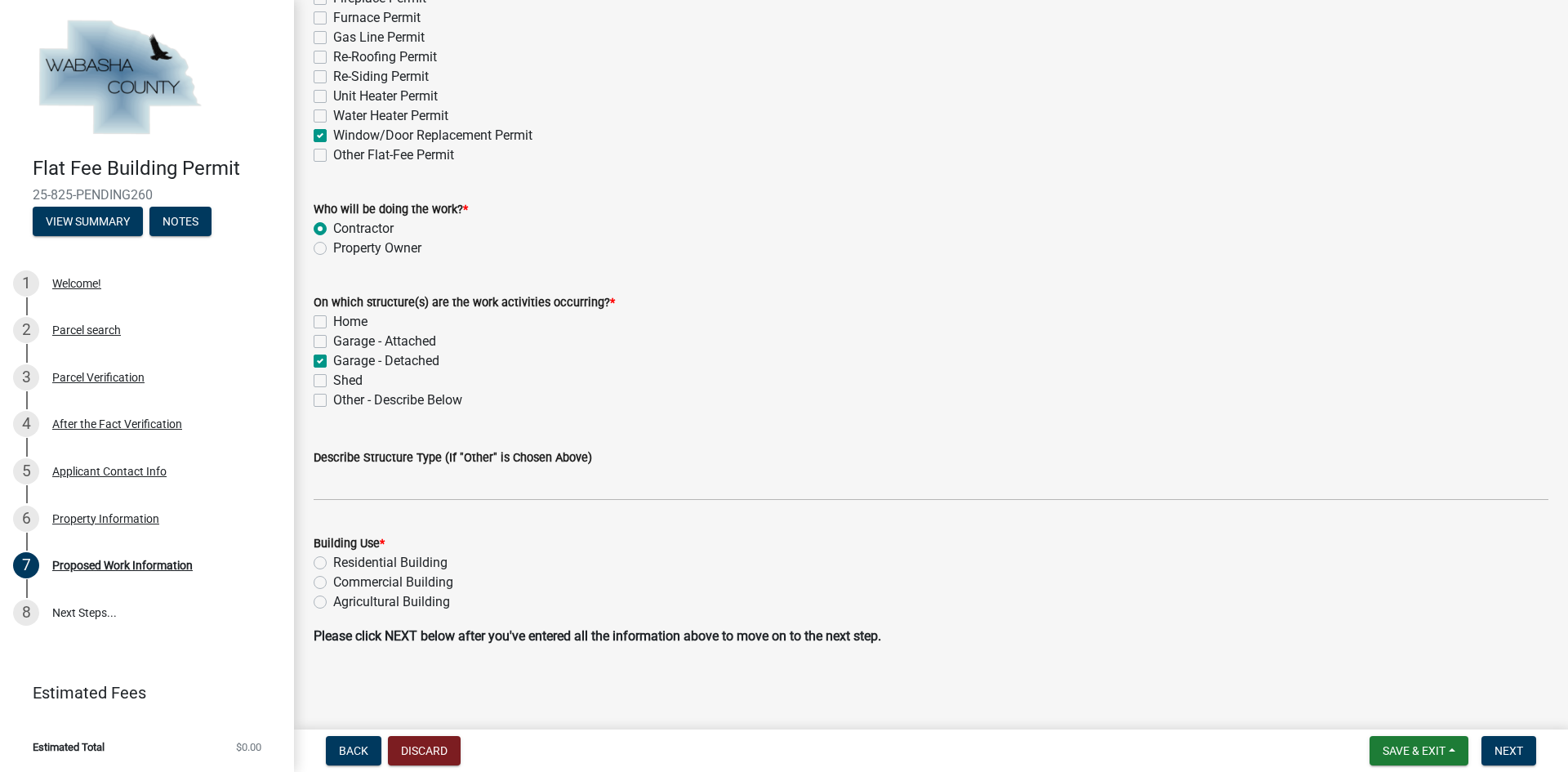
click at [344, 323] on input "Home" at bounding box center [338, 318] width 11 height 11
checkbox input "true"
checkbox input "false"
checkbox input "true"
checkbox input "false"
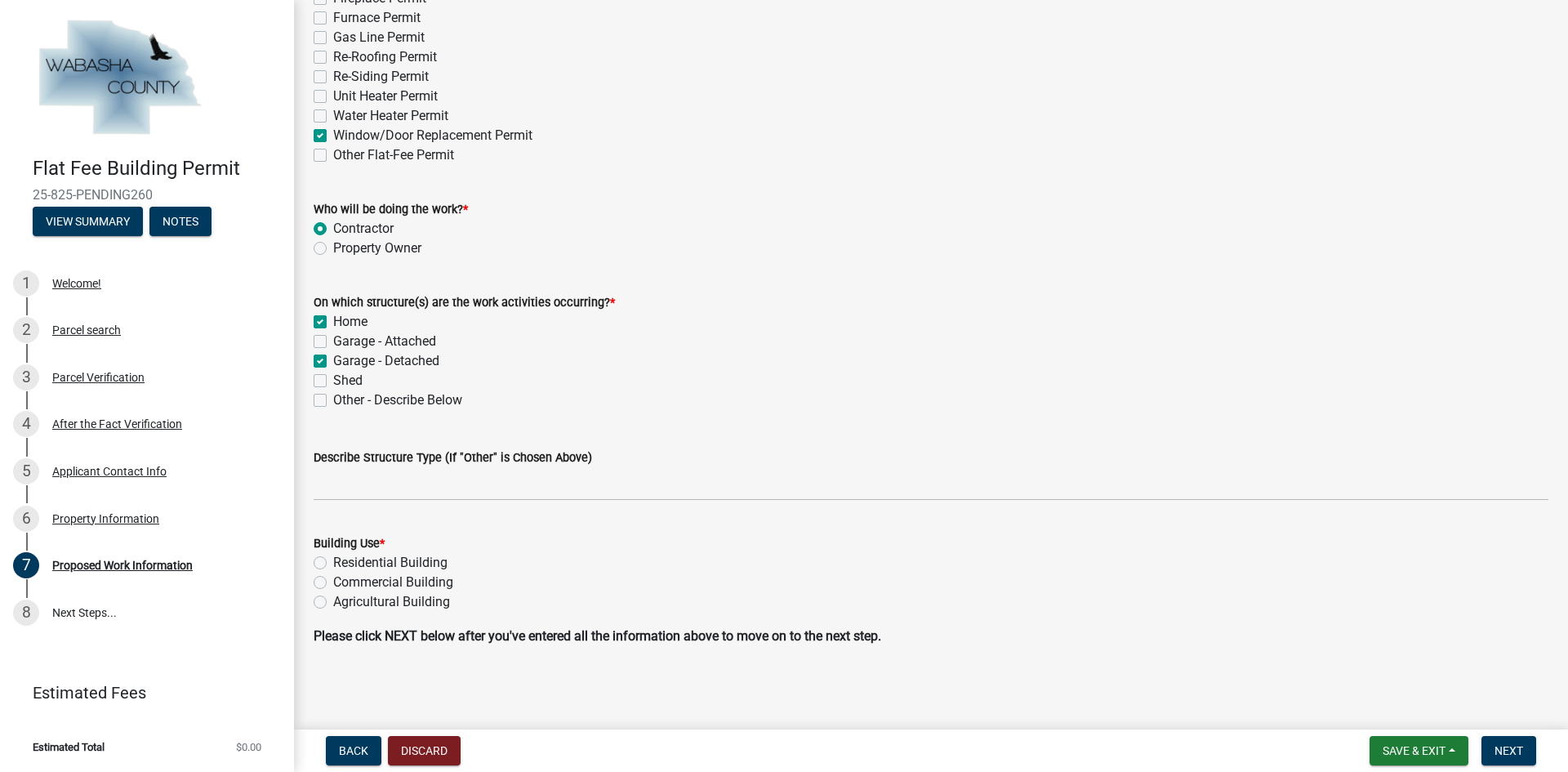
checkbox input "false"
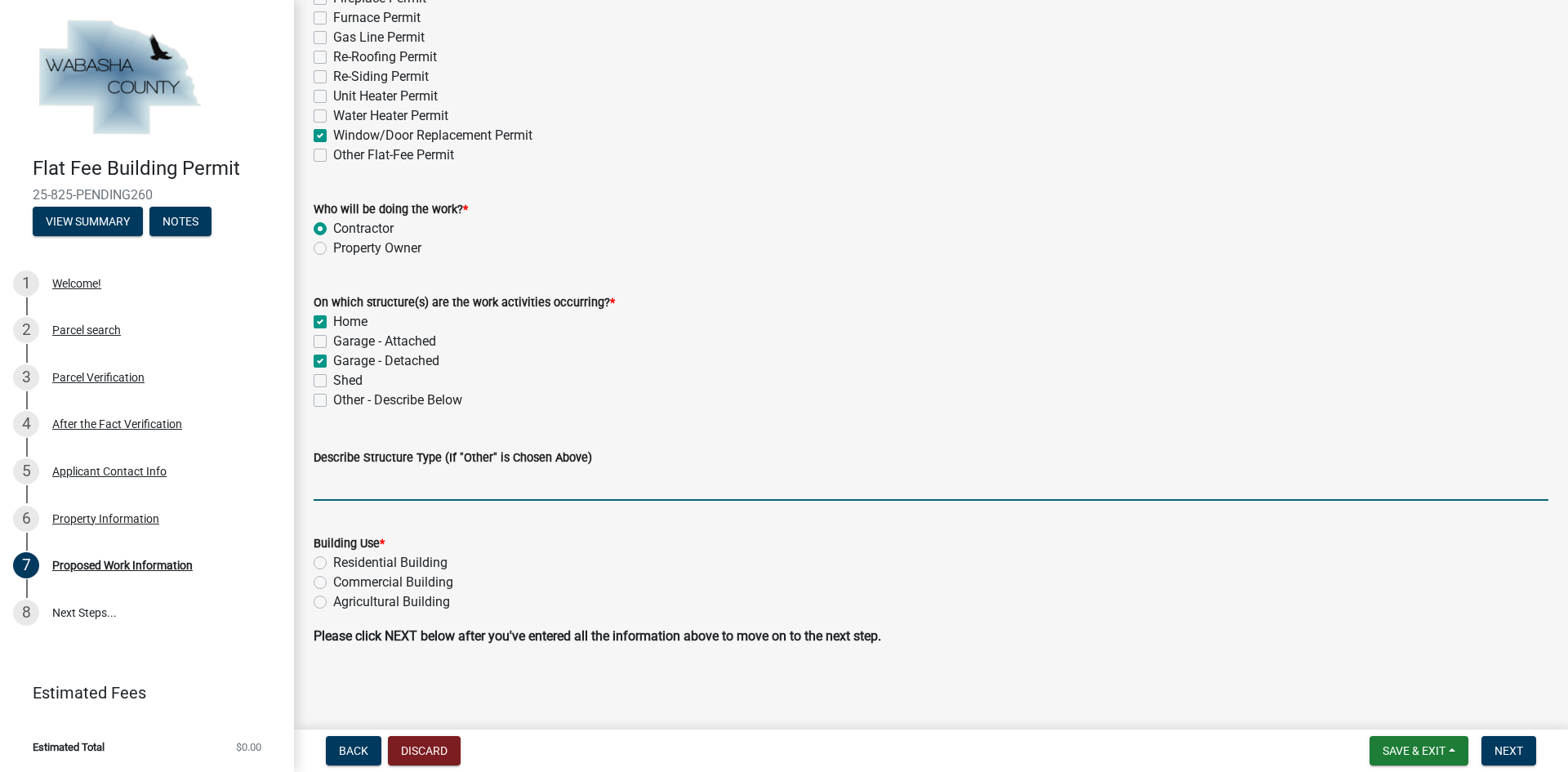
click at [384, 489] on input "Describe Structure Type (If "Other" is Chosen Above)" at bounding box center [931, 483] width 1235 height 33
type input "replace a walk through door on the attached"
click at [352, 321] on label "Home" at bounding box center [350, 322] width 34 height 20
click at [344, 321] on input "Home" at bounding box center [338, 318] width 11 height 11
checkbox input "false"
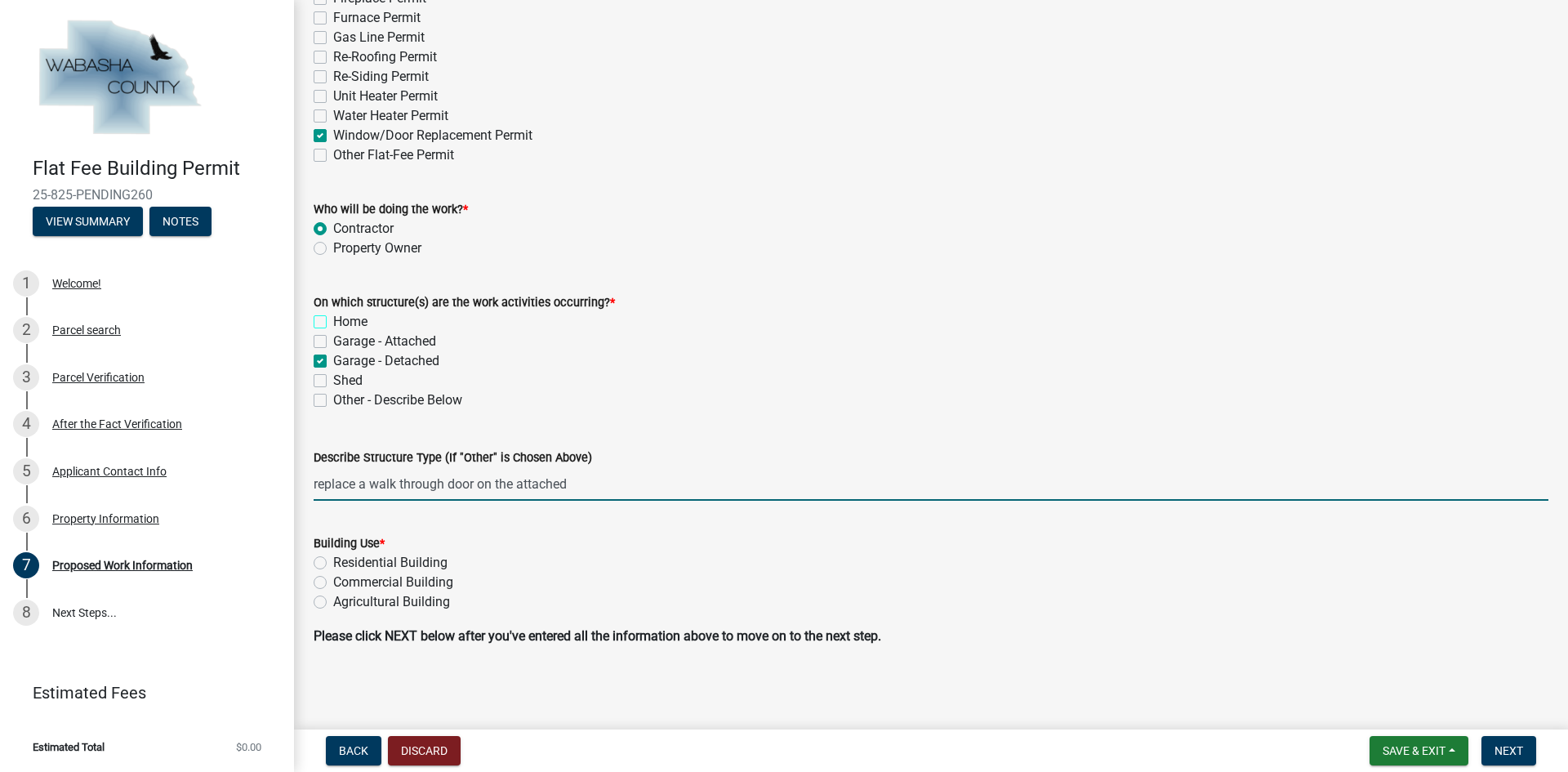
checkbox input "false"
checkbox input "true"
checkbox input "false"
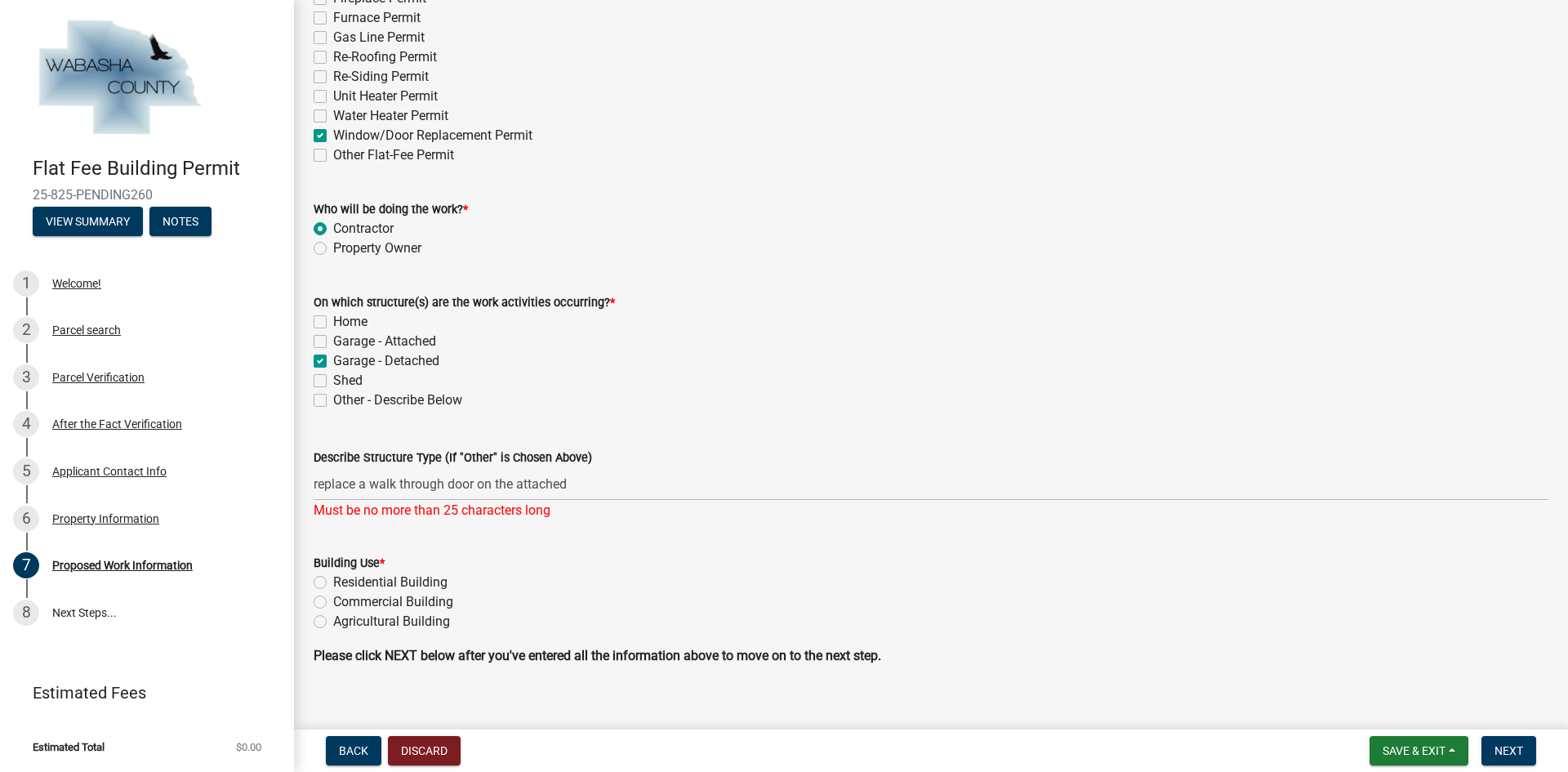
click at [354, 348] on label "Garage - Attached" at bounding box center [384, 342] width 103 height 20
click at [344, 342] on input "Garage - Attached" at bounding box center [338, 337] width 11 height 11
checkbox input "true"
checkbox input "false"
checkbox input "true"
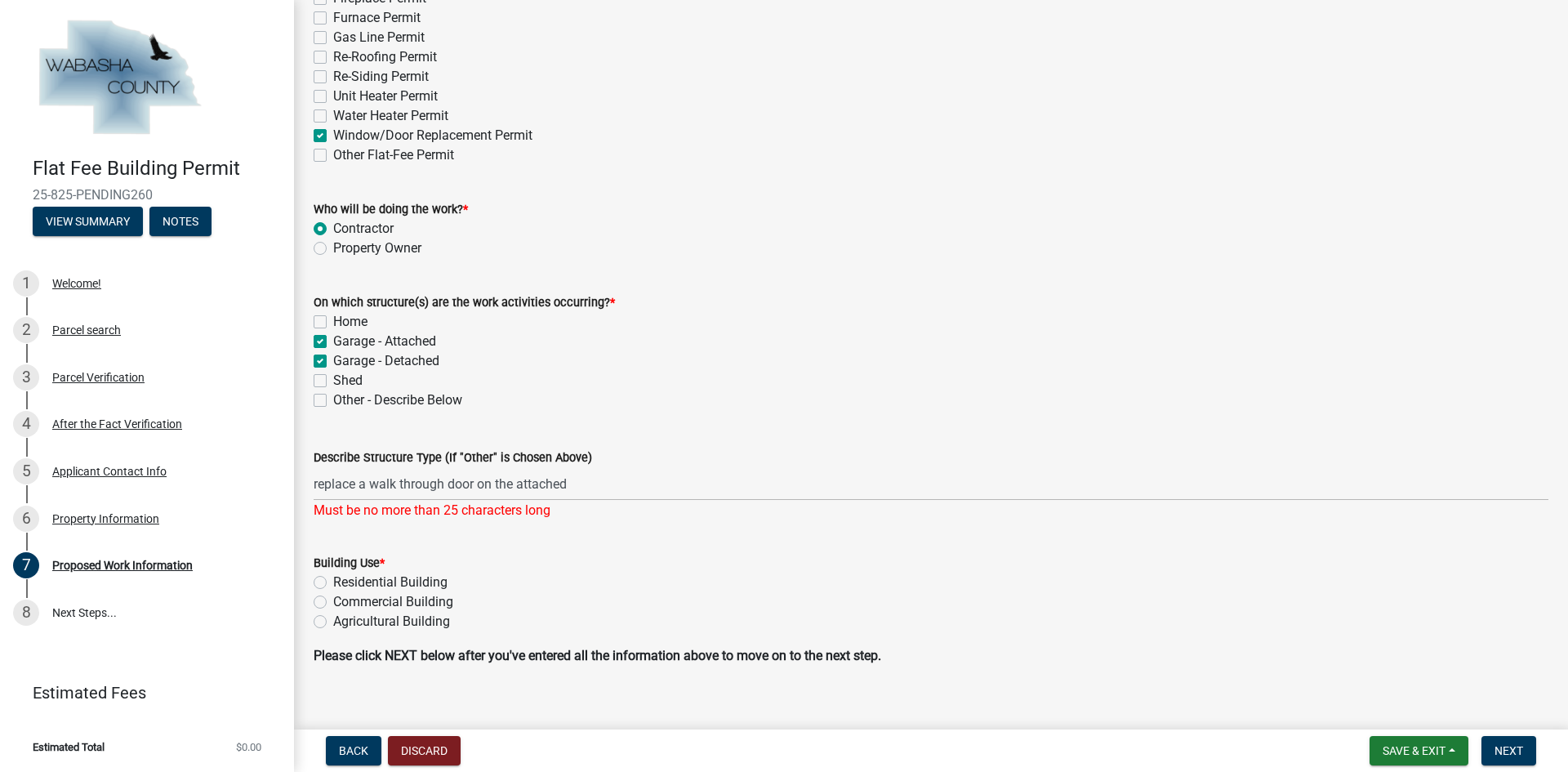
checkbox input "true"
checkbox input "false"
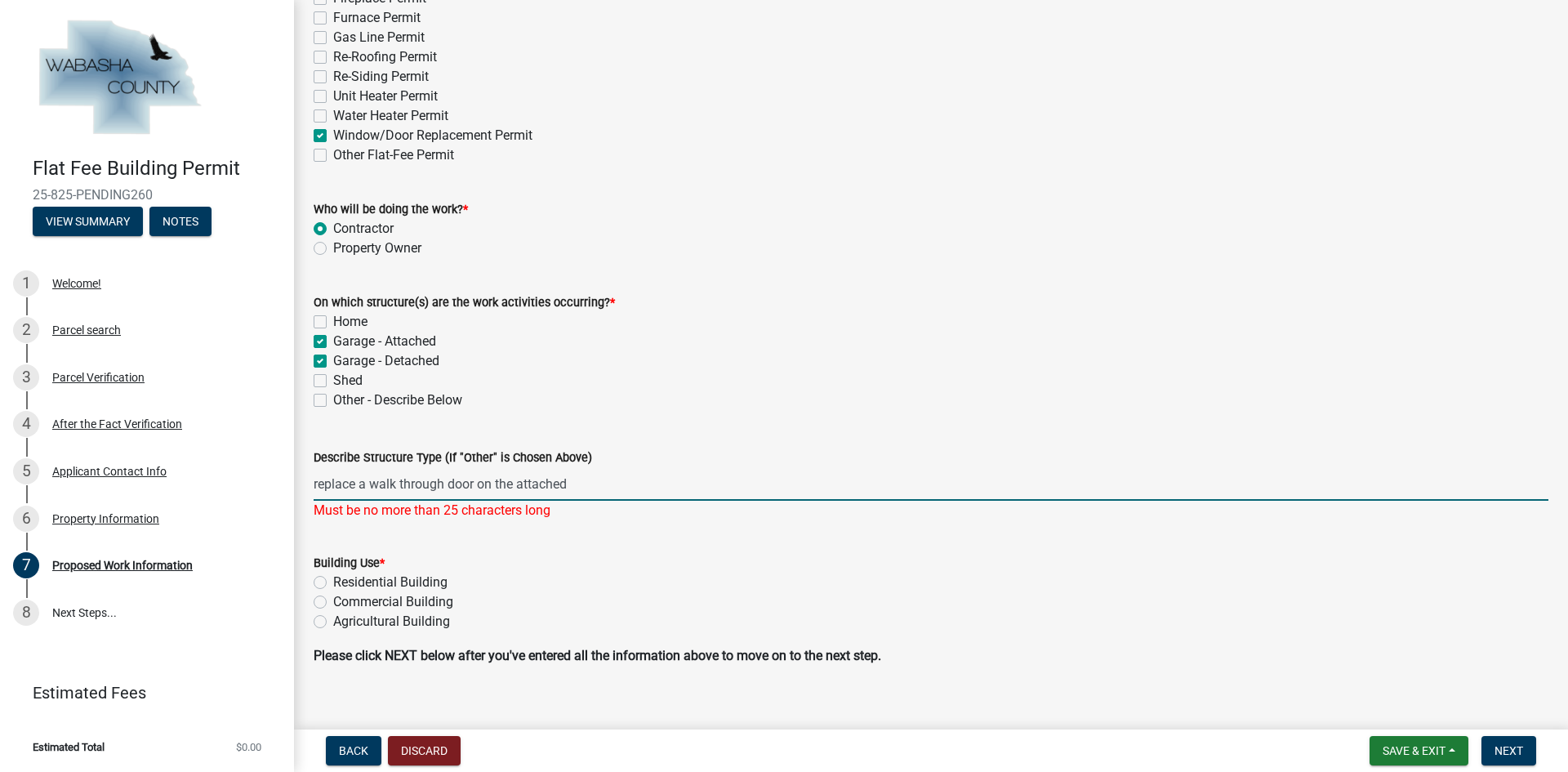
click at [623, 498] on input "replace a walk through door on the attached" at bounding box center [931, 483] width 1235 height 33
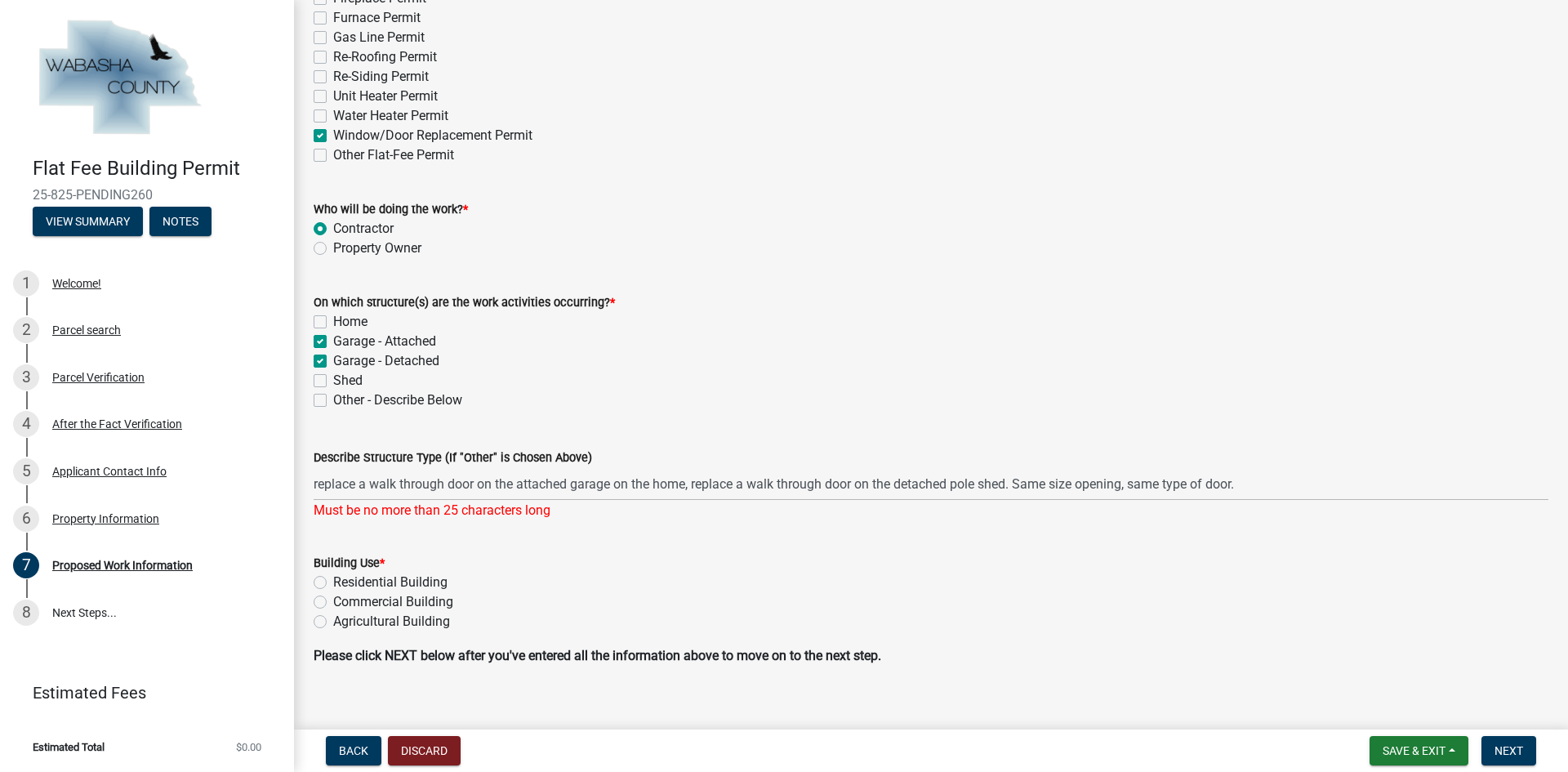
click at [711, 525] on wm-data-entity-input "Describe Structure Type (If "Other" is Chosen Above) replace a walk through doo…" at bounding box center [931, 479] width 1235 height 109
click at [497, 513] on div "Must be no more than 25 characters long" at bounding box center [931, 511] width 1235 height 20
click at [670, 516] on div "Must be no more than 25 characters long" at bounding box center [931, 511] width 1235 height 20
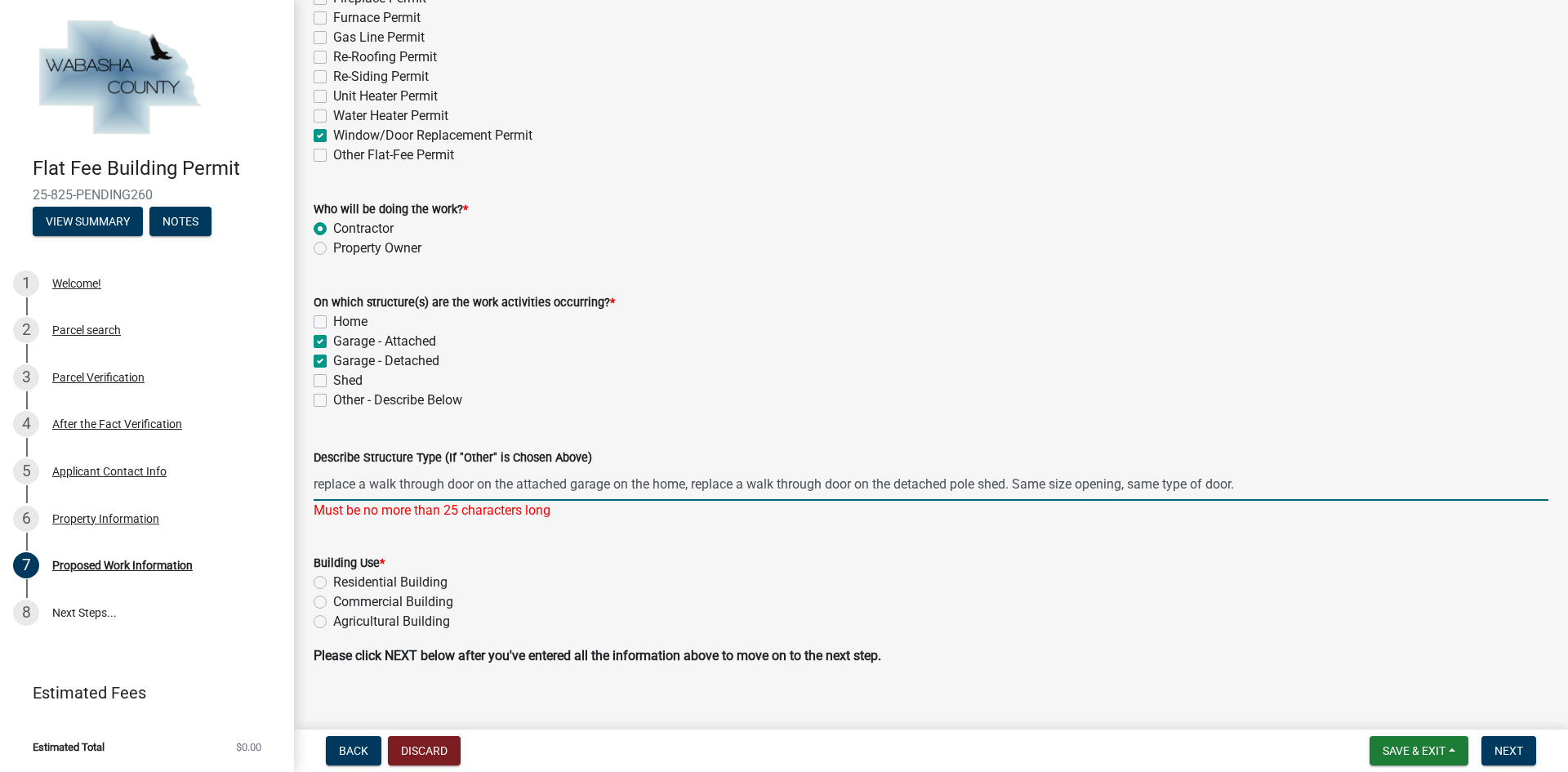
drag, startPoint x: 1266, startPoint y: 486, endPoint x: 1017, endPoint y: 492, distance: 249.1
click at [1017, 492] on input "replace a walk through door on the attached garage on the home, replace a walk …" at bounding box center [931, 483] width 1235 height 33
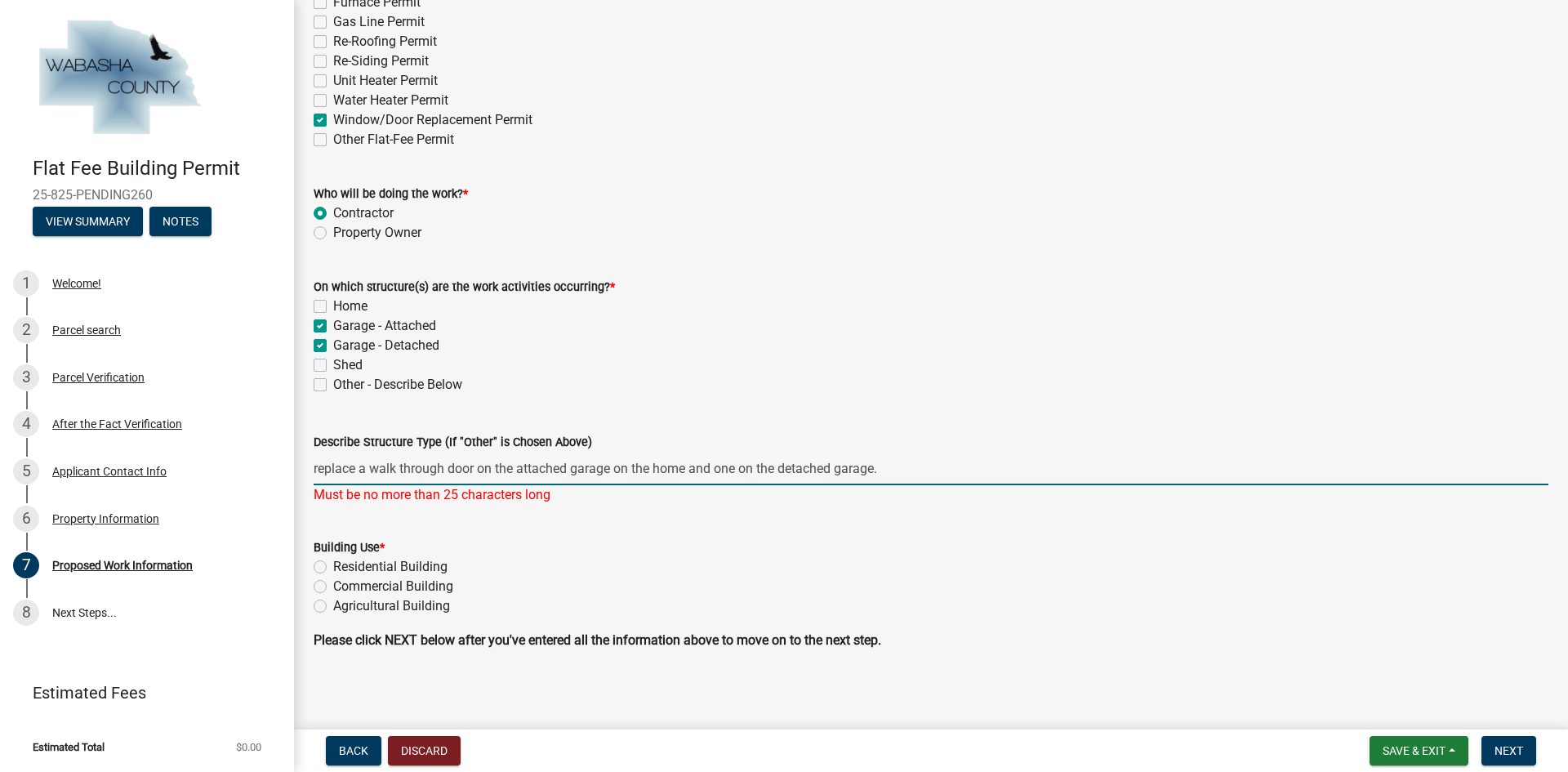
scroll to position [292, 0]
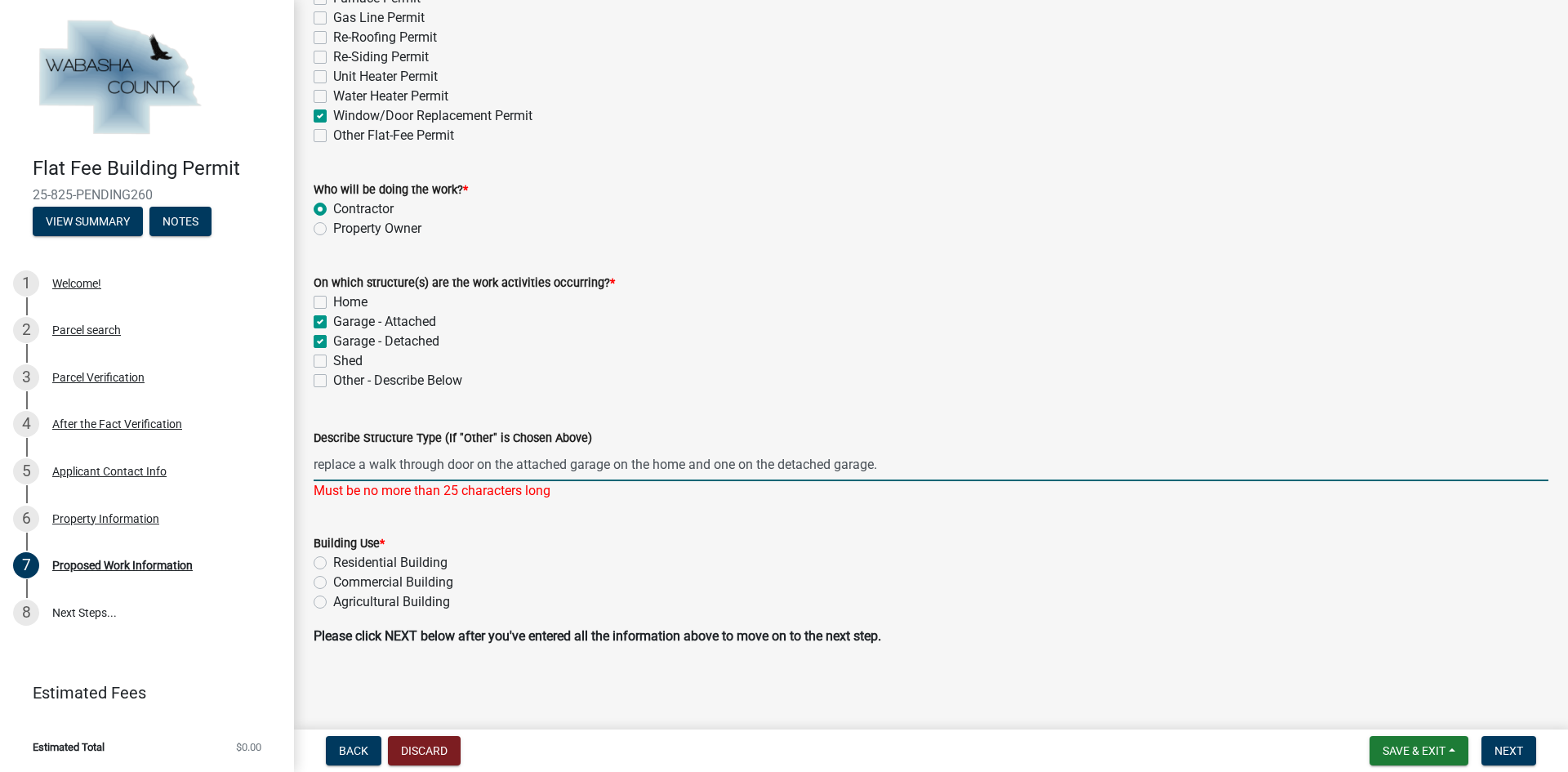
type input "replace a walk through door on the attached garage on the home and one on the d…"
click at [404, 557] on label "Residential Building" at bounding box center [390, 563] width 114 height 20
click at [344, 557] on input "Residential Building" at bounding box center [338, 559] width 11 height 11
radio input "true"
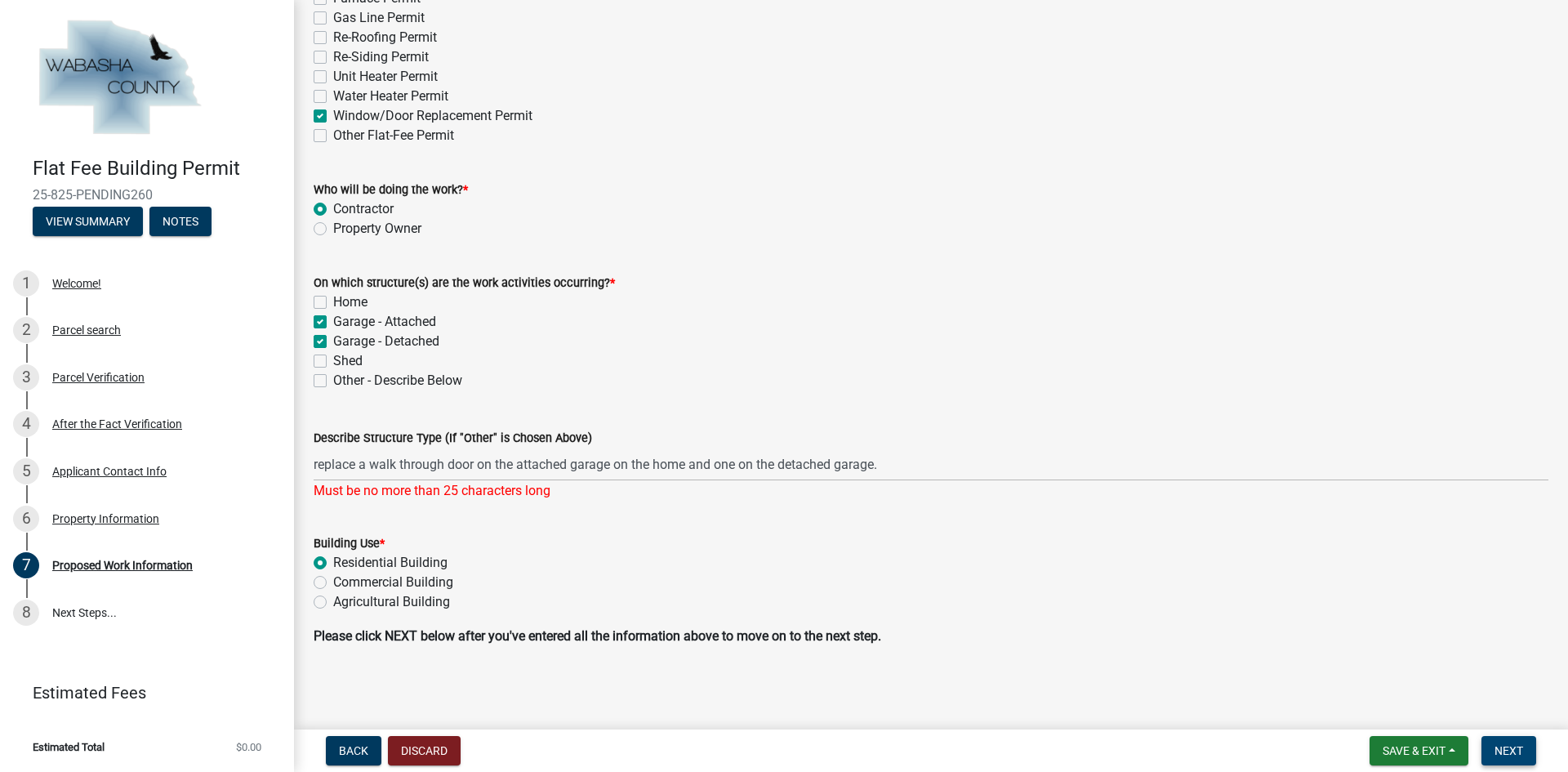
click at [1513, 751] on span "Next" at bounding box center [1510, 750] width 29 height 13
click at [1510, 749] on span "Next" at bounding box center [1510, 750] width 29 height 13
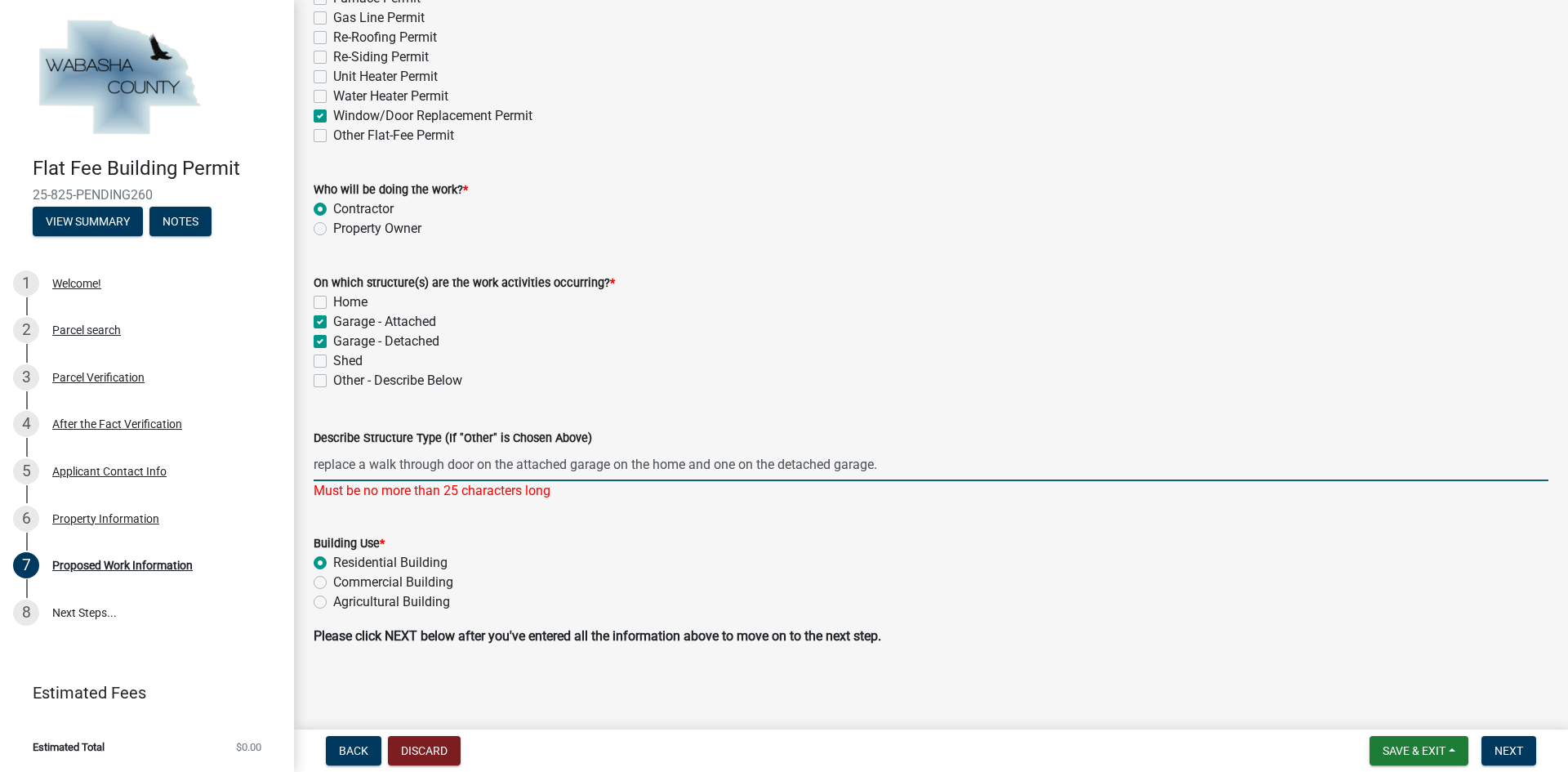
click at [382, 463] on input "replace a walk through door on the attached garage on the home and one on the d…" at bounding box center [931, 464] width 1235 height 33
click at [350, 471] on input "replace a walk through door on the attached garage on the home and one on the d…" at bounding box center [931, 464] width 1235 height 33
type input "r"
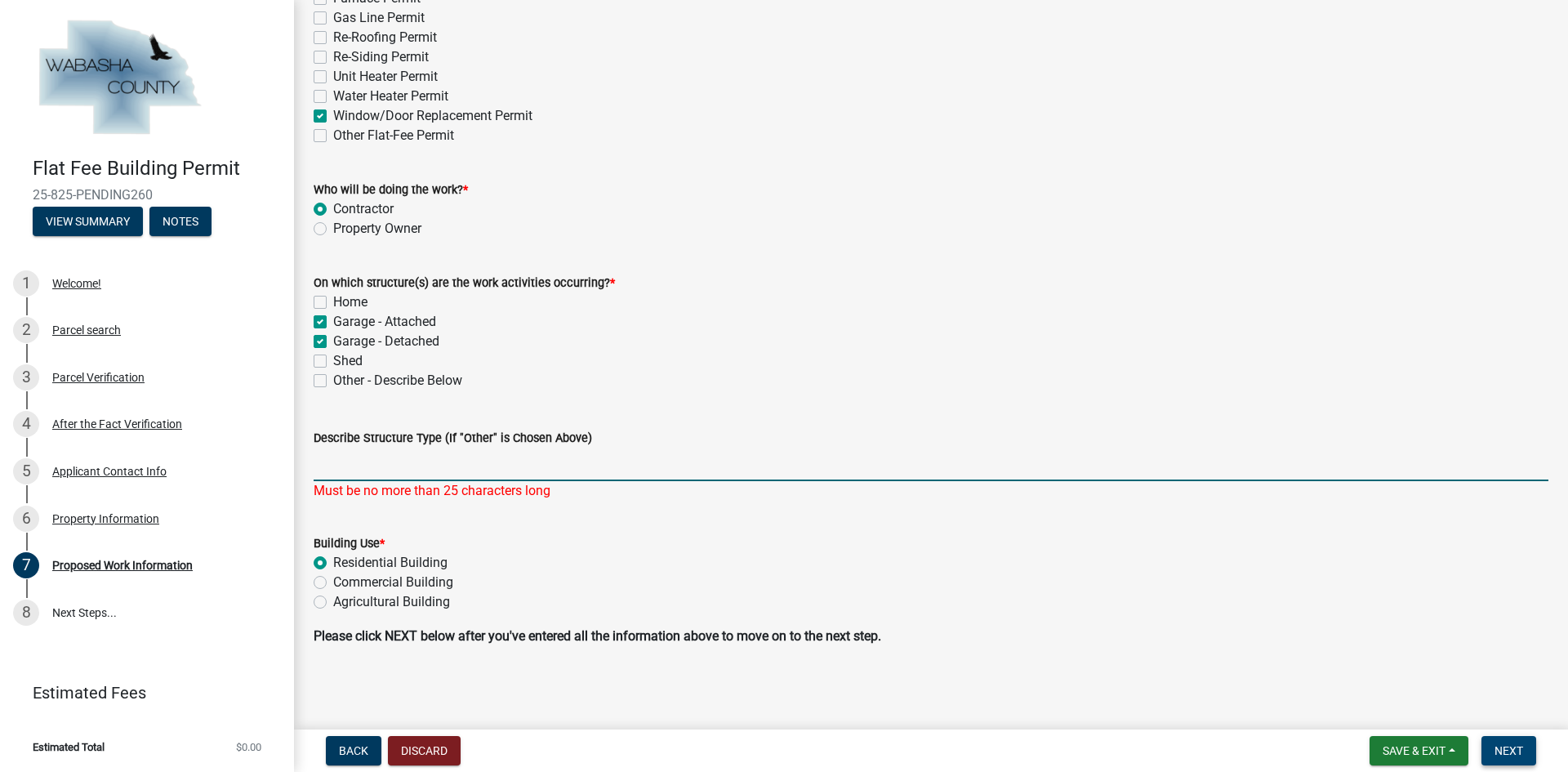
click at [1511, 750] on span "Next" at bounding box center [1510, 750] width 29 height 13
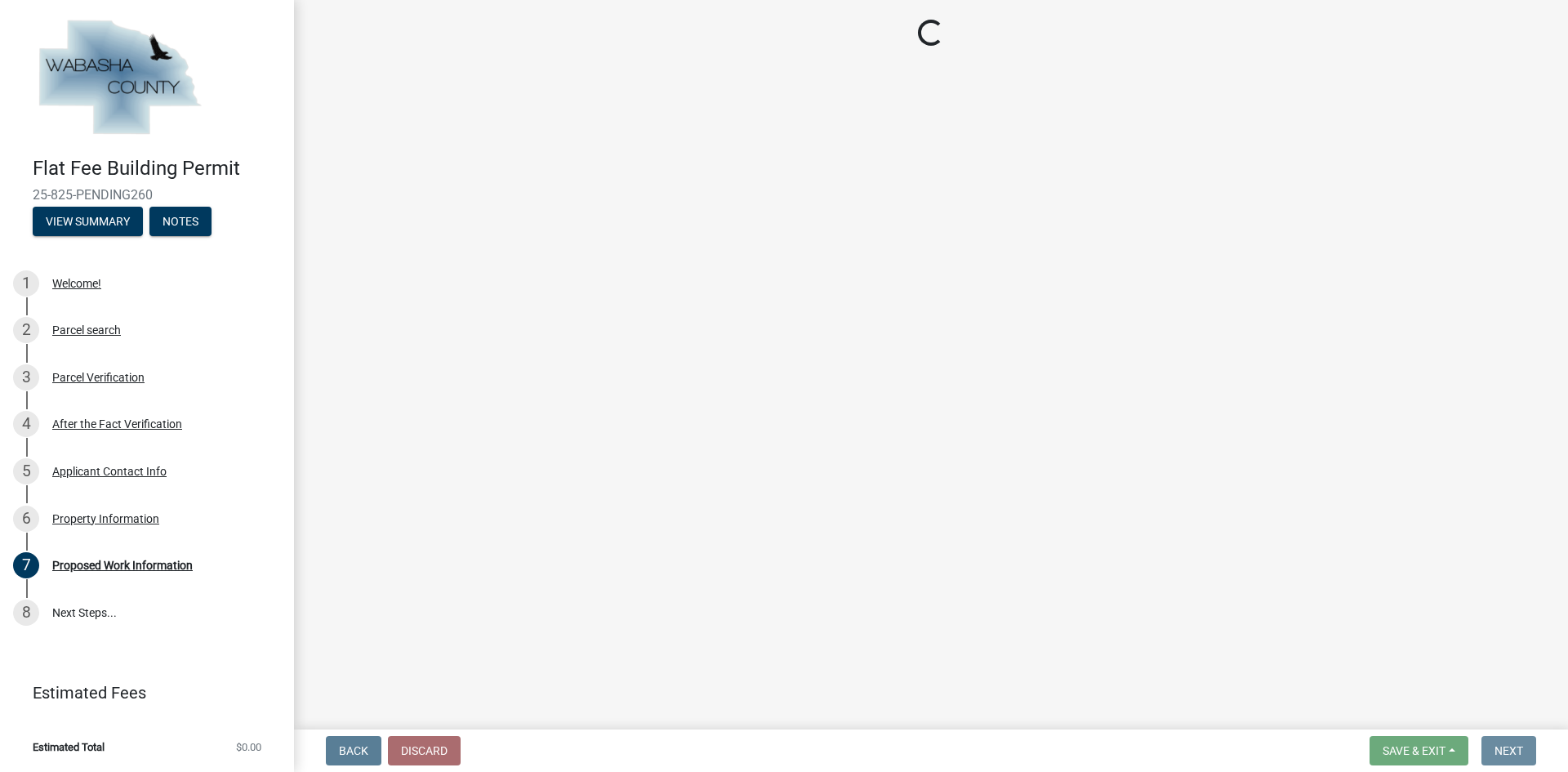
scroll to position [0, 0]
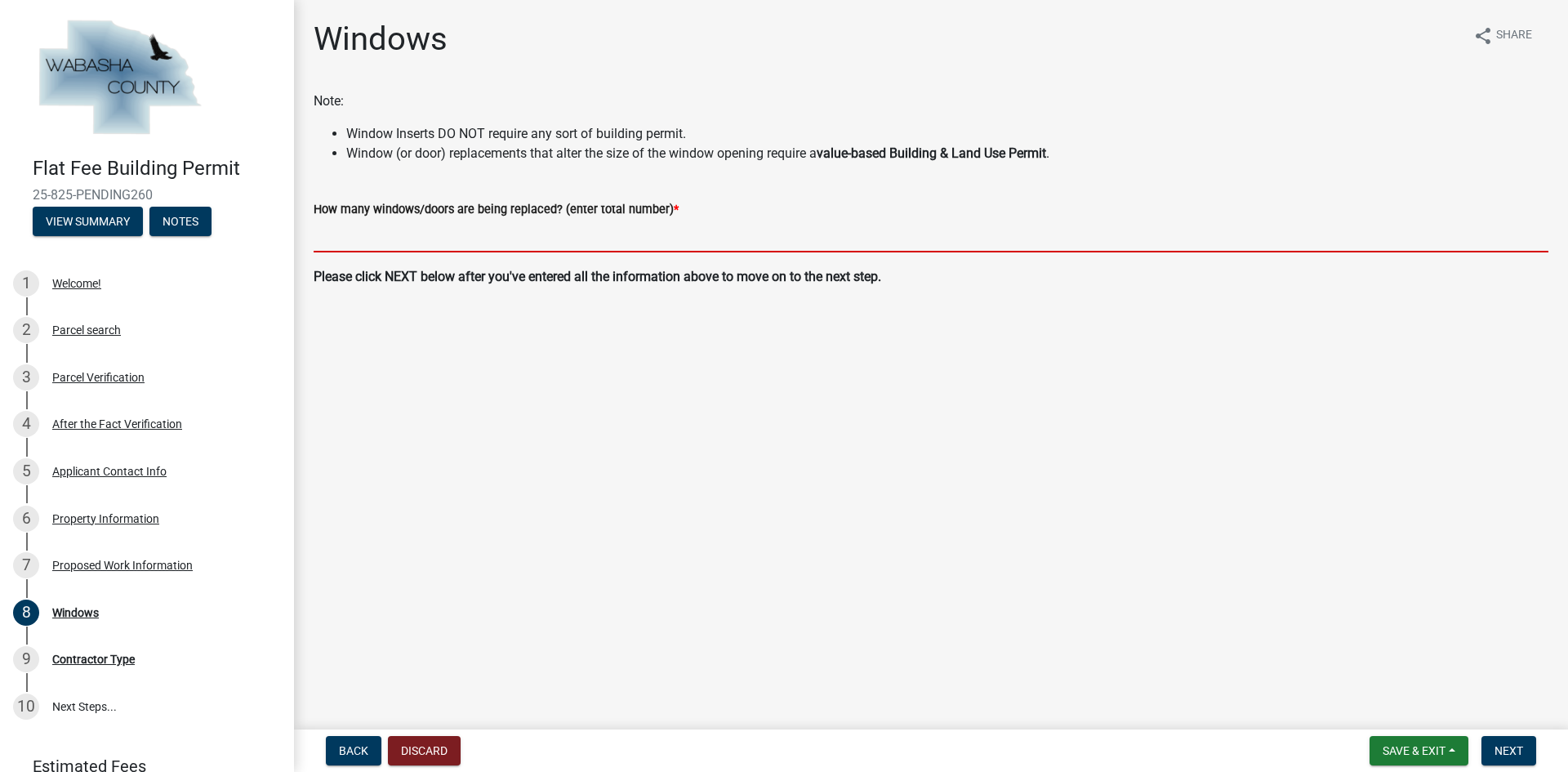
click at [470, 234] on input "text" at bounding box center [931, 235] width 1235 height 33
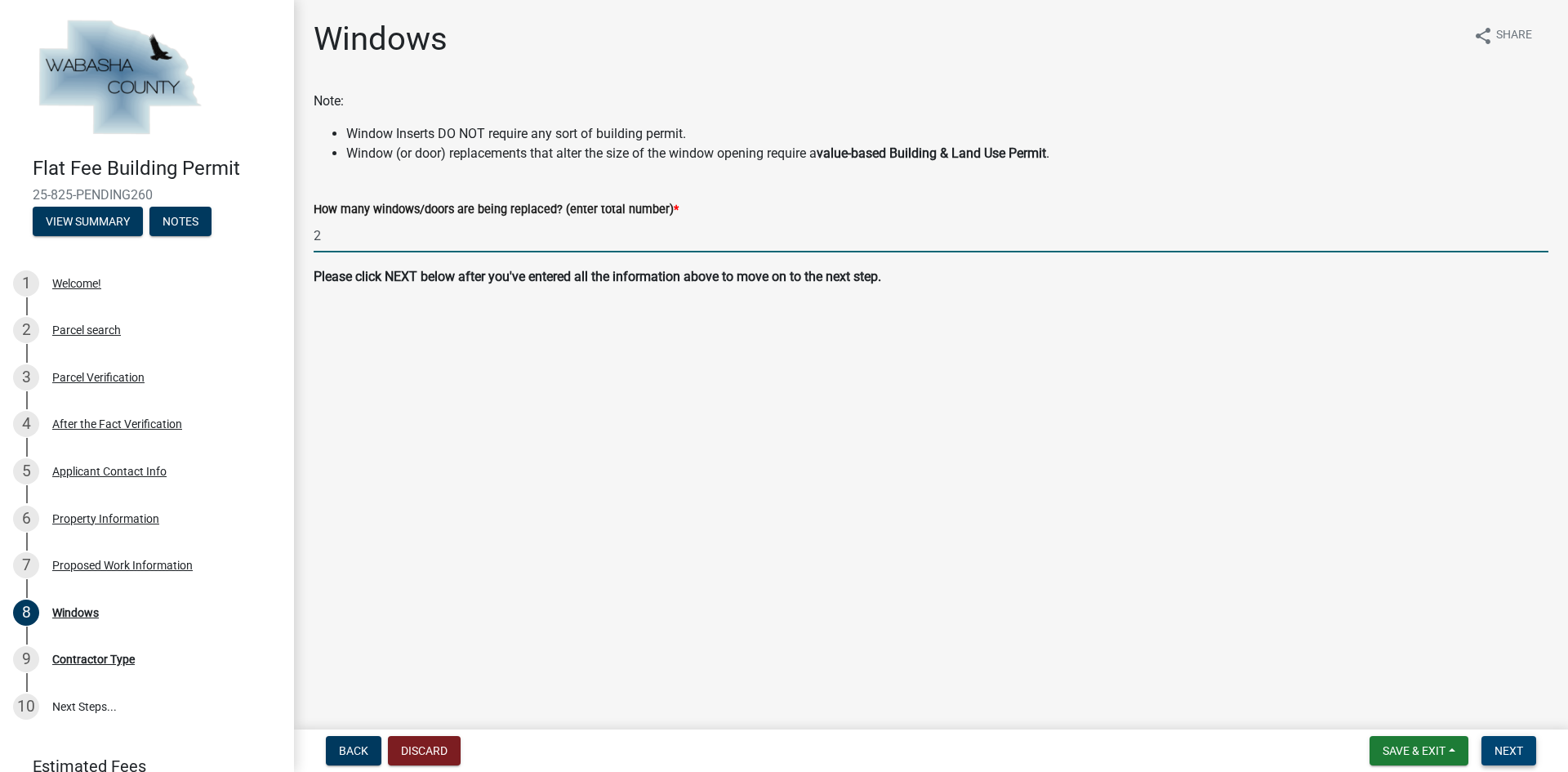
type input "2"
click at [1504, 758] on button "Next" at bounding box center [1509, 750] width 55 height 30
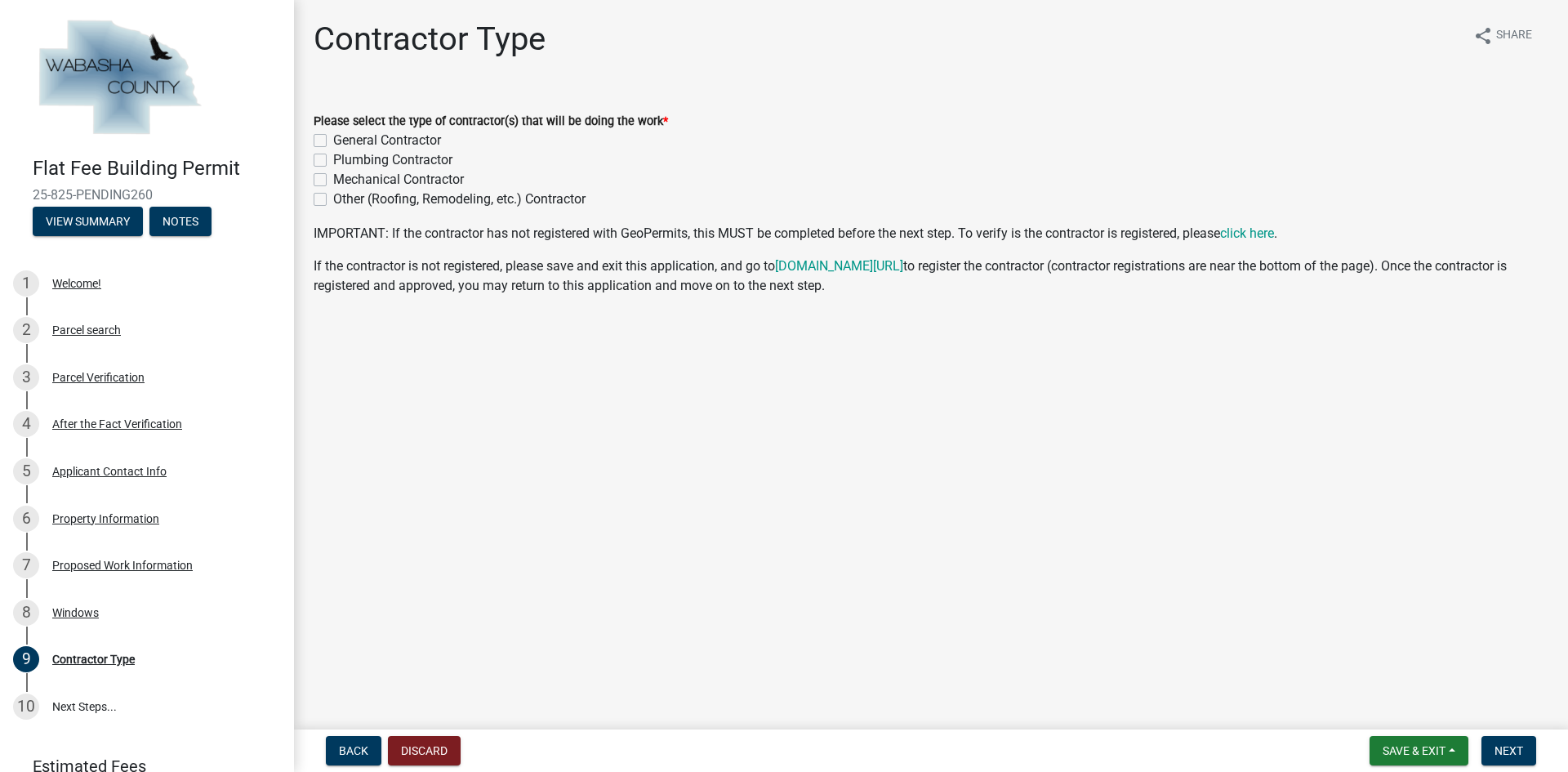
click at [385, 138] on label "General Contractor" at bounding box center [387, 140] width 108 height 20
click at [344, 138] on input "General Contractor" at bounding box center [338, 136] width 11 height 11
checkbox input "true"
checkbox input "false"
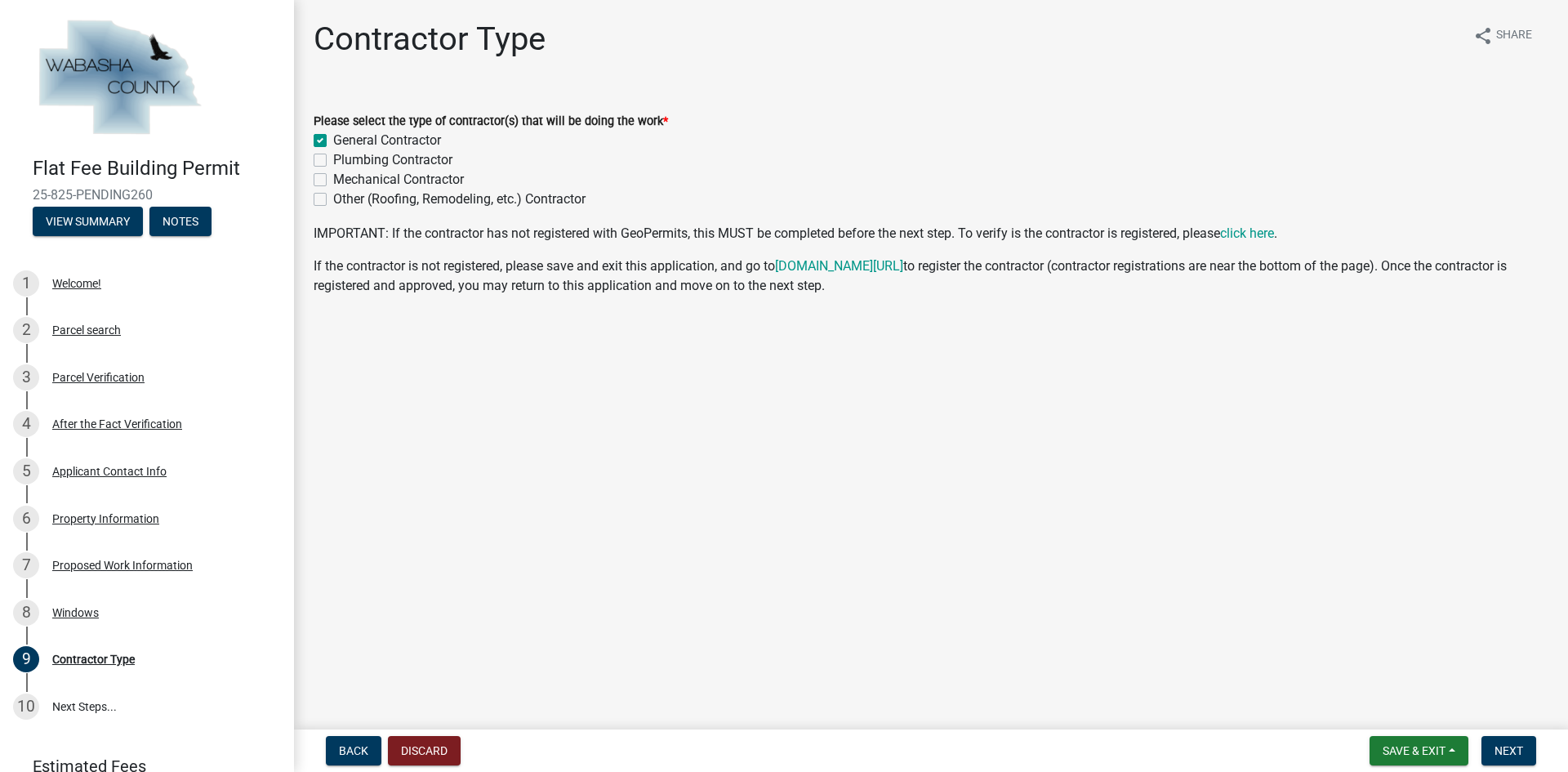
checkbox input "false"
click at [1510, 747] on span "Next" at bounding box center [1510, 750] width 29 height 13
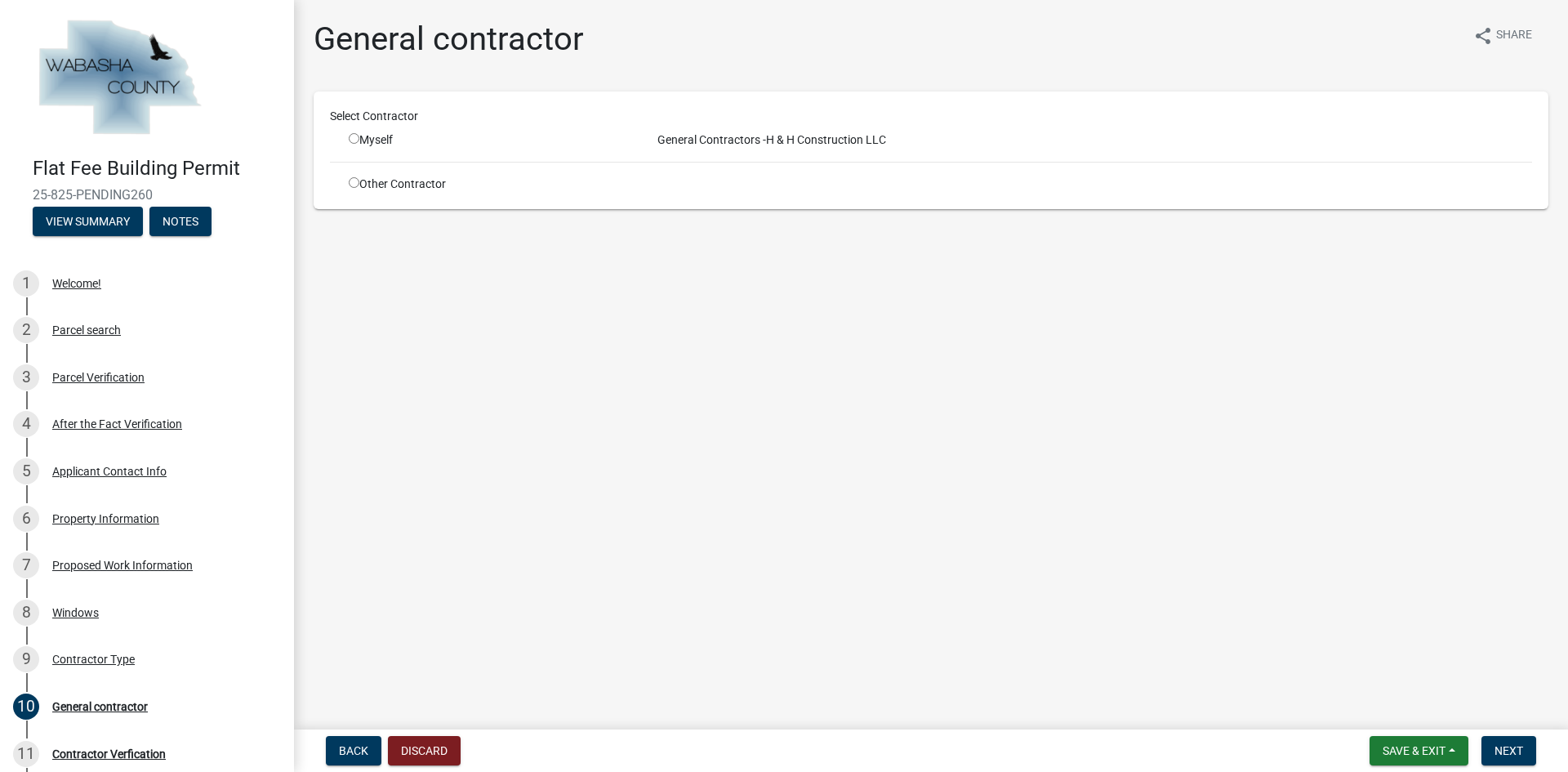
click at [361, 139] on div "Myself" at bounding box center [488, 139] width 278 height 17
click at [352, 140] on input "radio" at bounding box center [354, 139] width 11 height 11
radio input "true"
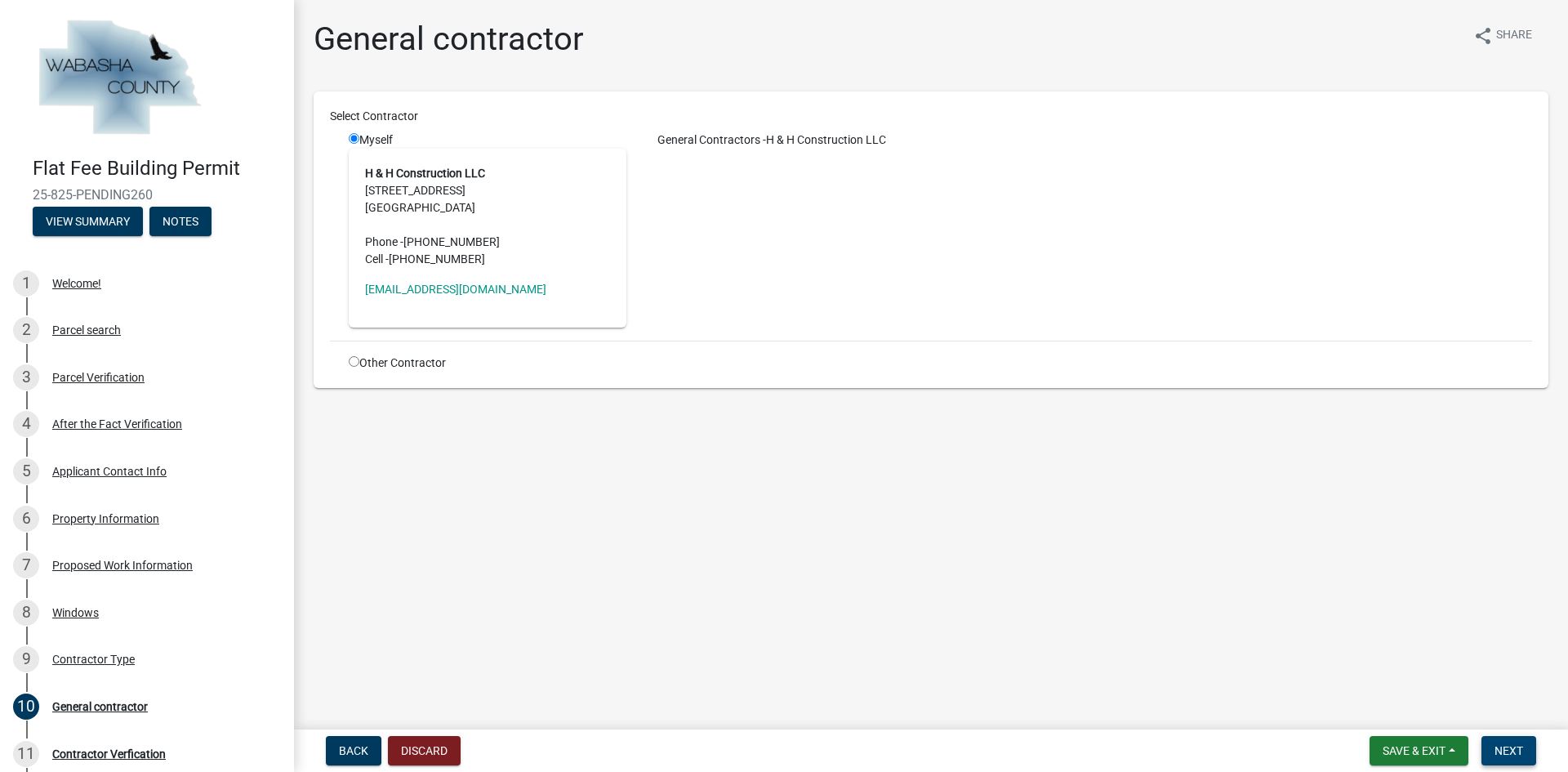
click at [1508, 741] on button "Next" at bounding box center [1509, 750] width 55 height 30
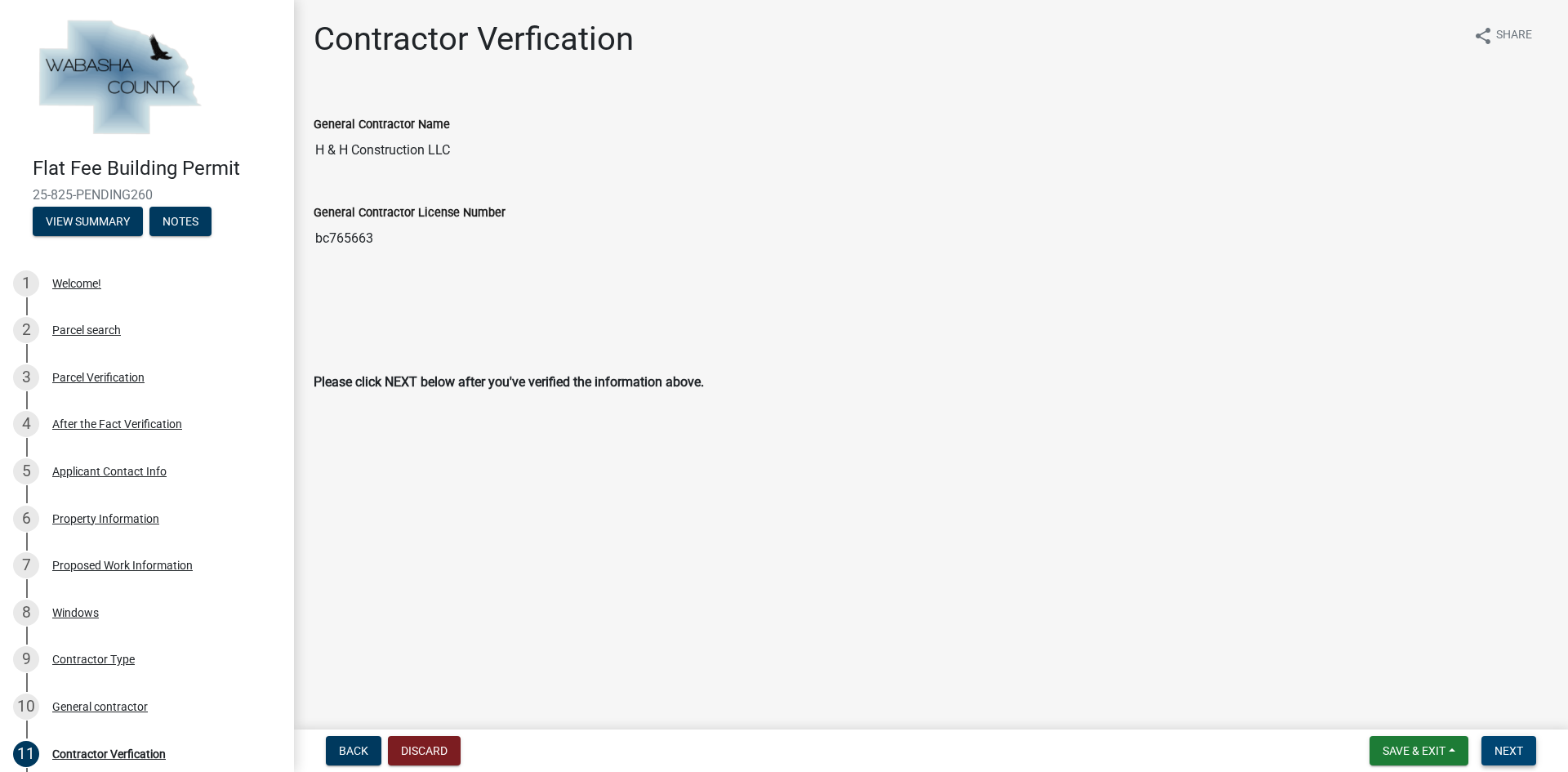
click at [1505, 752] on span "Next" at bounding box center [1510, 750] width 29 height 13
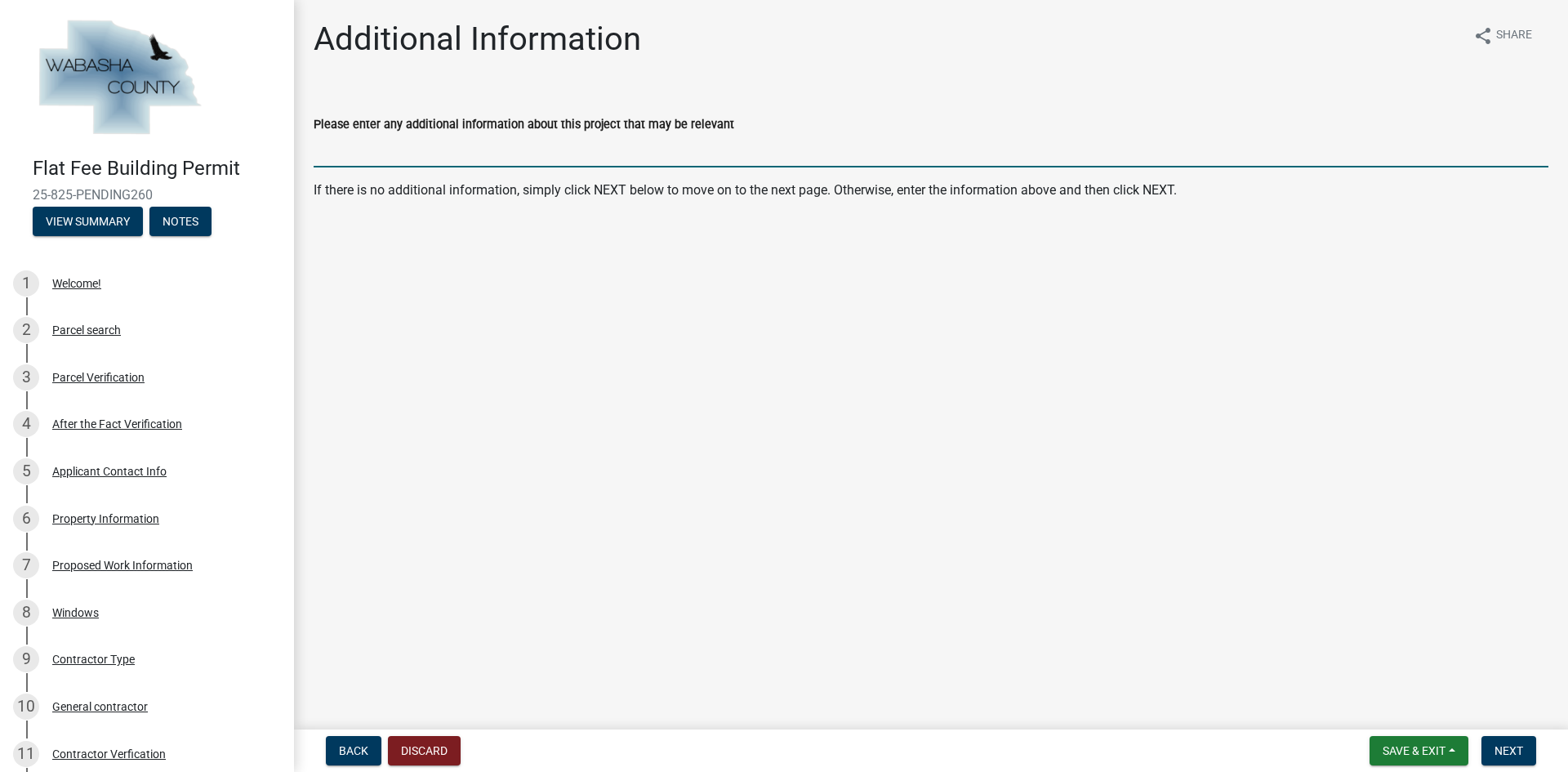
click at [483, 155] on input "Please enter any additional information about this project that may be relevant" at bounding box center [931, 150] width 1235 height 33
type input "same type of door, same size opening on both door replacements."
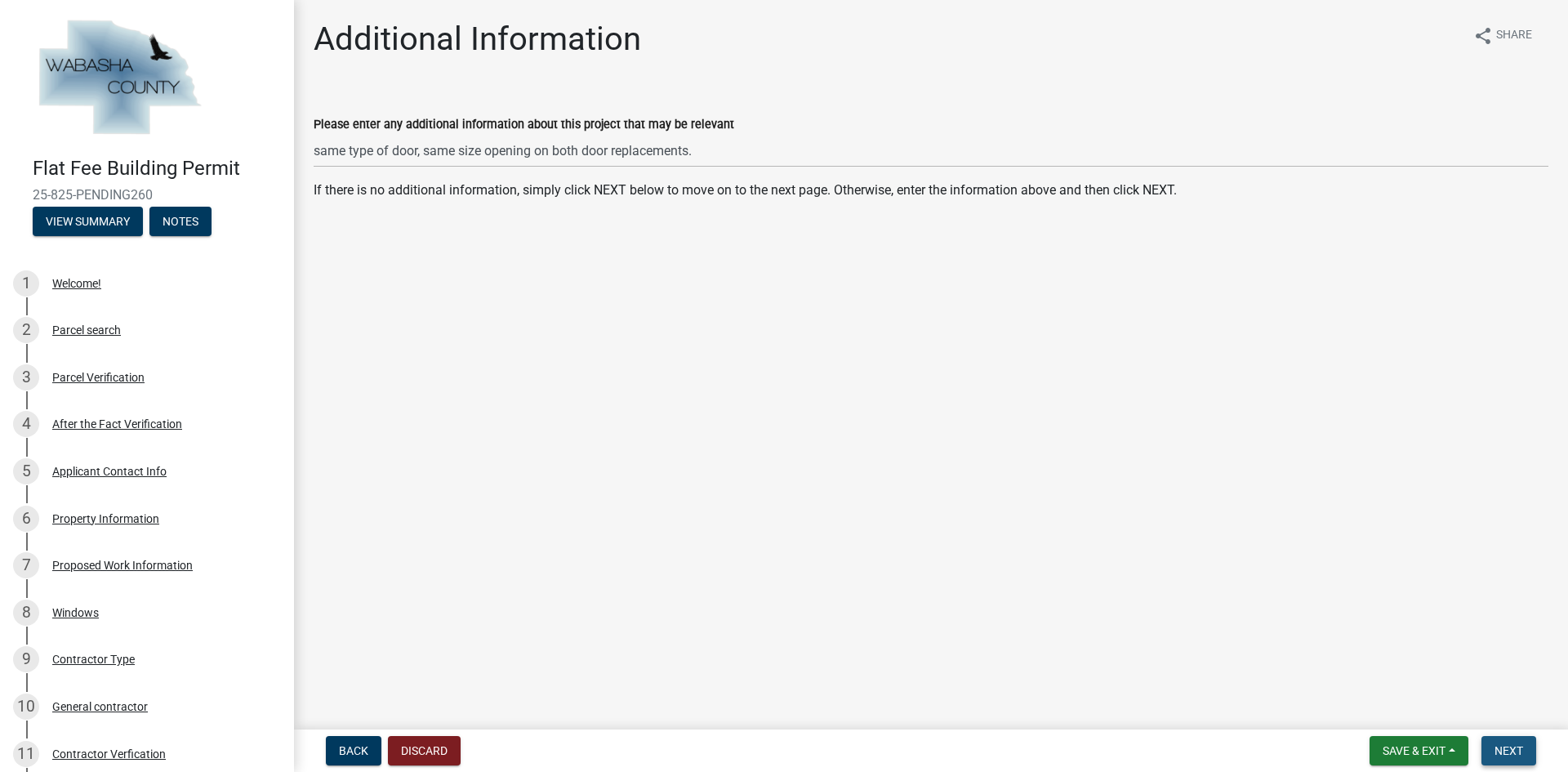
click at [1525, 754] on button "Next" at bounding box center [1509, 750] width 55 height 30
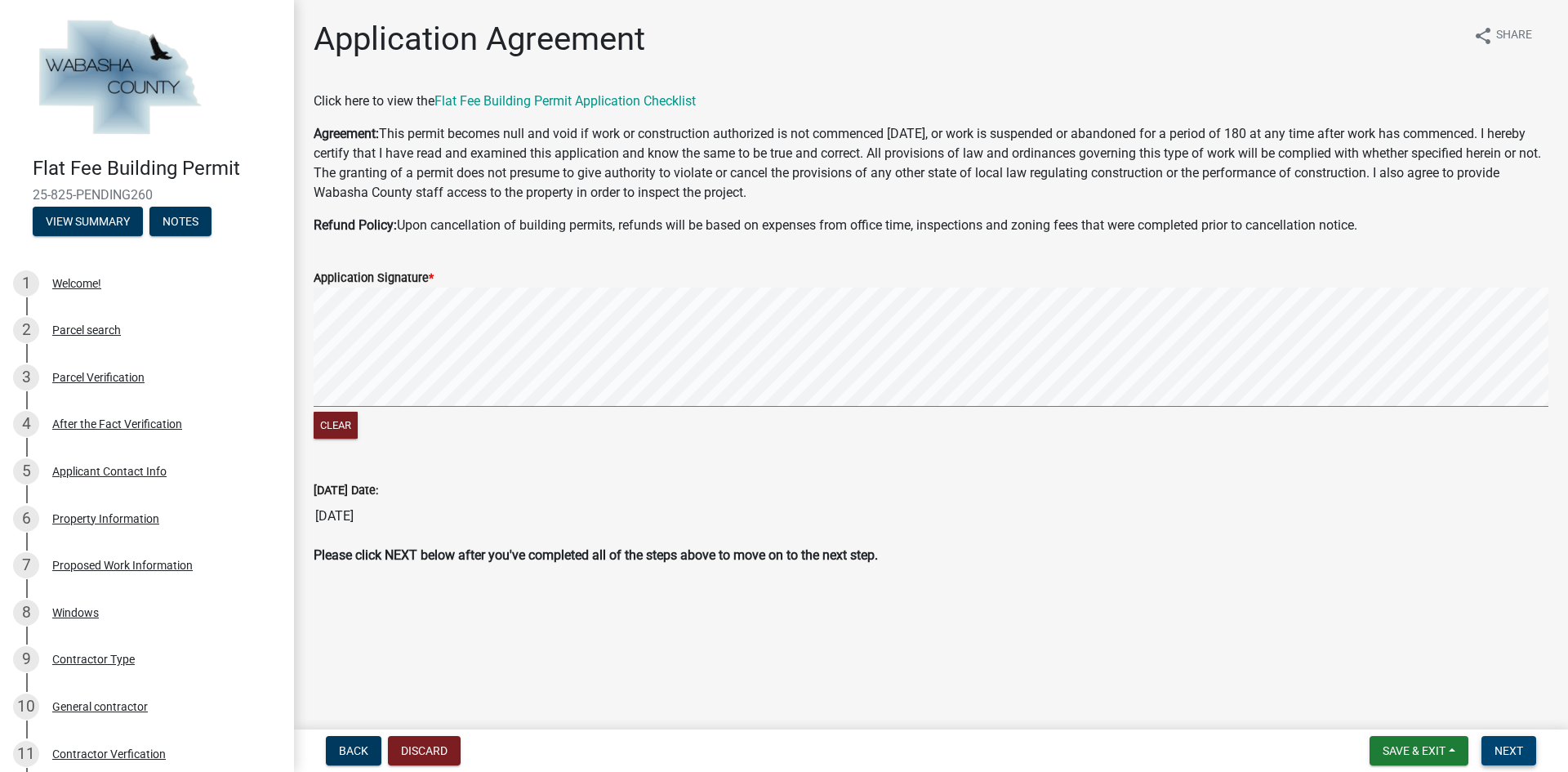
click at [1518, 748] on span "Next" at bounding box center [1510, 750] width 29 height 13
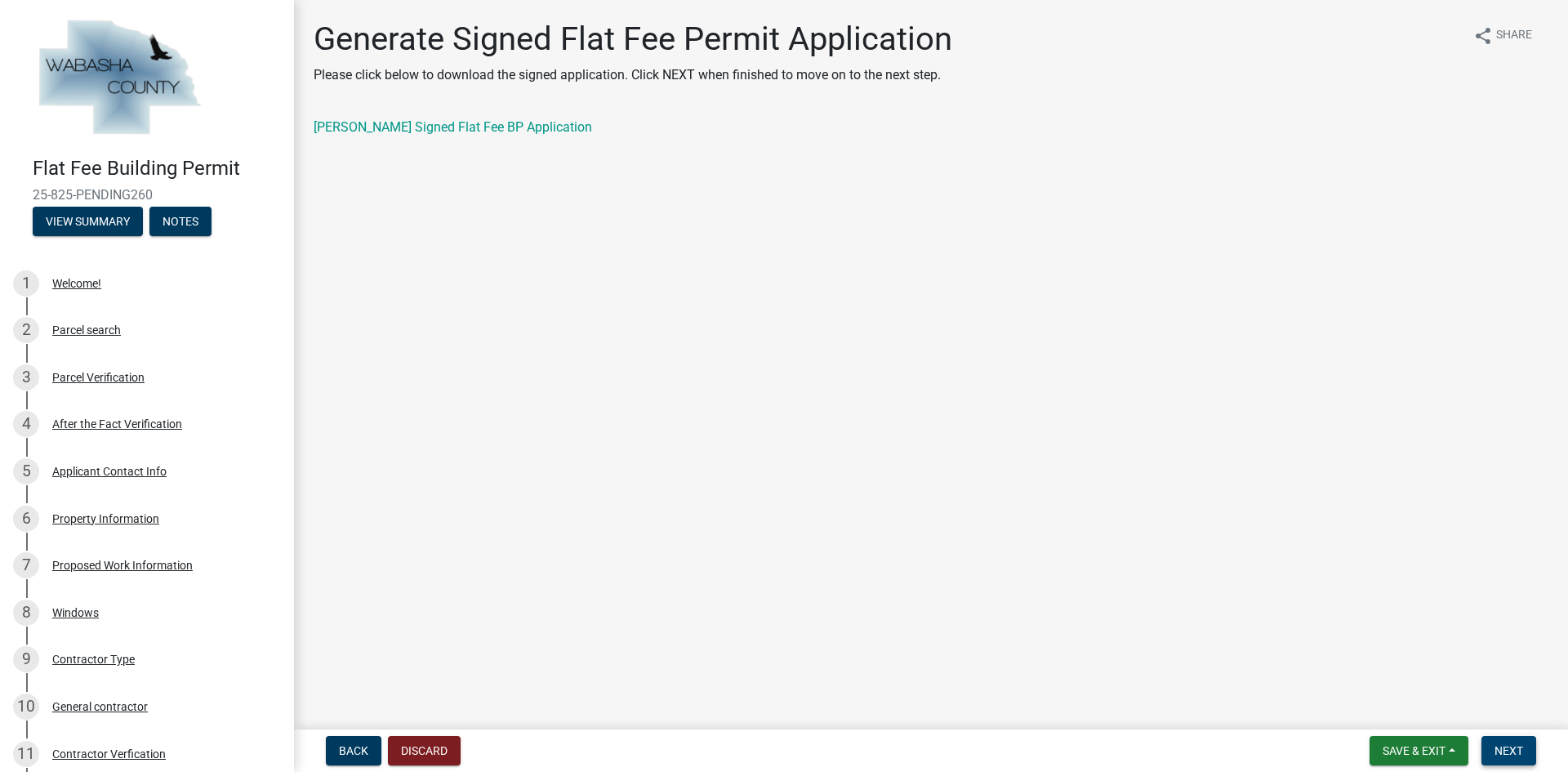
click at [1516, 750] on span "Next" at bounding box center [1510, 750] width 29 height 13
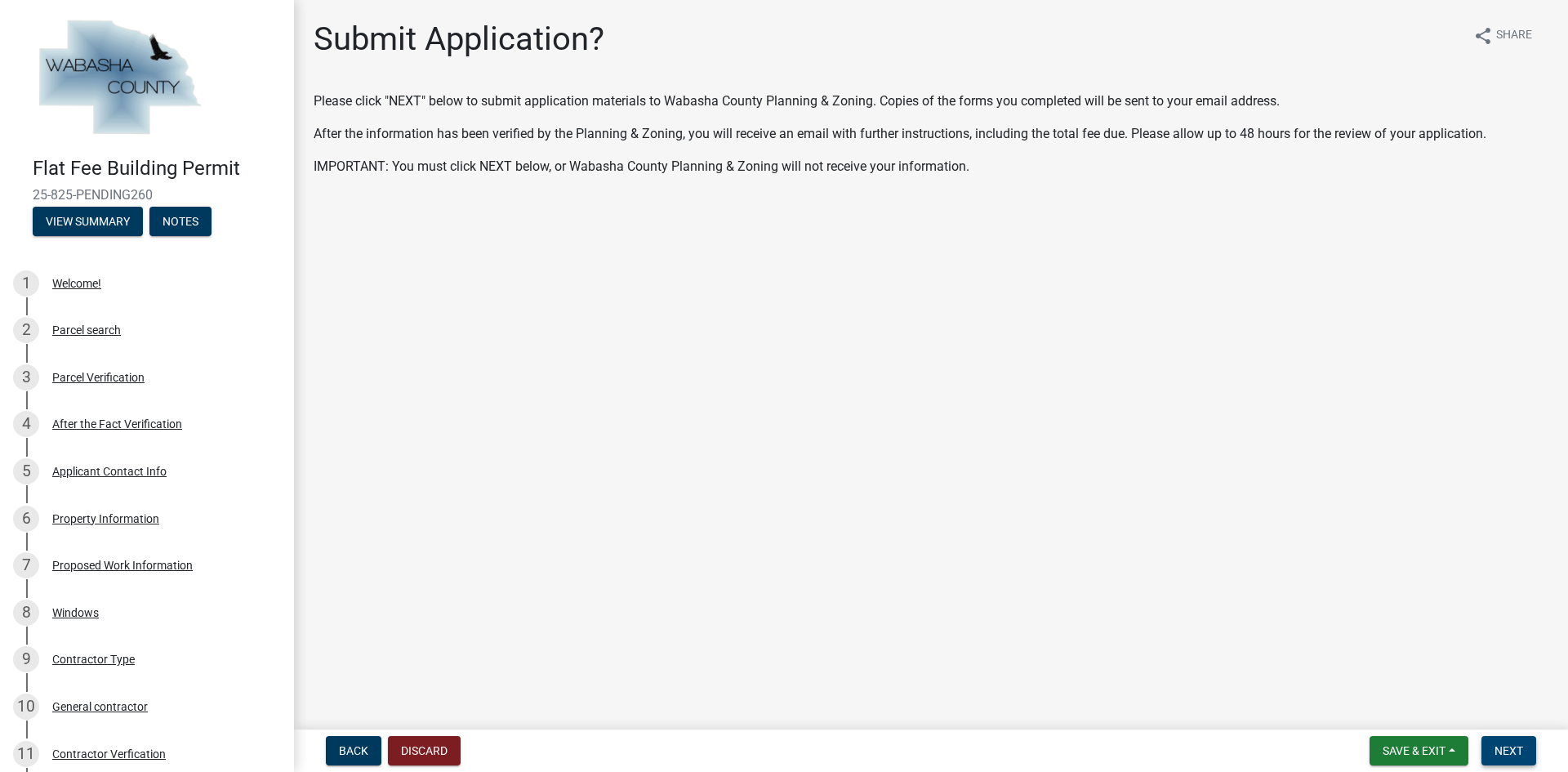
click at [1508, 750] on span "Next" at bounding box center [1510, 750] width 29 height 13
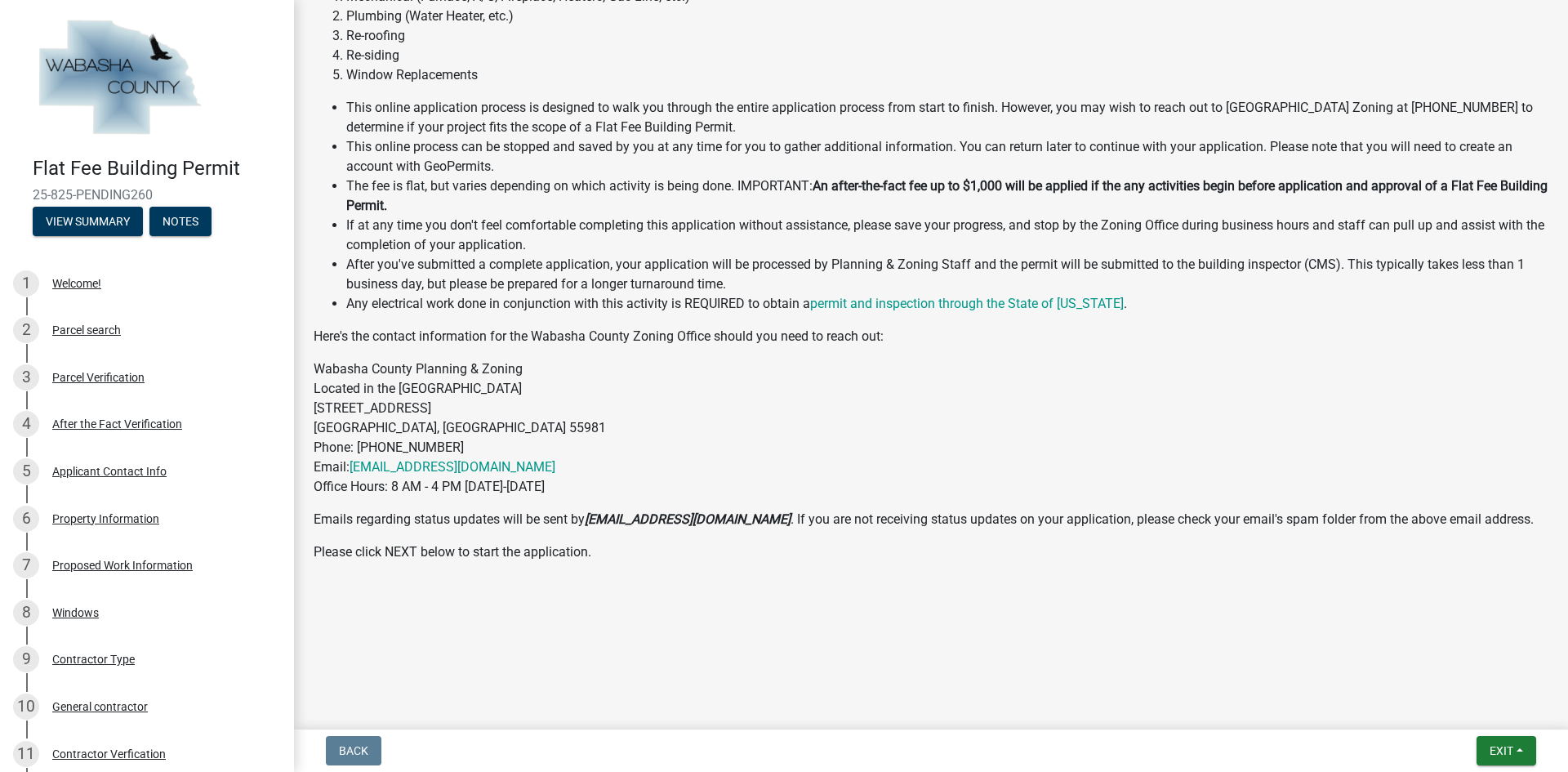
scroll to position [346, 0]
